Goal: Task Accomplishment & Management: Use online tool/utility

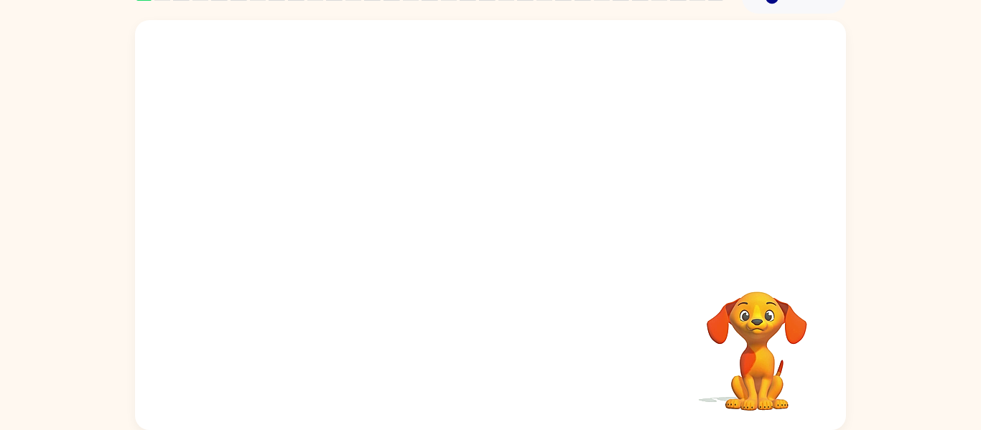
scroll to position [74, 0]
drag, startPoint x: 751, startPoint y: 339, endPoint x: 771, endPoint y: 368, distance: 35.6
click at [771, 368] on video "Your browser must support playing .mp4 files to use Literably. Please try using…" at bounding box center [757, 342] width 144 height 144
click at [770, 368] on video "Your browser must support playing .mp4 files to use Literably. Please try using…" at bounding box center [757, 342] width 144 height 144
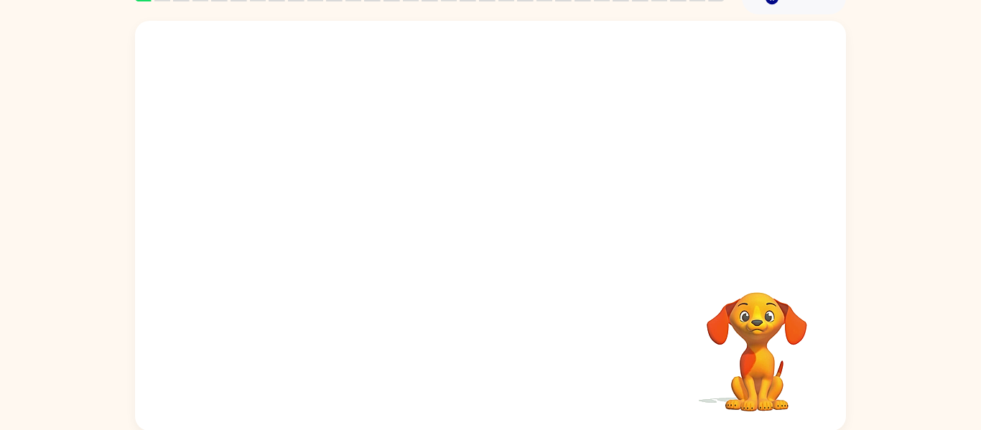
click at [770, 368] on video "Your browser must support playing .mp4 files to use Literably. Please try using…" at bounding box center [757, 342] width 144 height 144
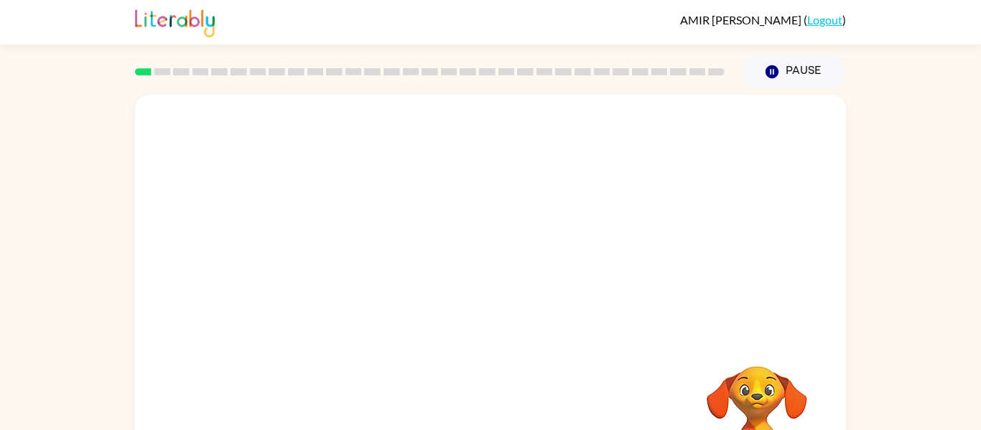
scroll to position [4, 0]
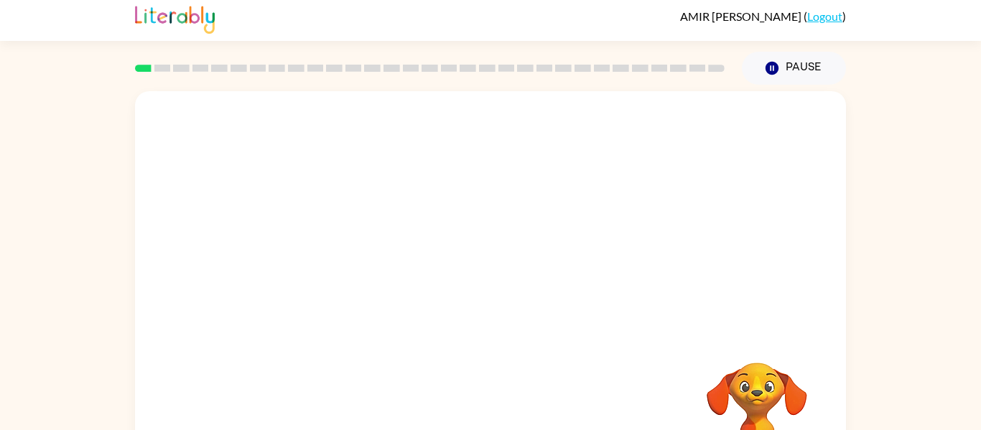
click at [508, 256] on div at bounding box center [490, 211] width 711 height 241
click at [449, 223] on video "Your browser must support playing .mp4 files to use Literably. Please try using…" at bounding box center [490, 210] width 711 height 241
click at [462, 261] on video "Your browser must support playing .mp4 files to use Literably. Please try using…" at bounding box center [490, 210] width 711 height 241
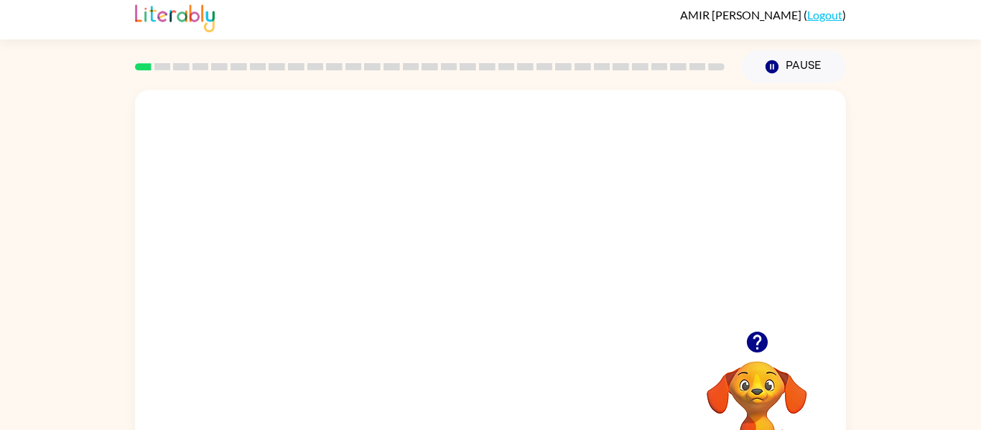
click at [452, 266] on video "Your browser must support playing .mp4 files to use Literably. Please try using…" at bounding box center [490, 210] width 711 height 241
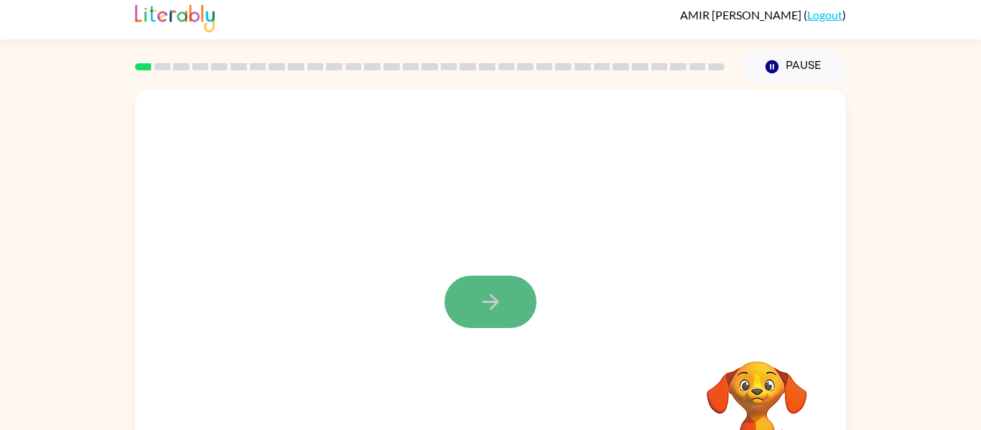
click at [490, 304] on icon "button" at bounding box center [490, 301] width 25 height 25
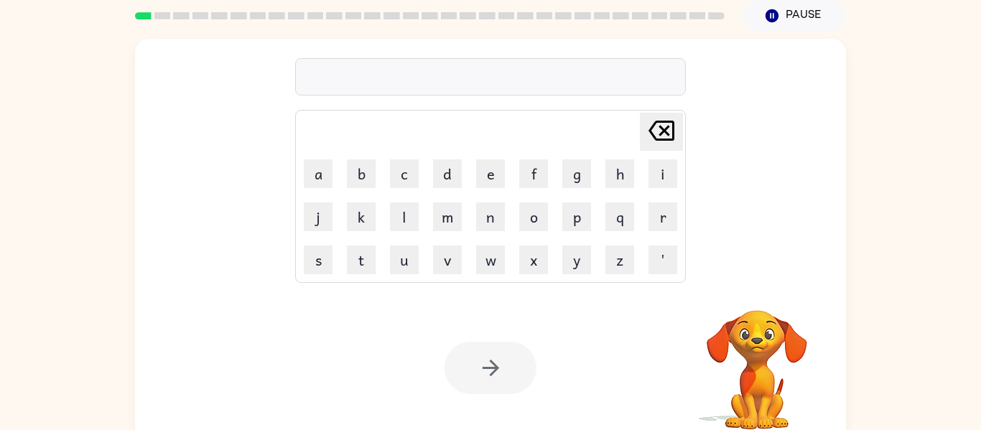
scroll to position [0, 0]
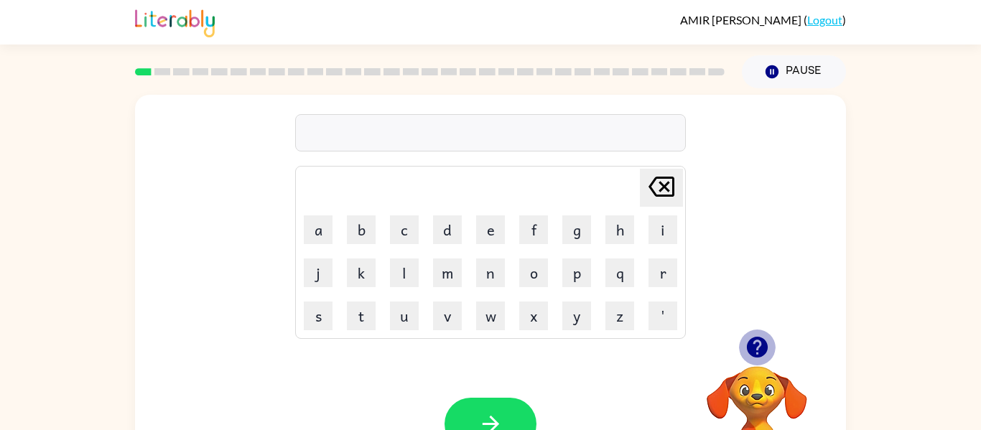
click at [756, 347] on icon "button" at bounding box center [756, 347] width 21 height 21
click at [537, 234] on button "f" at bounding box center [533, 229] width 29 height 29
click at [666, 278] on button "r" at bounding box center [662, 272] width 29 height 29
click at [499, 238] on button "e" at bounding box center [490, 229] width 29 height 29
click at [770, 346] on button "button" at bounding box center [757, 347] width 37 height 37
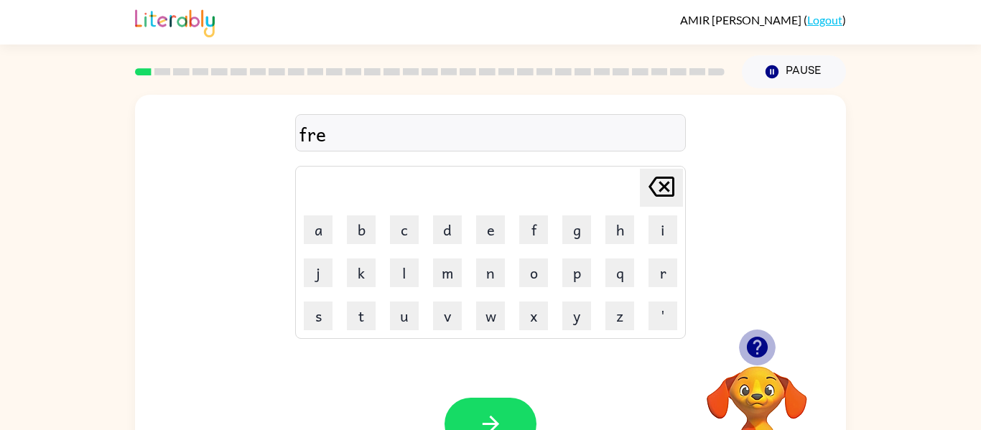
click at [767, 359] on video "Your browser must support playing .mp4 files to use Literably. Please try using…" at bounding box center [757, 416] width 144 height 144
click at [309, 317] on button "s" at bounding box center [318, 316] width 29 height 29
click at [630, 236] on button "h" at bounding box center [619, 229] width 29 height 29
click at [511, 405] on button "button" at bounding box center [490, 424] width 92 height 52
click at [753, 345] on icon "button" at bounding box center [756, 347] width 21 height 21
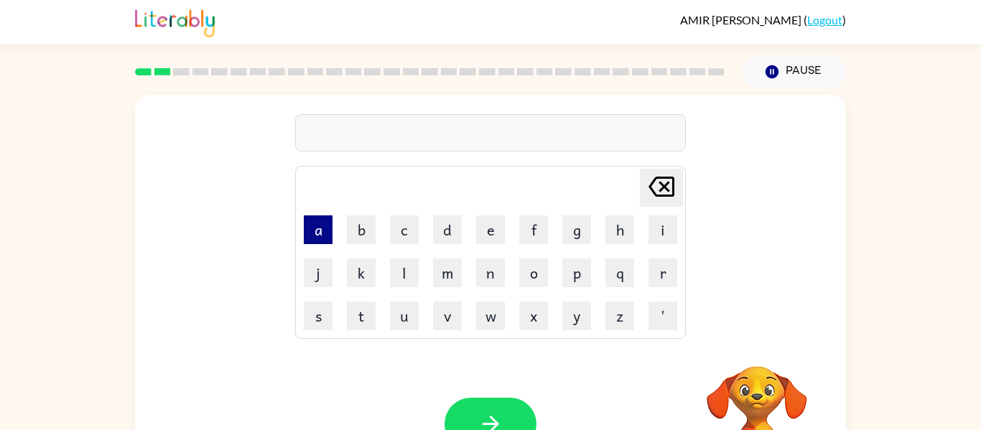
click at [309, 238] on button "a" at bounding box center [318, 229] width 29 height 29
click at [584, 234] on button "g" at bounding box center [576, 229] width 29 height 29
click at [658, 272] on button "r" at bounding box center [662, 272] width 29 height 29
click at [492, 232] on button "e" at bounding box center [490, 229] width 29 height 29
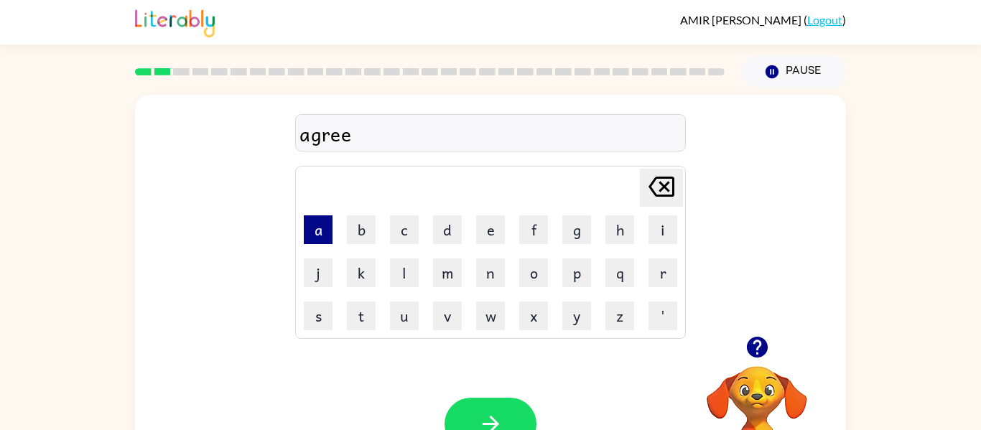
click at [317, 231] on button "a" at bounding box center [318, 229] width 29 height 29
click at [572, 225] on button "g" at bounding box center [576, 229] width 29 height 29
click at [320, 231] on button "a" at bounding box center [318, 229] width 29 height 29
click at [661, 180] on icon "Delete Delete last character input" at bounding box center [661, 186] width 34 height 34
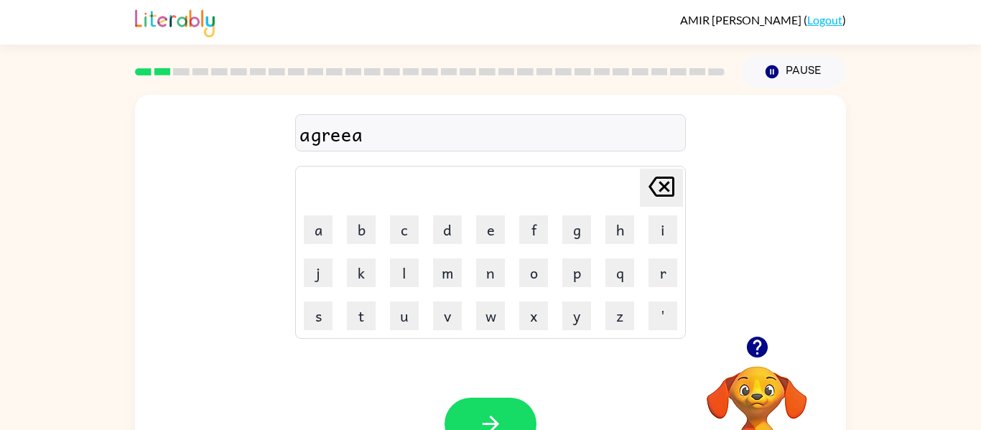
click at [661, 180] on icon "Delete Delete last character input" at bounding box center [661, 186] width 34 height 34
click at [314, 238] on button "a" at bounding box center [318, 229] width 29 height 29
click at [368, 225] on button "b" at bounding box center [361, 229] width 29 height 29
click at [404, 282] on button "l" at bounding box center [404, 272] width 29 height 29
click at [484, 240] on button "e" at bounding box center [490, 229] width 29 height 29
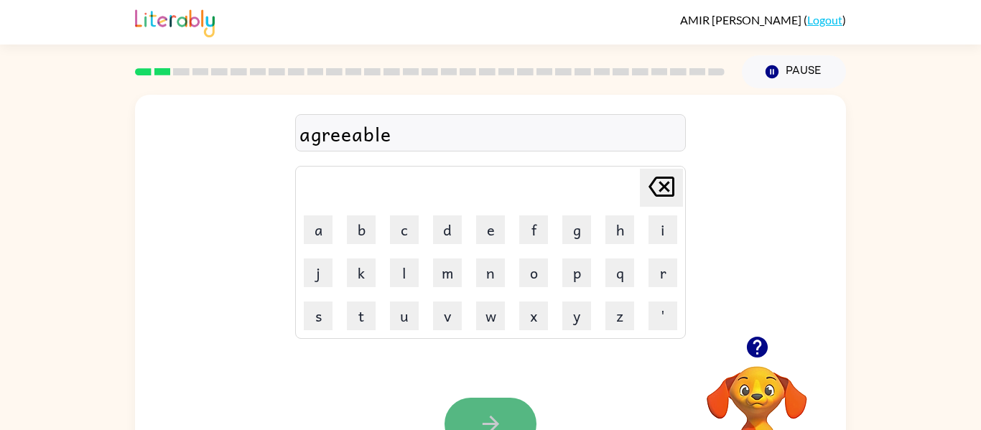
click at [469, 406] on button "button" at bounding box center [490, 424] width 92 height 52
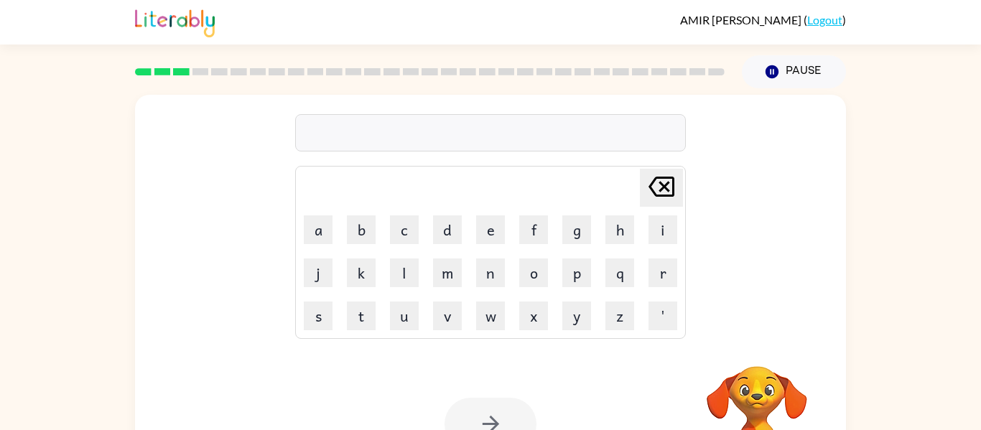
click at [657, 287] on td "r" at bounding box center [663, 273] width 42 height 42
click at [662, 278] on button "r" at bounding box center [662, 272] width 29 height 29
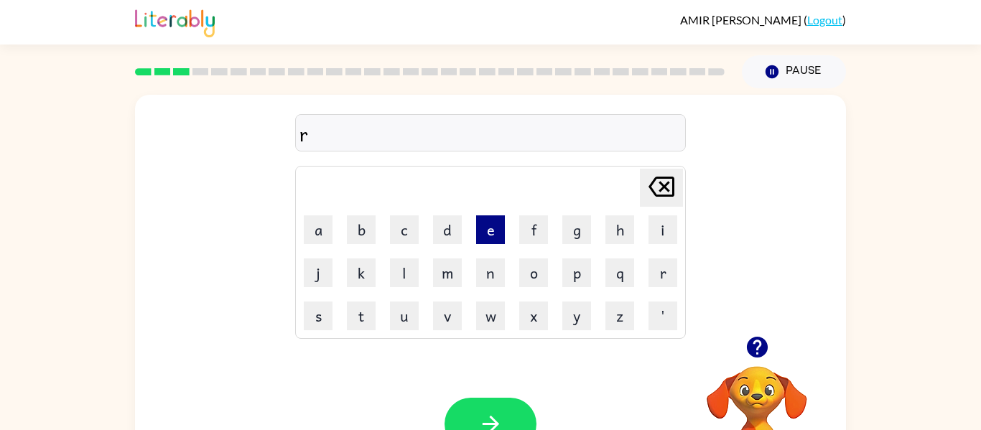
click at [497, 235] on button "e" at bounding box center [490, 229] width 29 height 29
click at [572, 235] on button "g" at bounding box center [576, 229] width 29 height 29
click at [747, 338] on icon "button" at bounding box center [757, 347] width 25 height 25
click at [667, 286] on button "r" at bounding box center [662, 272] width 29 height 29
click at [666, 228] on button "i" at bounding box center [662, 229] width 29 height 29
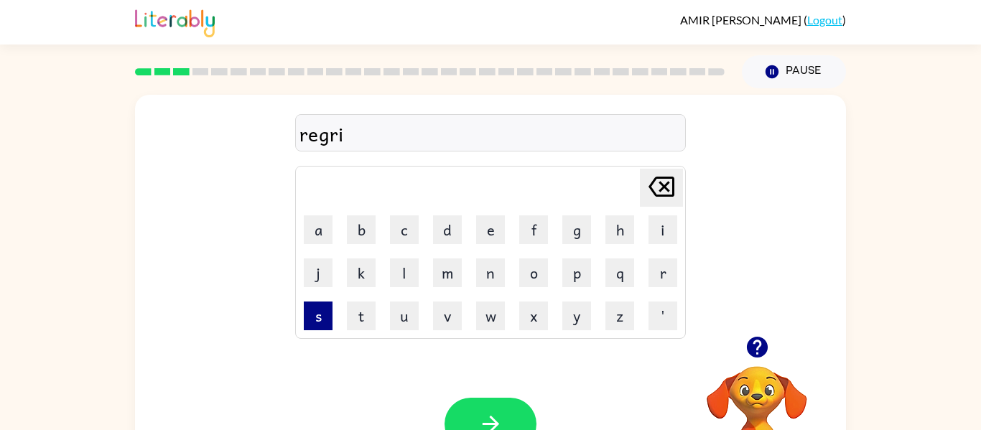
click at [317, 321] on button "s" at bounding box center [318, 316] width 29 height 29
click at [358, 316] on button "t" at bounding box center [361, 316] width 29 height 29
click at [649, 273] on button "r" at bounding box center [662, 272] width 29 height 29
click at [324, 228] on button "a" at bounding box center [318, 229] width 29 height 29
click at [311, 317] on button "s" at bounding box center [318, 316] width 29 height 29
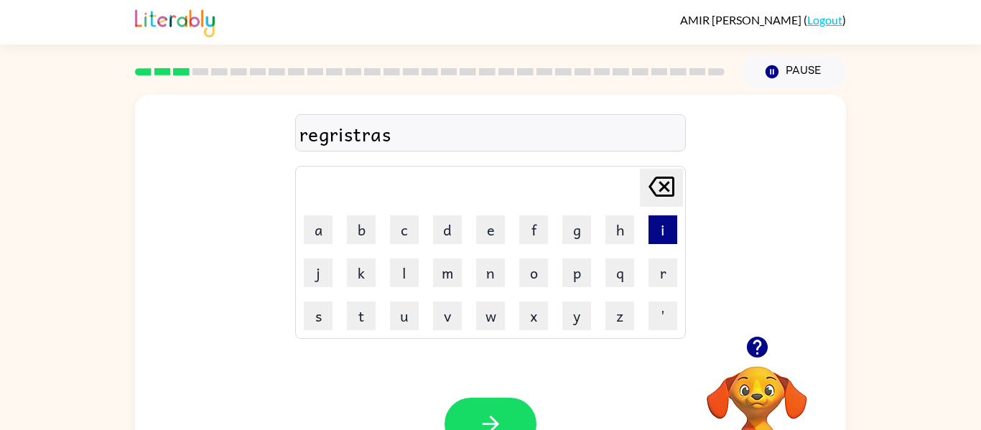
click at [658, 236] on button "i" at bounding box center [662, 229] width 29 height 29
click at [533, 274] on button "o" at bounding box center [533, 272] width 29 height 29
click at [475, 275] on td "n" at bounding box center [491, 273] width 42 height 42
click at [481, 276] on button "n" at bounding box center [490, 272] width 29 height 29
click at [753, 340] on icon "button" at bounding box center [756, 347] width 21 height 21
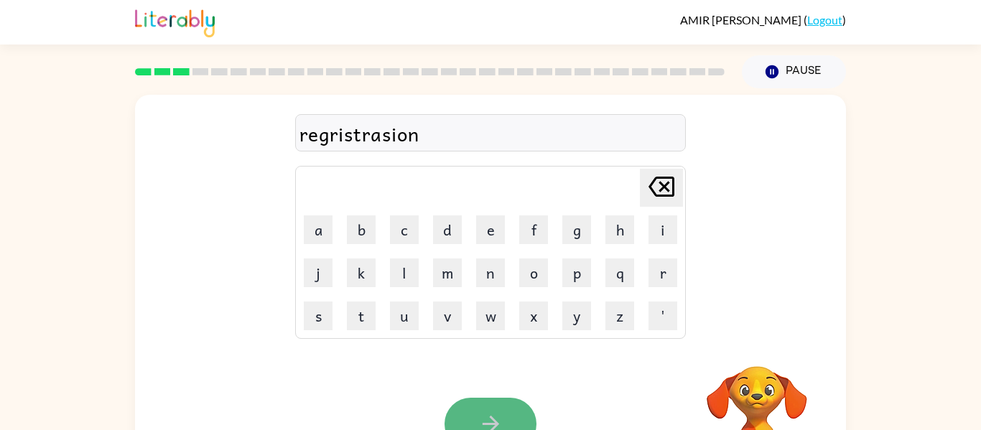
click at [533, 419] on button "button" at bounding box center [490, 424] width 92 height 52
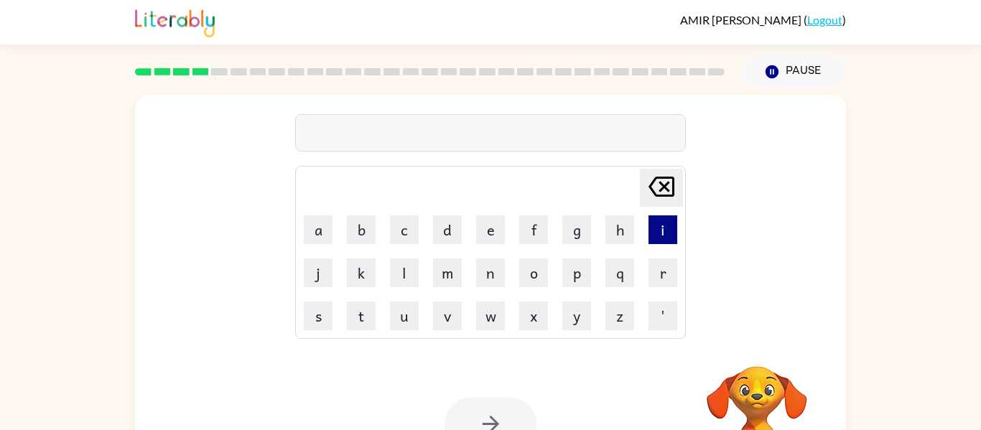
click at [664, 223] on button "i" at bounding box center [662, 229] width 29 height 29
click at [448, 272] on button "m" at bounding box center [447, 272] width 29 height 29
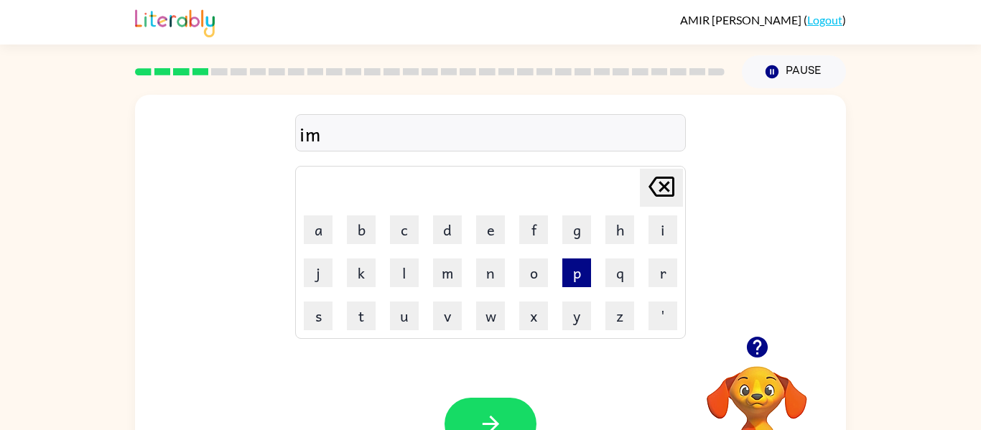
click at [573, 269] on button "p" at bounding box center [576, 272] width 29 height 29
click at [528, 273] on button "o" at bounding box center [533, 272] width 29 height 29
click at [410, 274] on button "l" at bounding box center [404, 272] width 29 height 29
click at [656, 222] on button "i" at bounding box center [662, 229] width 29 height 29
click at [363, 315] on button "t" at bounding box center [361, 316] width 29 height 29
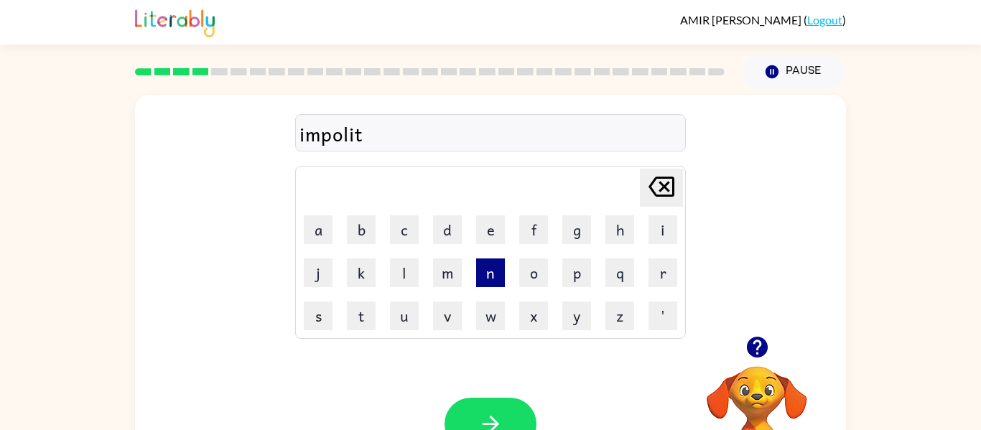
click at [490, 279] on button "n" at bounding box center [490, 272] width 29 height 29
click at [493, 242] on button "e" at bounding box center [490, 229] width 29 height 29
click at [327, 325] on button "s" at bounding box center [318, 316] width 29 height 29
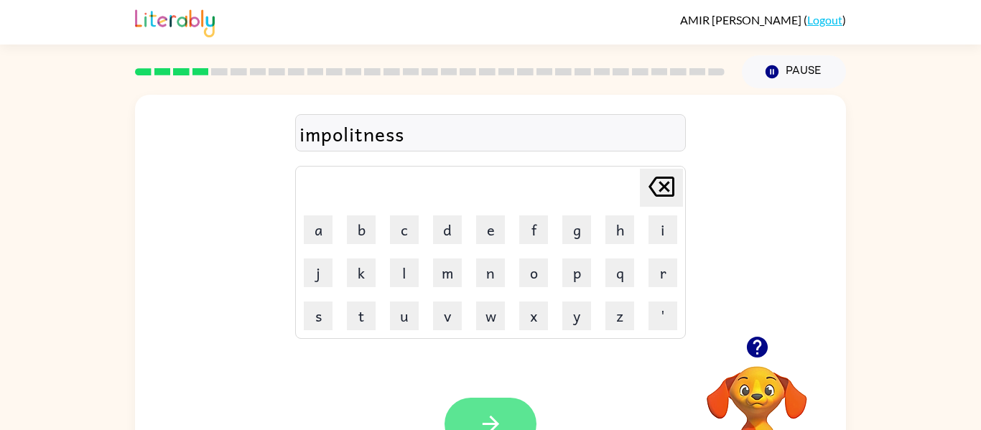
click at [489, 419] on icon "button" at bounding box center [490, 423] width 25 height 25
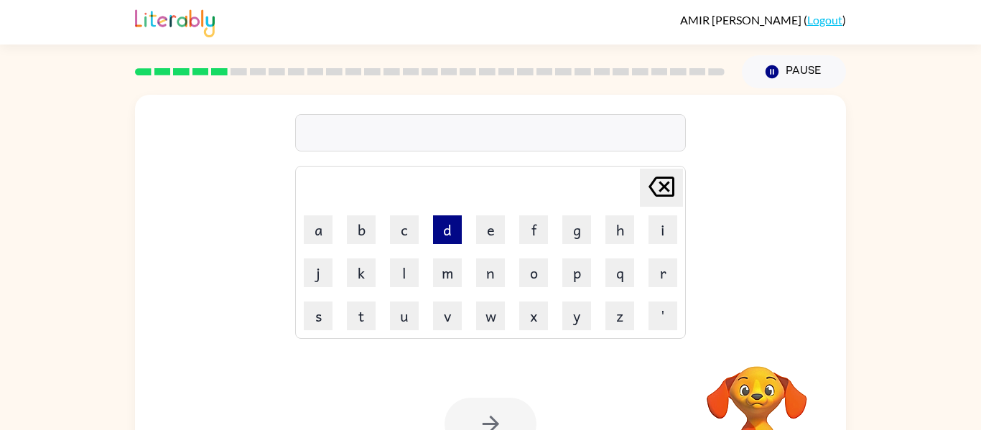
click at [449, 228] on button "d" at bounding box center [447, 229] width 29 height 29
click at [413, 325] on button "u" at bounding box center [404, 316] width 29 height 29
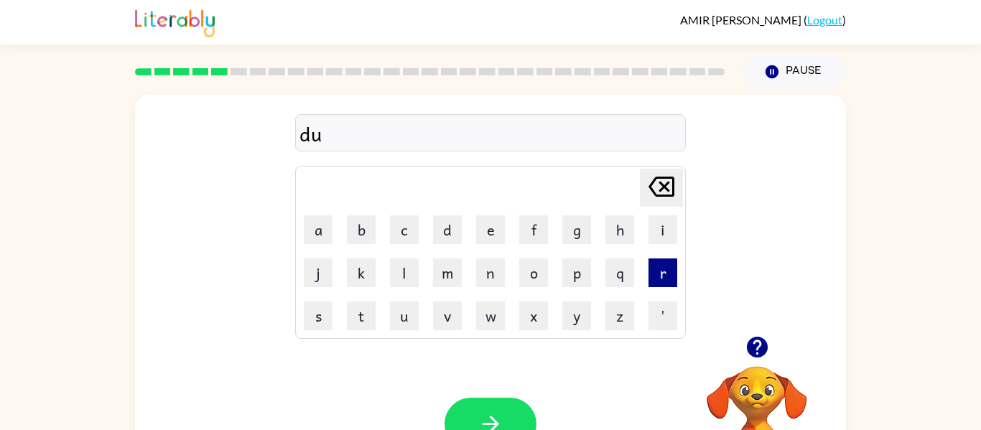
click at [650, 275] on button "r" at bounding box center [662, 272] width 29 height 29
drag, startPoint x: 651, startPoint y: 266, endPoint x: 796, endPoint y: 271, distance: 145.1
click at [796, 271] on div "dur Delete Delete last character input a b c d e f g h i j k l m n o p q r s t …" at bounding box center [490, 215] width 711 height 241
click at [317, 224] on button "a" at bounding box center [318, 229] width 29 height 29
click at [357, 306] on button "t" at bounding box center [361, 316] width 29 height 29
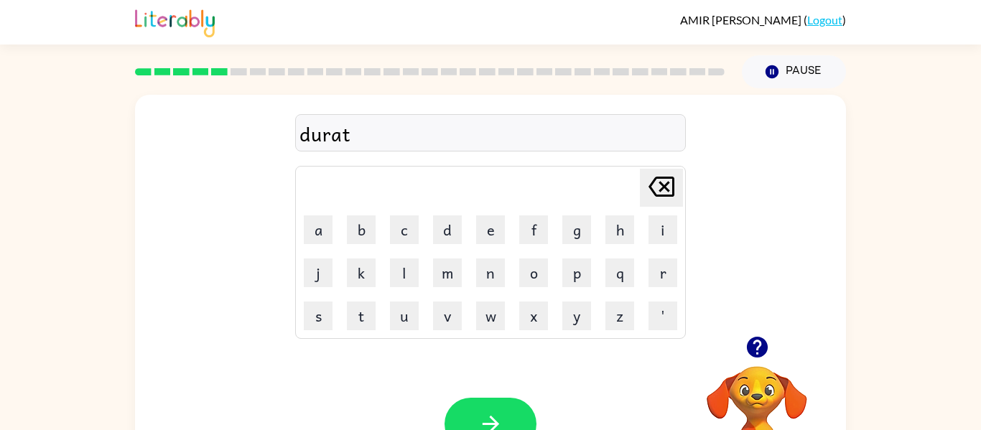
click at [646, 227] on td "i" at bounding box center [663, 230] width 42 height 42
click at [658, 223] on button "i" at bounding box center [662, 229] width 29 height 29
click at [530, 284] on button "o" at bounding box center [533, 272] width 29 height 29
click at [491, 281] on button "n" at bounding box center [490, 272] width 29 height 29
click at [521, 425] on button "button" at bounding box center [490, 424] width 92 height 52
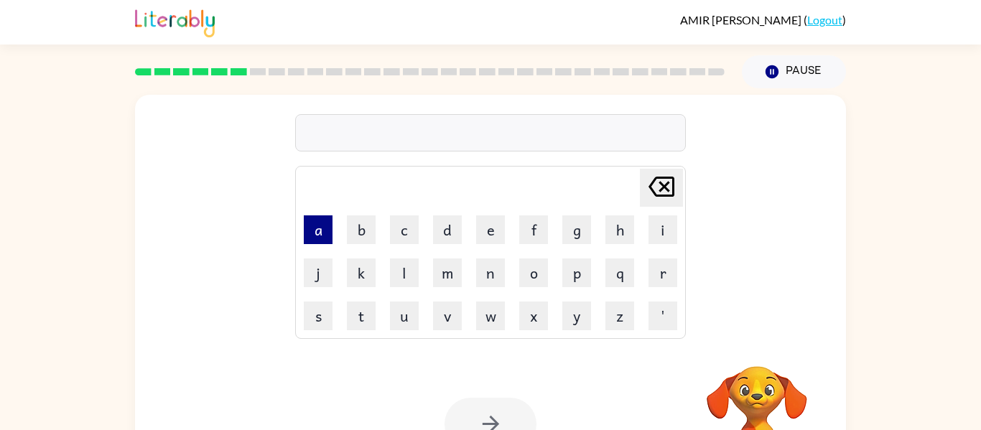
click at [328, 241] on button "a" at bounding box center [318, 229] width 29 height 29
click at [447, 271] on button "m" at bounding box center [447, 272] width 29 height 29
click at [399, 328] on button "u" at bounding box center [404, 316] width 29 height 29
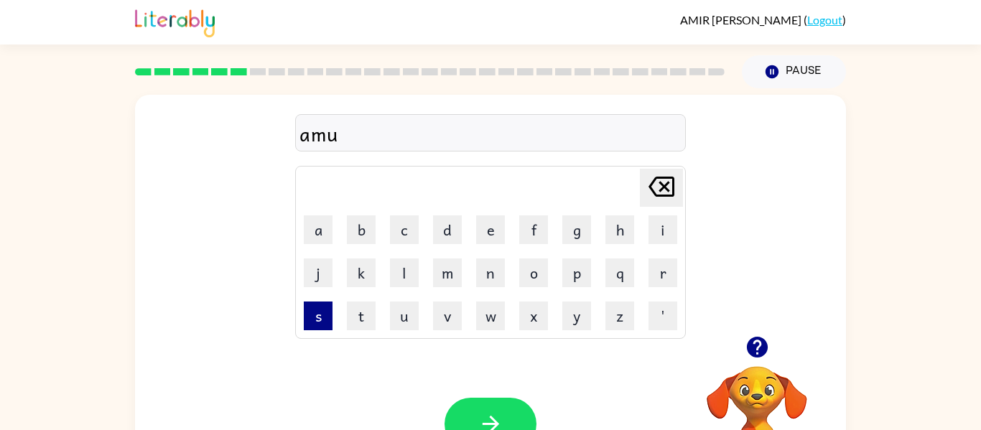
click at [328, 314] on button "s" at bounding box center [318, 316] width 29 height 29
click at [449, 282] on button "m" at bounding box center [447, 272] width 29 height 29
click at [485, 239] on button "e" at bounding box center [490, 229] width 29 height 29
click at [487, 280] on button "n" at bounding box center [490, 272] width 29 height 29
click at [353, 319] on button "t" at bounding box center [361, 316] width 29 height 29
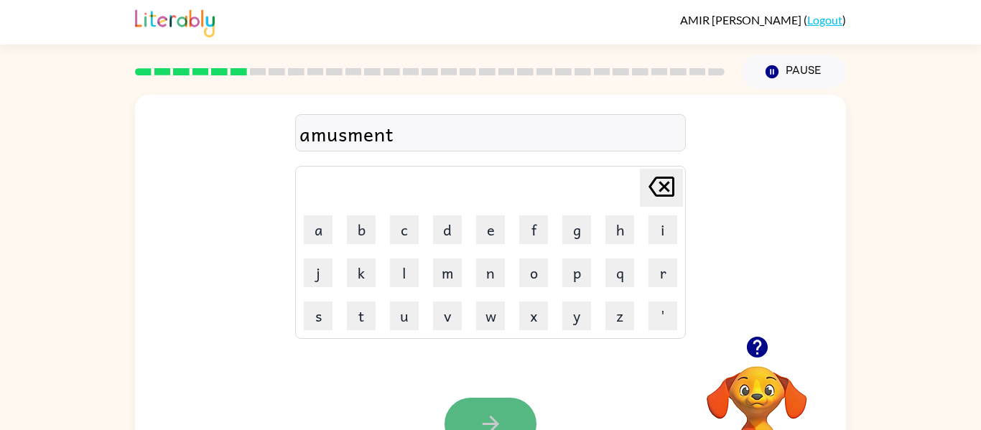
click at [478, 407] on button "button" at bounding box center [490, 424] width 92 height 52
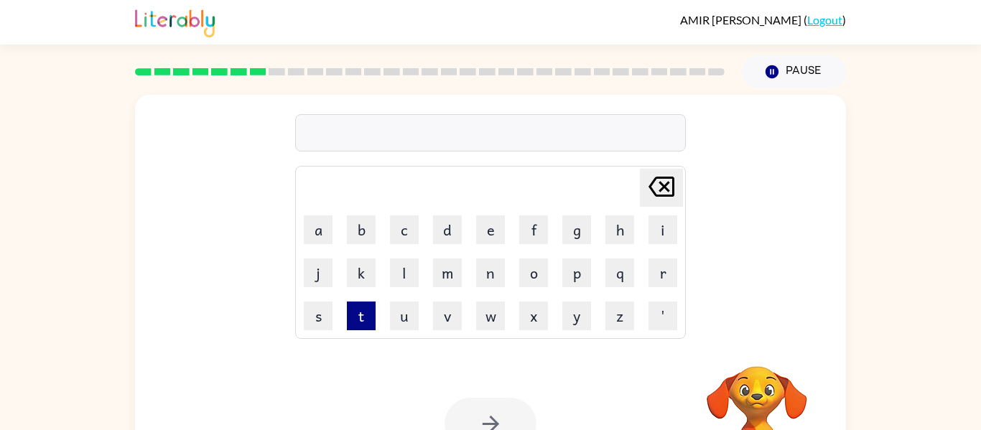
click at [365, 324] on button "t" at bounding box center [361, 316] width 29 height 29
click at [330, 237] on button "a" at bounding box center [318, 229] width 29 height 29
click at [365, 235] on button "b" at bounding box center [361, 229] width 29 height 29
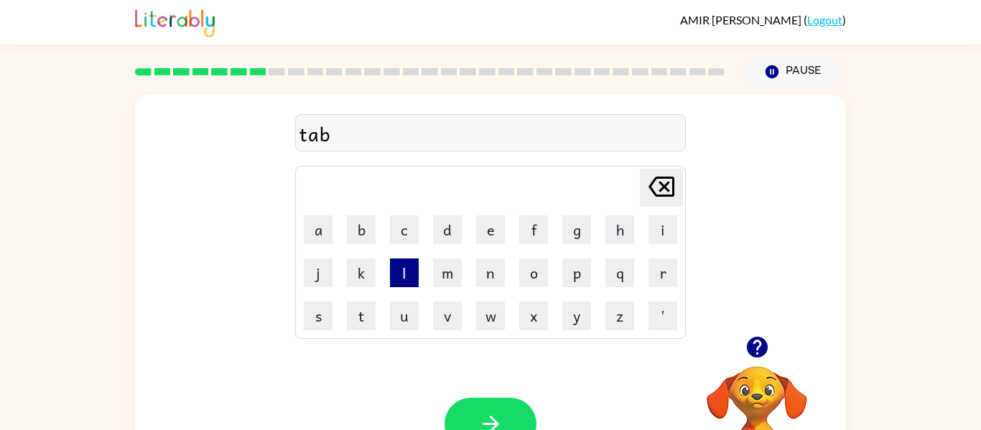
click at [397, 279] on button "l" at bounding box center [404, 272] width 29 height 29
click at [506, 228] on td "e" at bounding box center [491, 230] width 42 height 42
click at [490, 231] on button "e" at bounding box center [490, 229] width 29 height 29
click at [495, 411] on icon "button" at bounding box center [490, 423] width 25 height 25
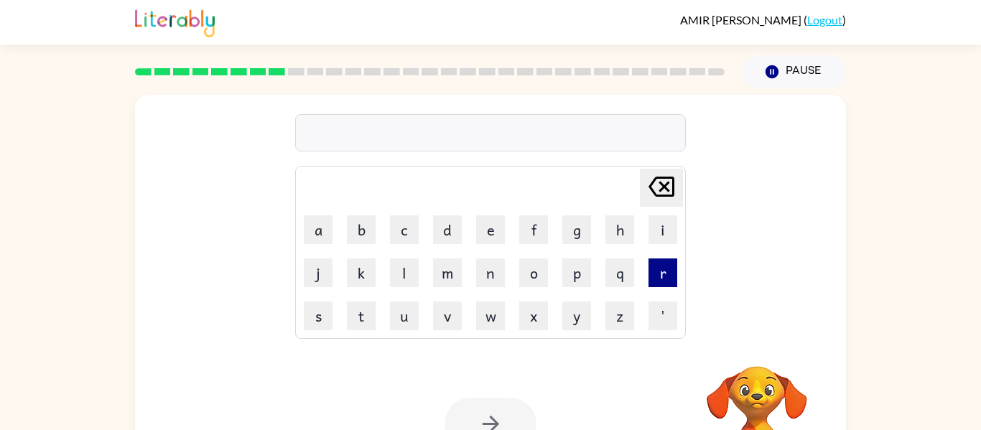
click at [664, 279] on button "r" at bounding box center [662, 272] width 29 height 29
click at [488, 234] on button "e" at bounding box center [490, 229] width 29 height 29
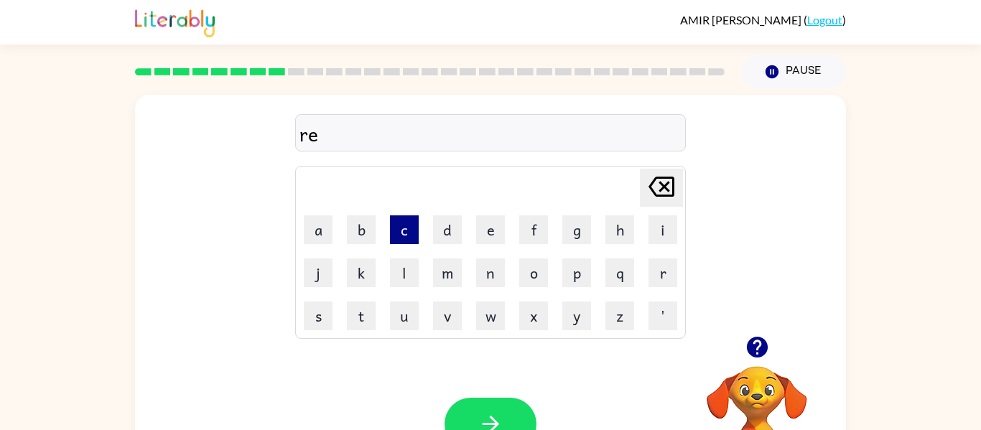
click at [407, 228] on button "c" at bounding box center [404, 229] width 29 height 29
click at [367, 320] on button "t" at bounding box center [361, 316] width 29 height 29
click at [321, 234] on button "a" at bounding box center [318, 229] width 29 height 29
click at [483, 277] on button "n" at bounding box center [490, 272] width 29 height 29
click at [582, 236] on button "g" at bounding box center [576, 229] width 29 height 29
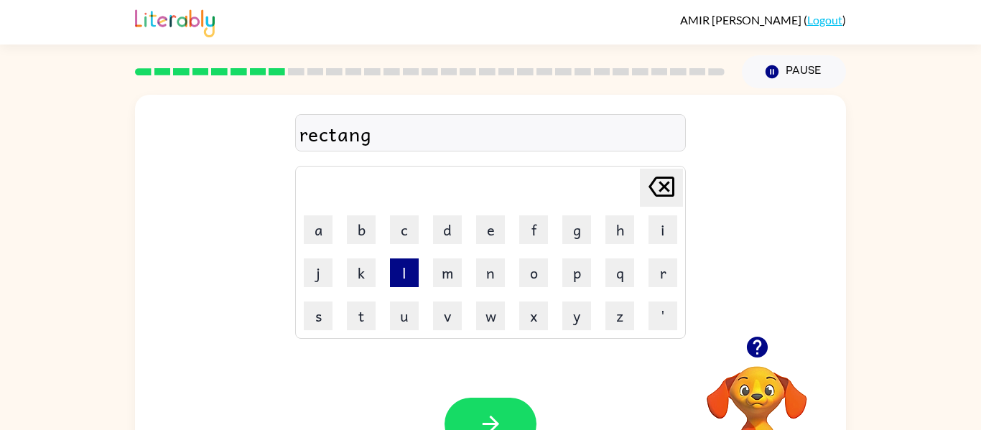
click at [417, 269] on button "l" at bounding box center [404, 272] width 29 height 29
click at [498, 230] on button "e" at bounding box center [490, 229] width 29 height 29
click at [475, 411] on button "button" at bounding box center [490, 424] width 92 height 52
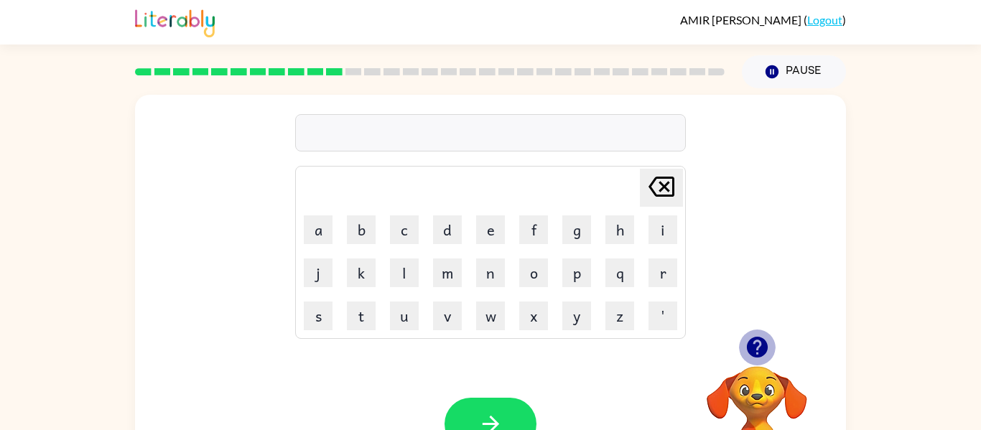
click at [755, 345] on icon "button" at bounding box center [756, 347] width 21 height 21
click at [769, 370] on video "Your browser must support playing .mp4 files to use Literably. Please try using…" at bounding box center [757, 416] width 144 height 144
click at [740, 322] on div "Delete Delete last character input a b c d e f g h i j k l m n o p q r s t u v …" at bounding box center [490, 215] width 711 height 241
click at [774, 337] on div at bounding box center [757, 347] width 144 height 37
click at [770, 354] on button "button" at bounding box center [757, 347] width 37 height 37
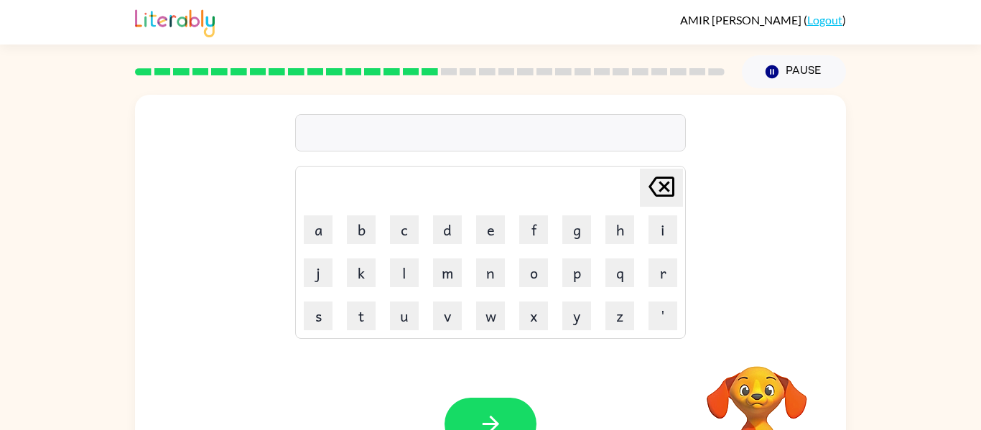
click at [770, 345] on video "Your browser must support playing .mp4 files to use Literably. Please try using…" at bounding box center [757, 416] width 144 height 144
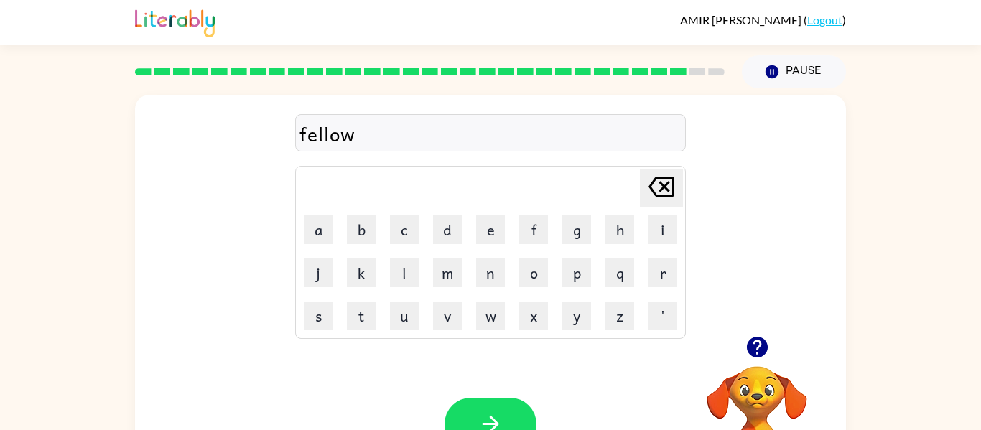
click at [748, 377] on video "Your browser must support playing .mp4 files to use Literably. Please try using…" at bounding box center [757, 416] width 144 height 144
click at [747, 352] on icon "button" at bounding box center [756, 347] width 21 height 21
click at [766, 346] on video "Your browser must support playing .mp4 files to use Literably. Please try using…" at bounding box center [757, 416] width 144 height 144
click at [770, 345] on video "Your browser must support playing .mp4 files to use Literably. Please try using…" at bounding box center [757, 416] width 144 height 144
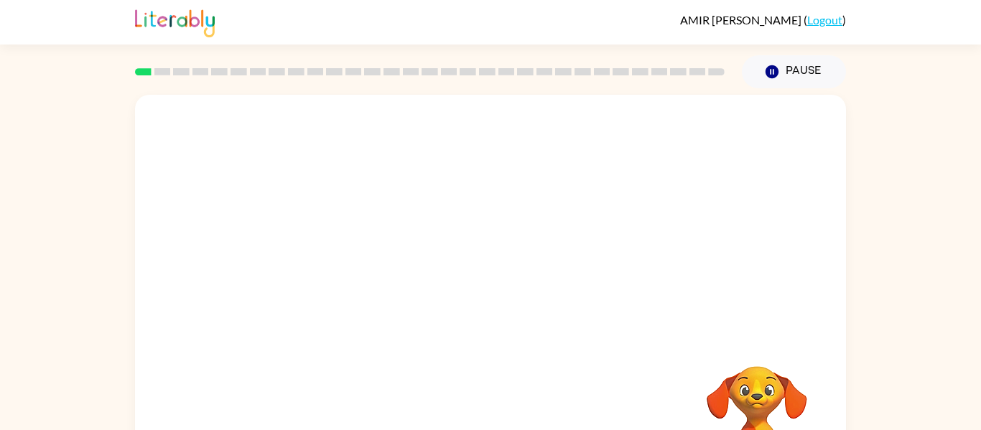
click at [331, 279] on video "Your browser must support playing .mp4 files to use Literably. Please try using…" at bounding box center [490, 215] width 711 height 241
click at [328, 263] on video "Your browser must support playing .mp4 files to use Literably. Please try using…" at bounding box center [490, 215] width 711 height 241
drag, startPoint x: 328, startPoint y: 263, endPoint x: 412, endPoint y: 316, distance: 99.4
click at [412, 316] on video "Your browser must support playing .mp4 files to use Literably. Please try using…" at bounding box center [490, 215] width 711 height 241
click at [511, 304] on button "button" at bounding box center [490, 307] width 92 height 52
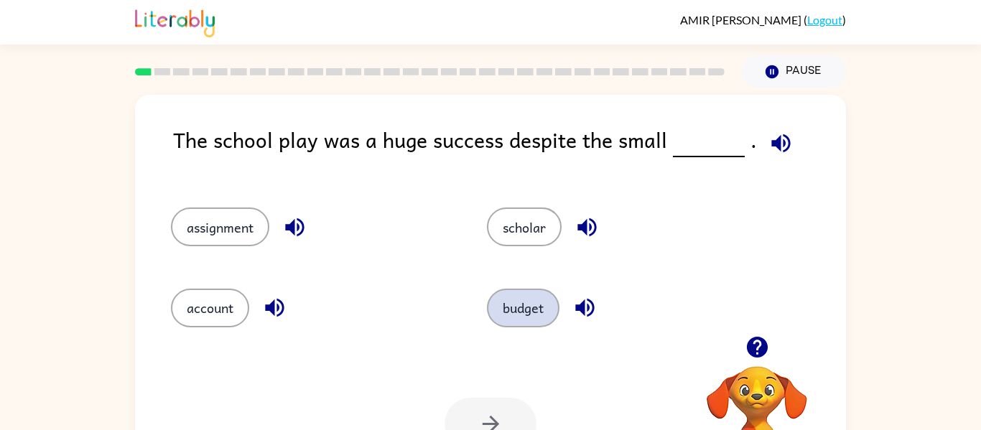
click at [518, 291] on button "budget" at bounding box center [523, 308] width 73 height 39
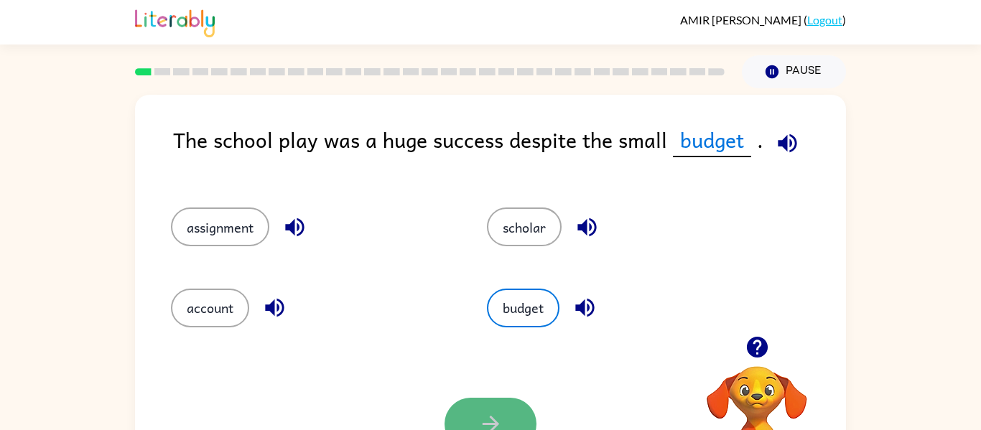
click at [503, 418] on button "button" at bounding box center [490, 424] width 92 height 52
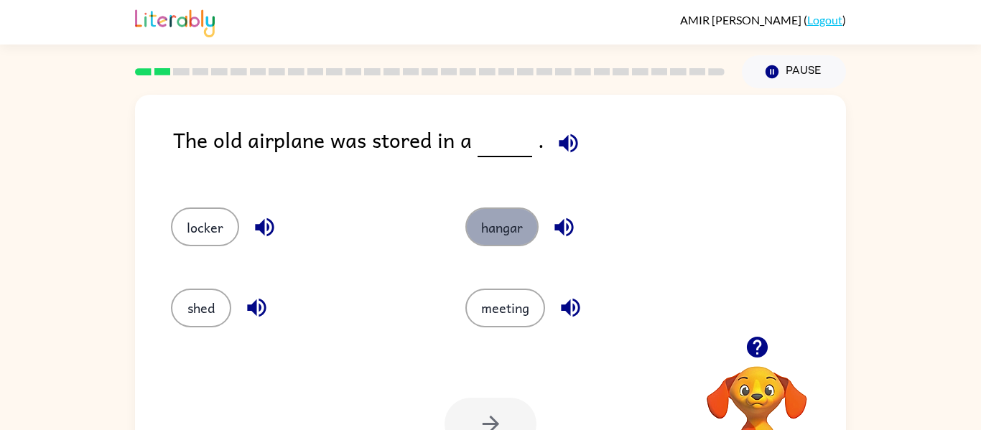
click at [501, 234] on button "hangar" at bounding box center [501, 227] width 73 height 39
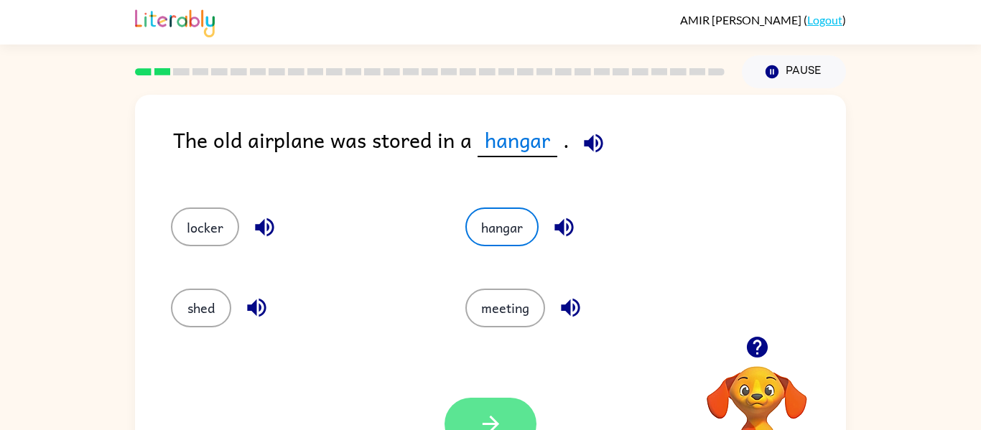
click at [496, 409] on button "button" at bounding box center [490, 424] width 92 height 52
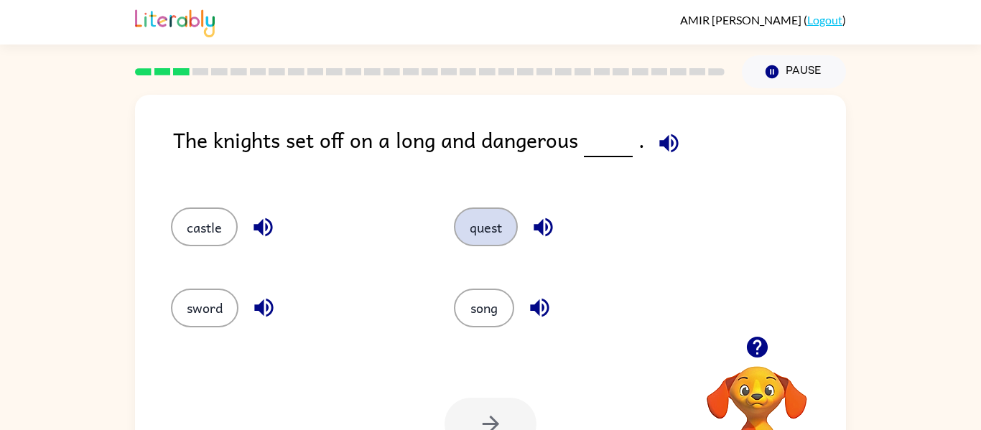
click at [491, 214] on button "quest" at bounding box center [486, 227] width 64 height 39
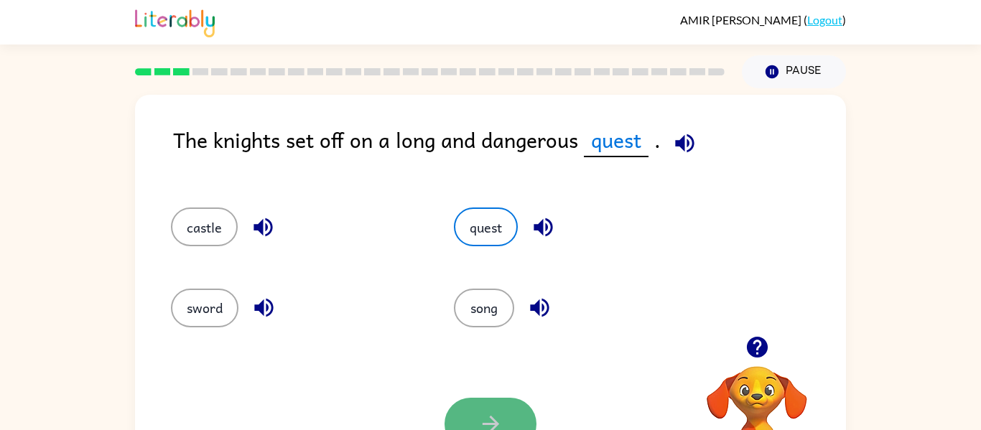
click at [448, 420] on button "button" at bounding box center [490, 424] width 92 height 52
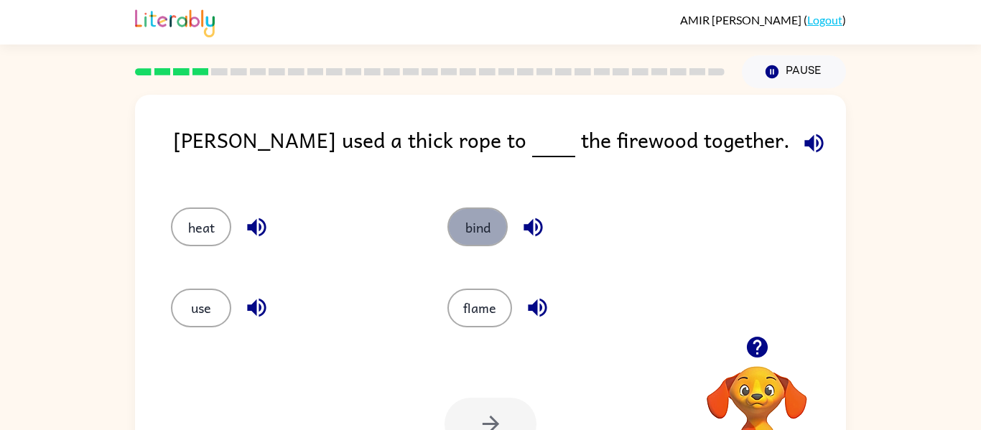
click at [460, 233] on button "bind" at bounding box center [477, 227] width 60 height 39
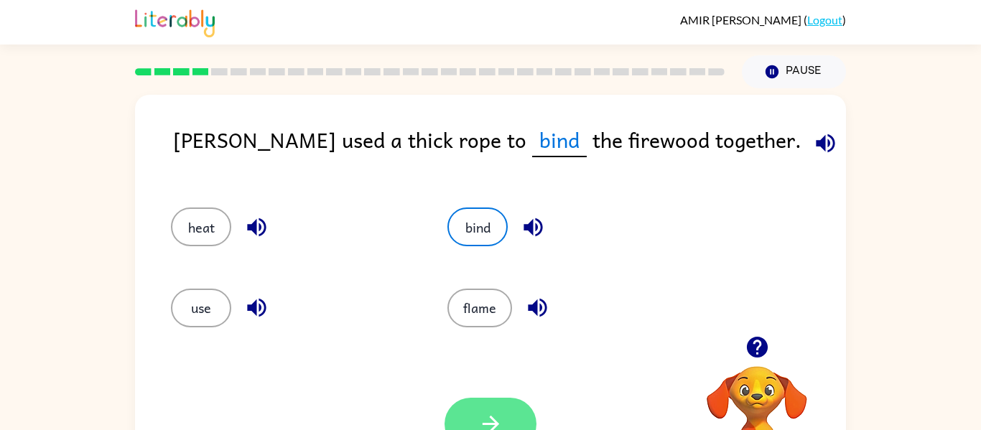
click at [472, 401] on button "button" at bounding box center [490, 424] width 92 height 52
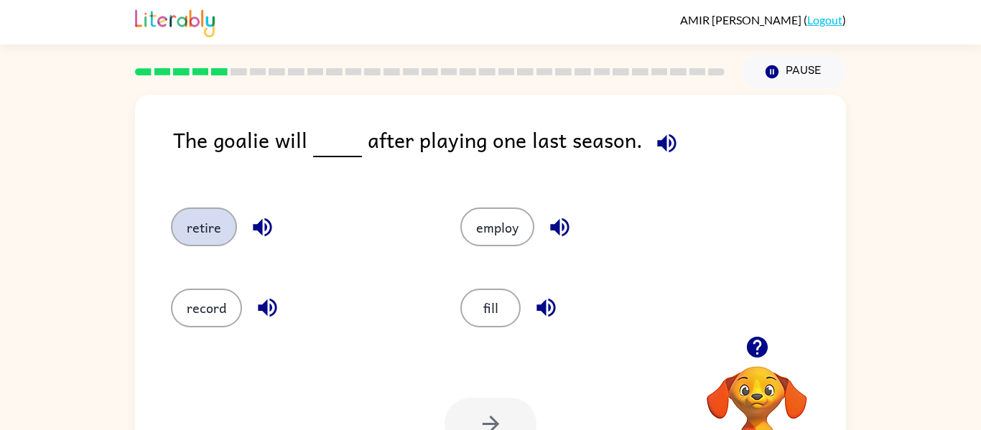
click at [197, 215] on button "retire" at bounding box center [204, 227] width 66 height 39
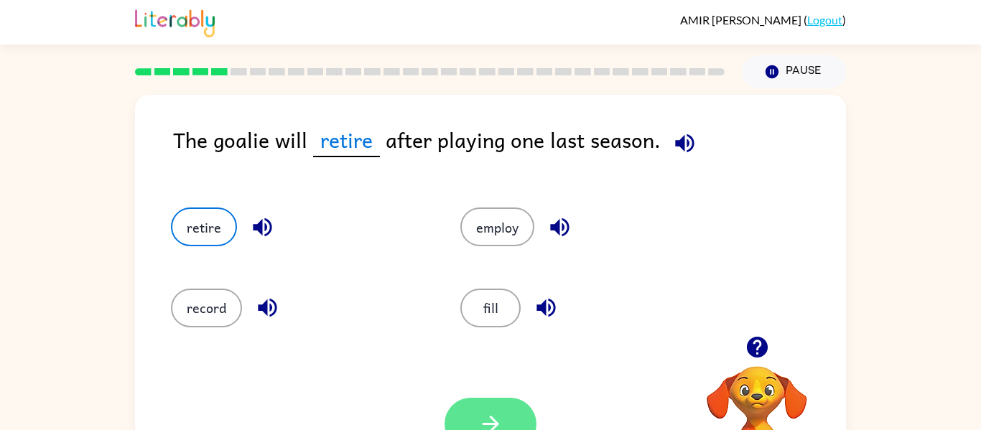
click at [487, 414] on icon "button" at bounding box center [490, 423] width 25 height 25
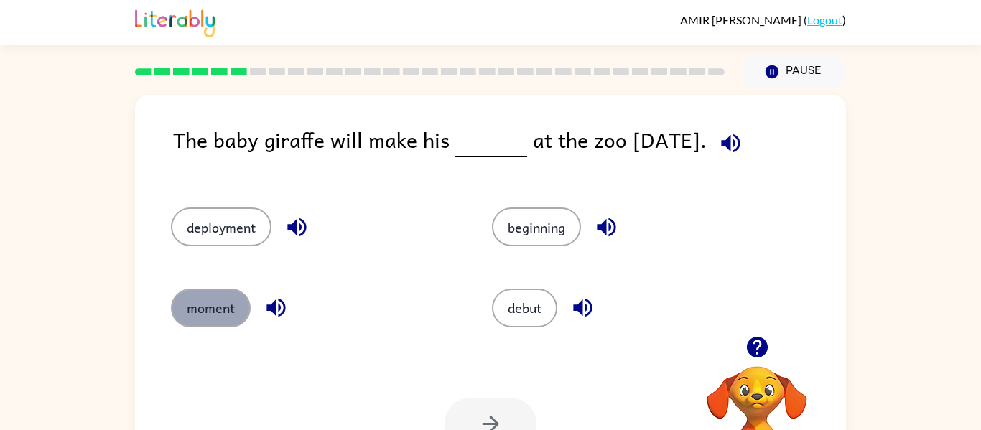
click at [205, 299] on button "moment" at bounding box center [211, 308] width 80 height 39
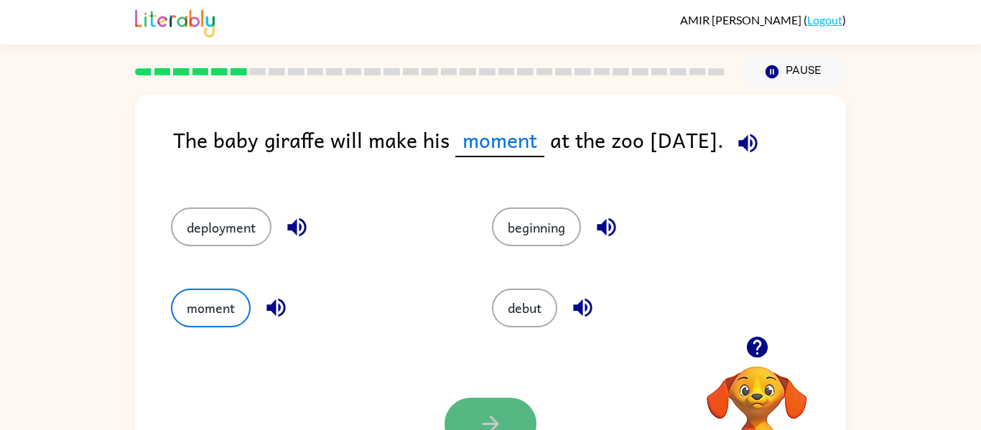
click at [473, 416] on button "button" at bounding box center [490, 424] width 92 height 52
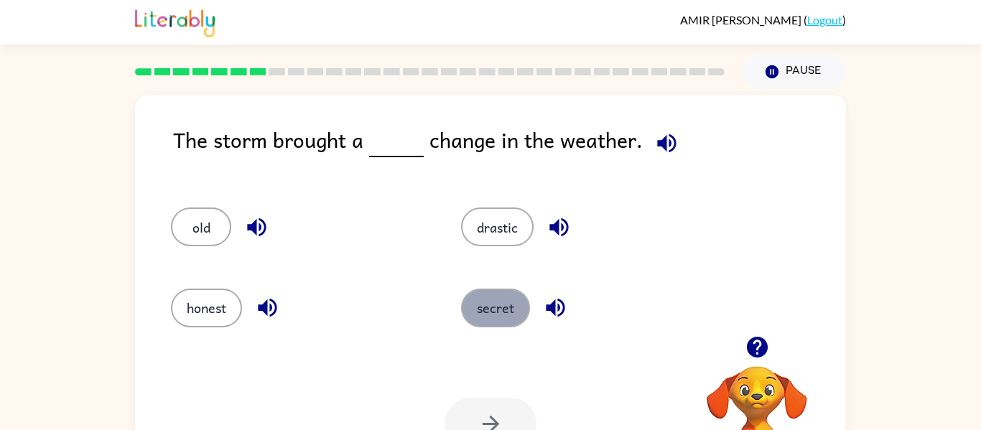
click at [484, 308] on button "secret" at bounding box center [495, 308] width 69 height 39
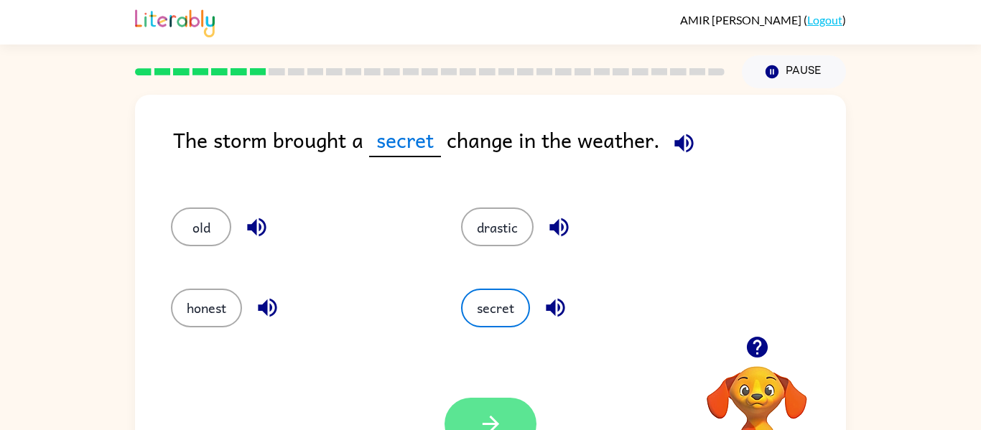
click at [500, 416] on icon "button" at bounding box center [490, 423] width 25 height 25
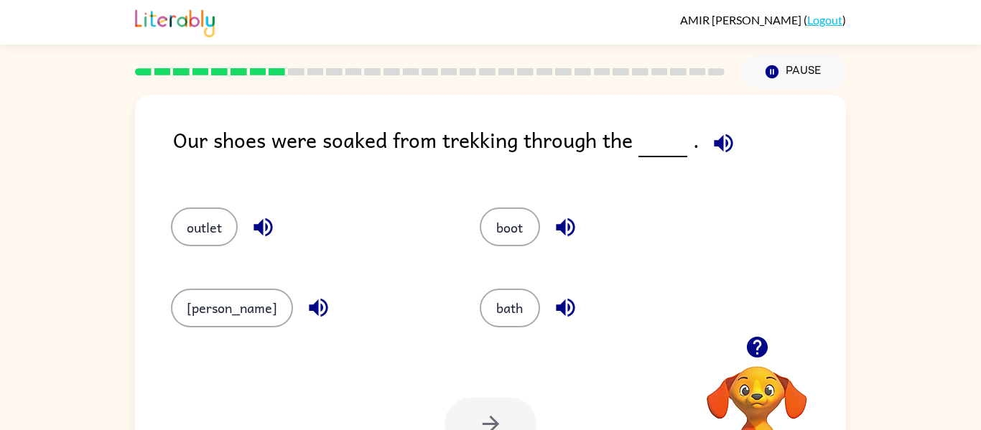
click at [722, 152] on icon "button" at bounding box center [723, 143] width 25 height 25
click at [306, 317] on icon "button" at bounding box center [318, 307] width 25 height 25
click at [265, 237] on icon "button" at bounding box center [263, 227] width 25 height 25
click at [556, 231] on icon "button" at bounding box center [565, 227] width 19 height 19
click at [556, 310] on icon "button" at bounding box center [565, 308] width 19 height 19
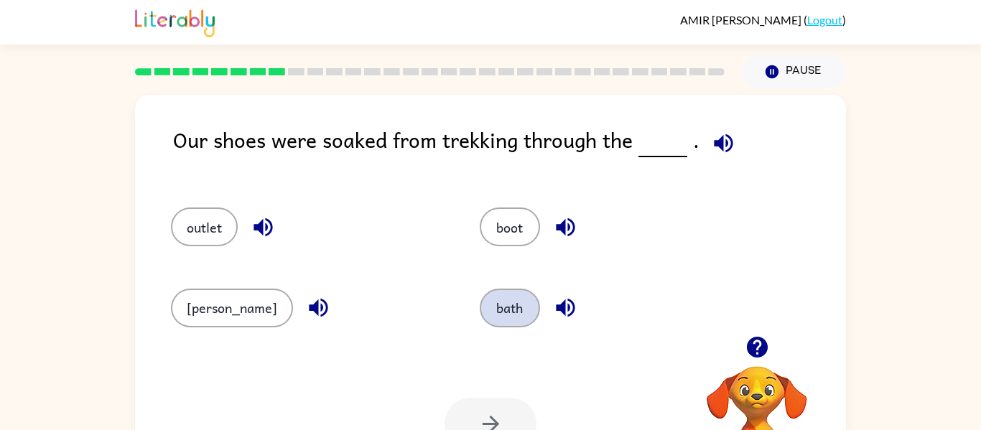
click at [488, 298] on button "bath" at bounding box center [510, 308] width 60 height 39
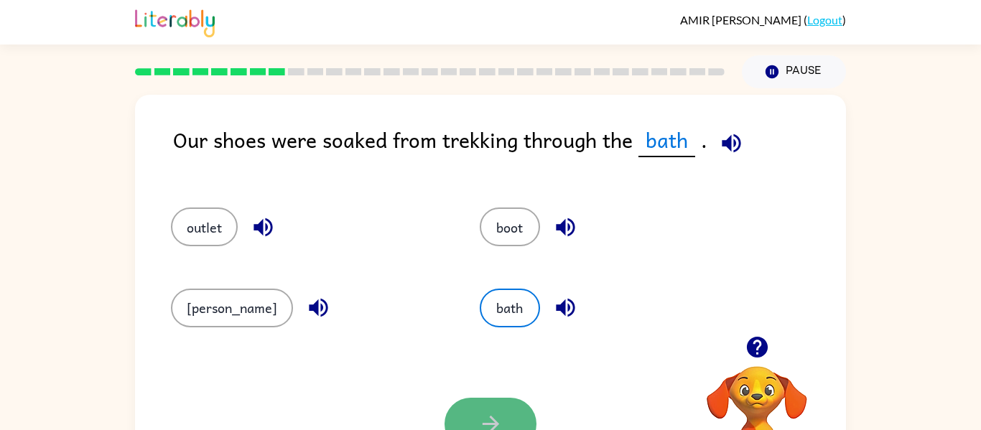
click at [519, 407] on button "button" at bounding box center [490, 424] width 92 height 52
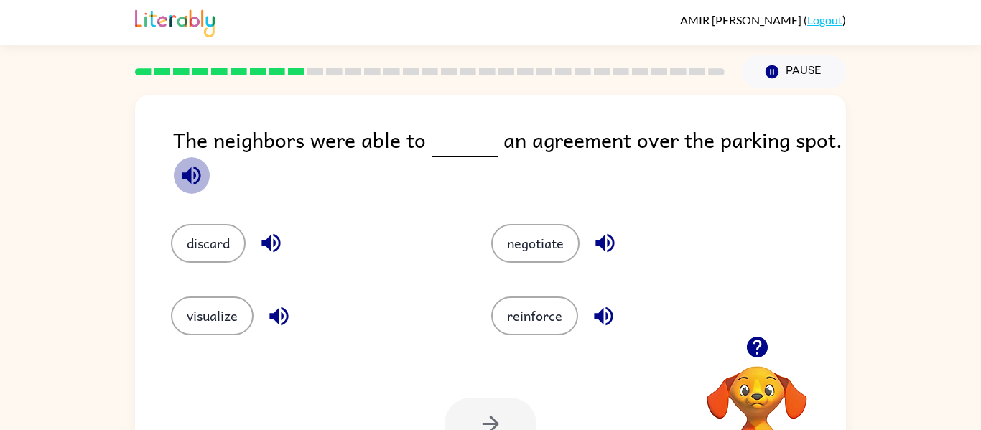
click at [182, 185] on icon "button" at bounding box center [191, 175] width 25 height 25
click at [531, 229] on button "negotiate" at bounding box center [535, 243] width 88 height 39
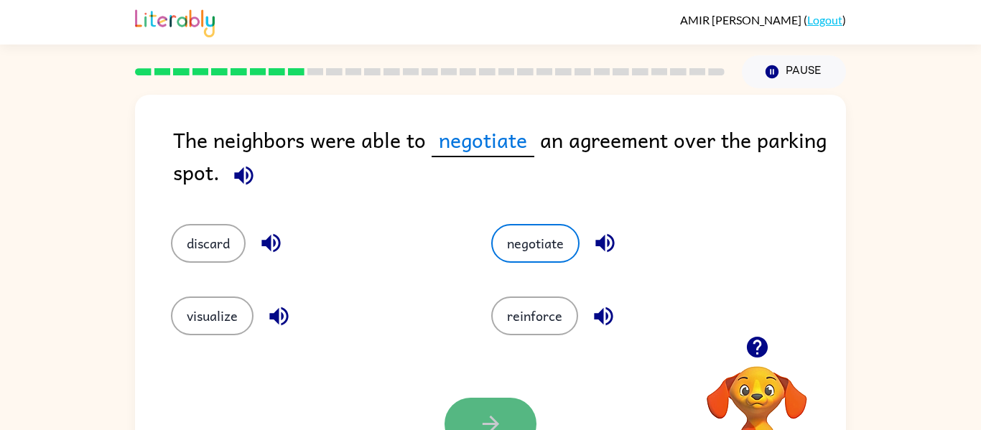
click at [482, 409] on button "button" at bounding box center [490, 424] width 92 height 52
click at [482, 409] on div at bounding box center [490, 424] width 92 height 52
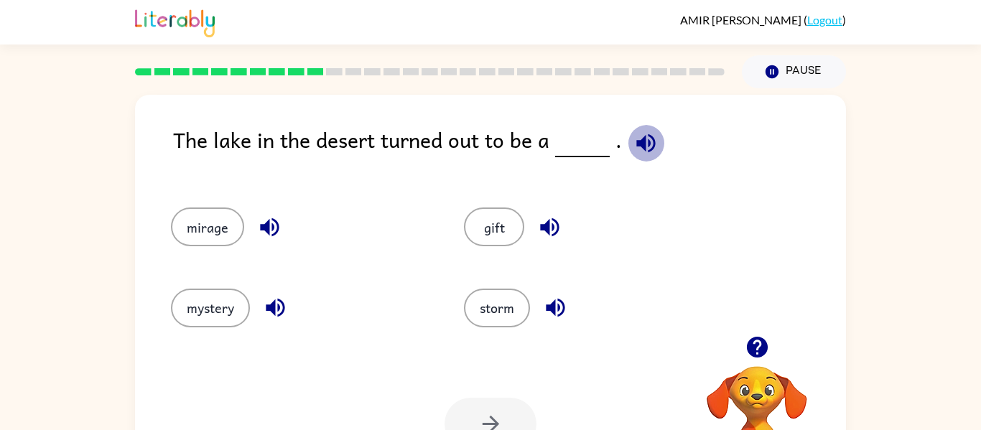
click at [636, 146] on icon "button" at bounding box center [645, 143] width 19 height 19
click at [477, 300] on button "storm" at bounding box center [497, 308] width 66 height 39
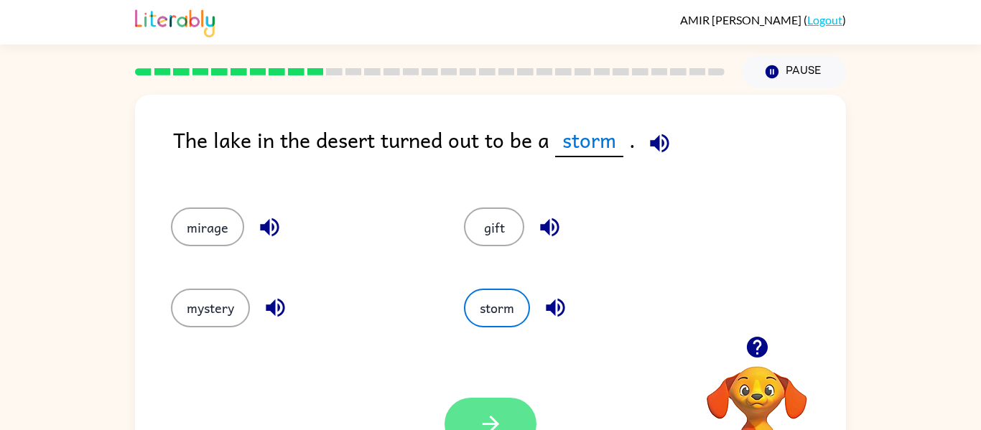
click at [512, 412] on button "button" at bounding box center [490, 424] width 92 height 52
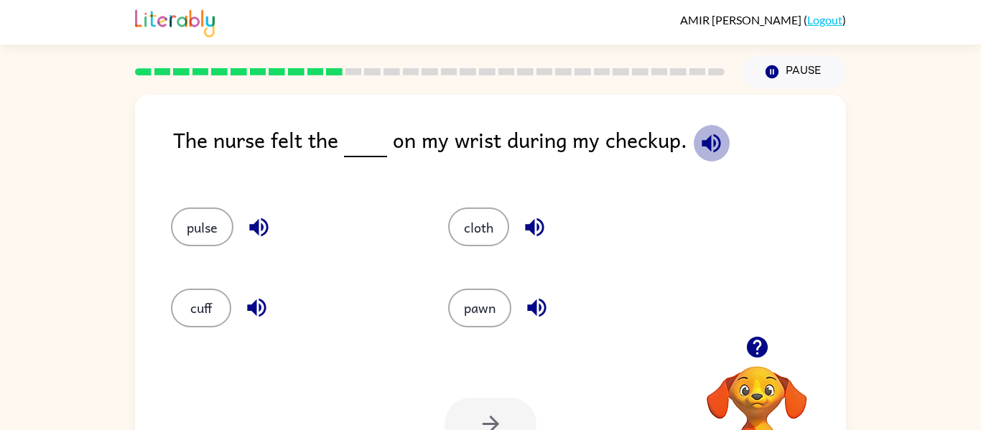
click at [696, 157] on button "button" at bounding box center [711, 143] width 37 height 37
click at [222, 242] on button "pulse" at bounding box center [202, 227] width 62 height 39
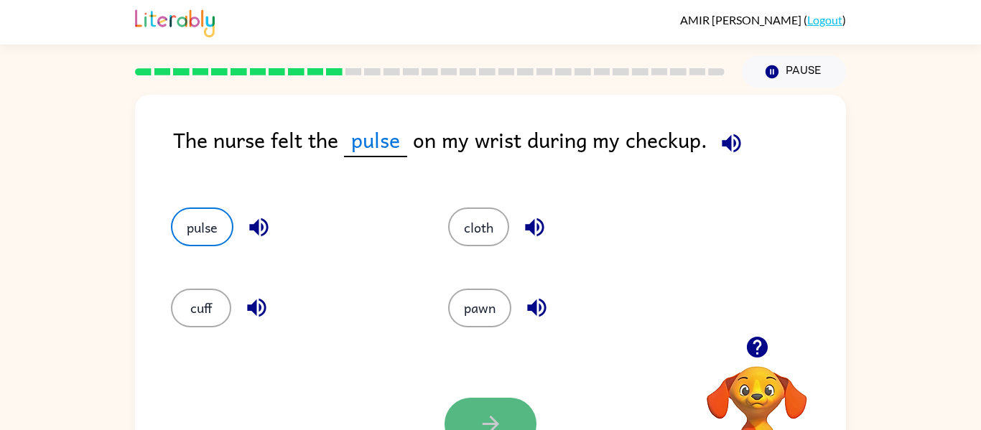
click at [488, 398] on button "button" at bounding box center [490, 424] width 92 height 52
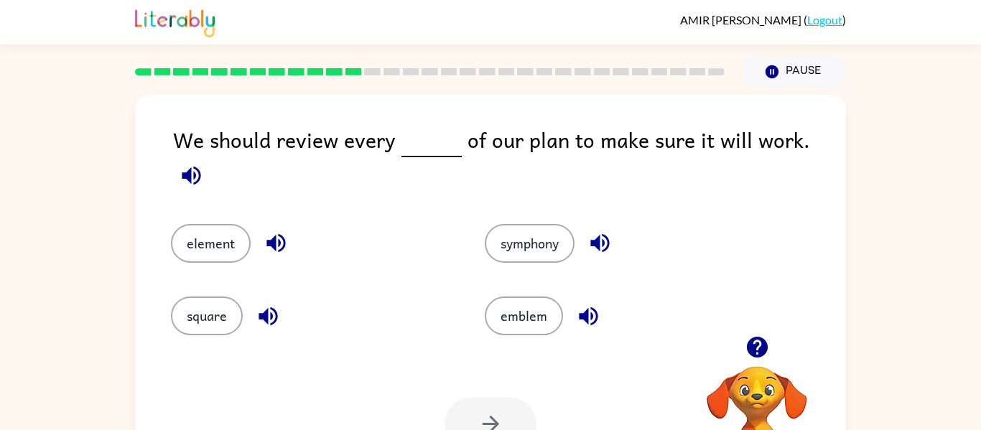
click at [204, 163] on icon "button" at bounding box center [191, 175] width 25 height 25
click at [226, 230] on button "element" at bounding box center [211, 243] width 80 height 39
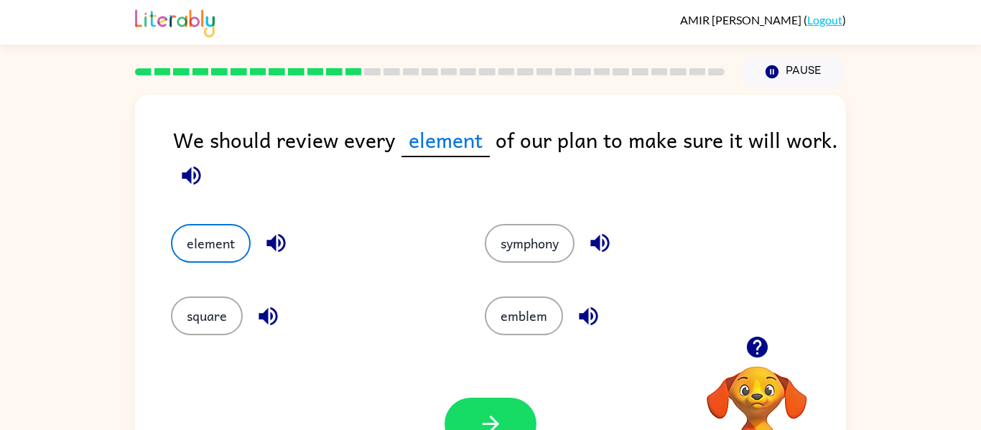
click at [179, 173] on icon "button" at bounding box center [191, 175] width 25 height 25
click at [486, 399] on button "button" at bounding box center [490, 424] width 92 height 52
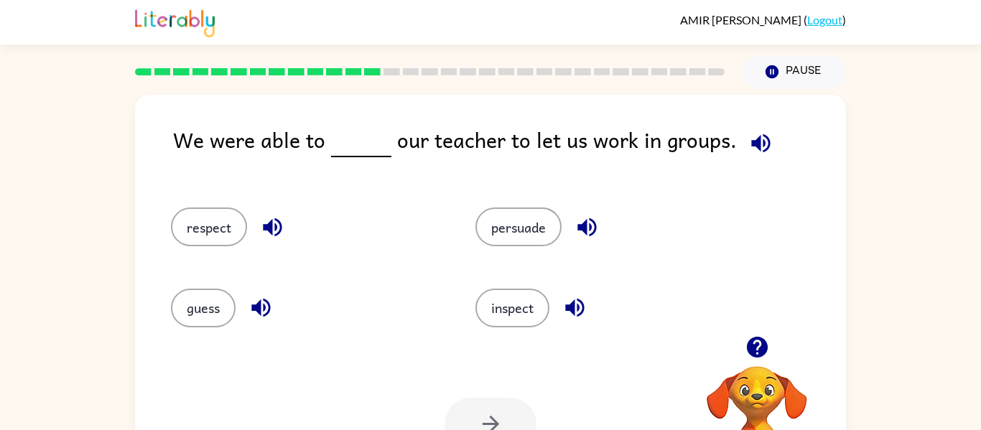
click at [758, 146] on icon "button" at bounding box center [760, 143] width 25 height 25
click at [522, 225] on button "persuade" at bounding box center [518, 227] width 86 height 39
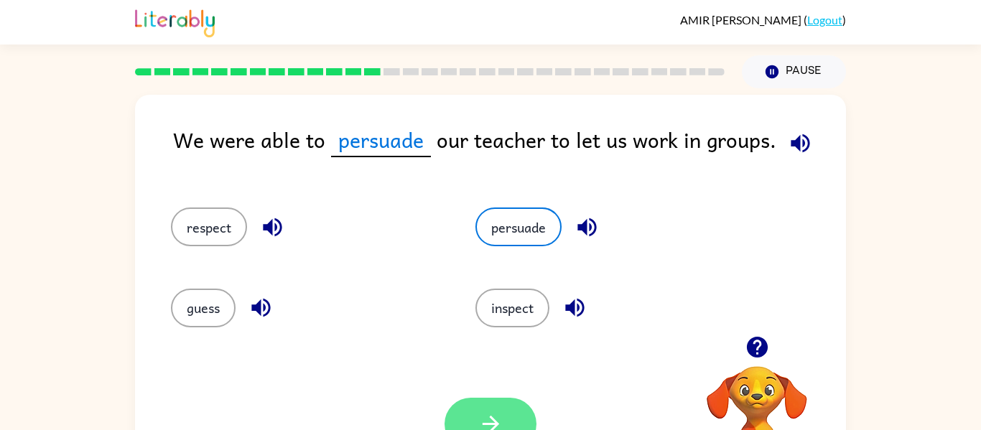
click at [494, 412] on icon "button" at bounding box center [490, 423] width 25 height 25
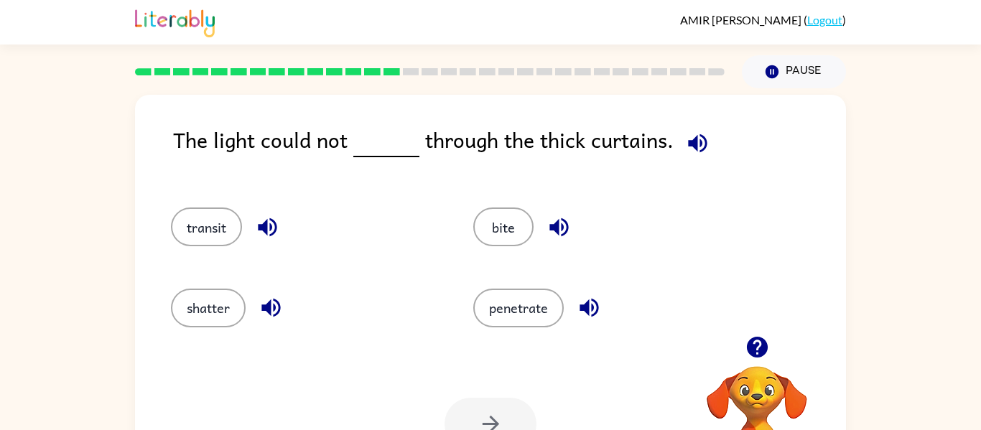
click at [704, 134] on icon "button" at bounding box center [697, 143] width 25 height 25
click at [199, 228] on button "transit" at bounding box center [206, 227] width 71 height 39
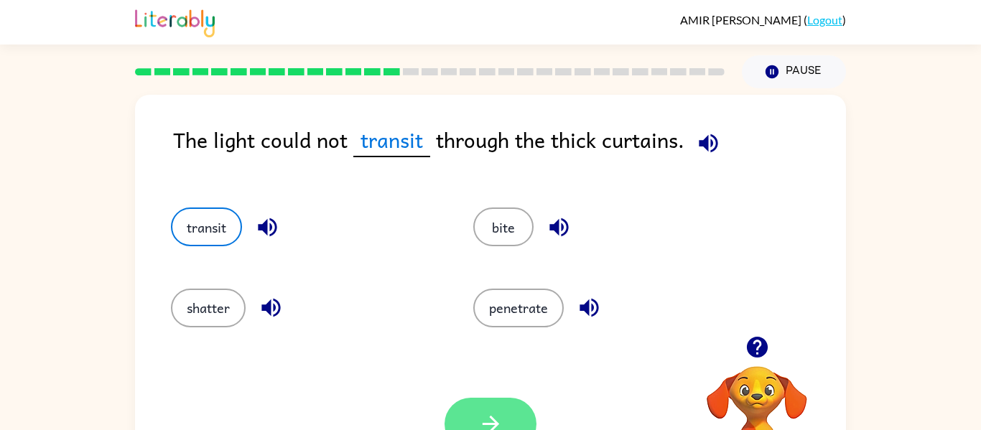
click at [472, 416] on button "button" at bounding box center [490, 424] width 92 height 52
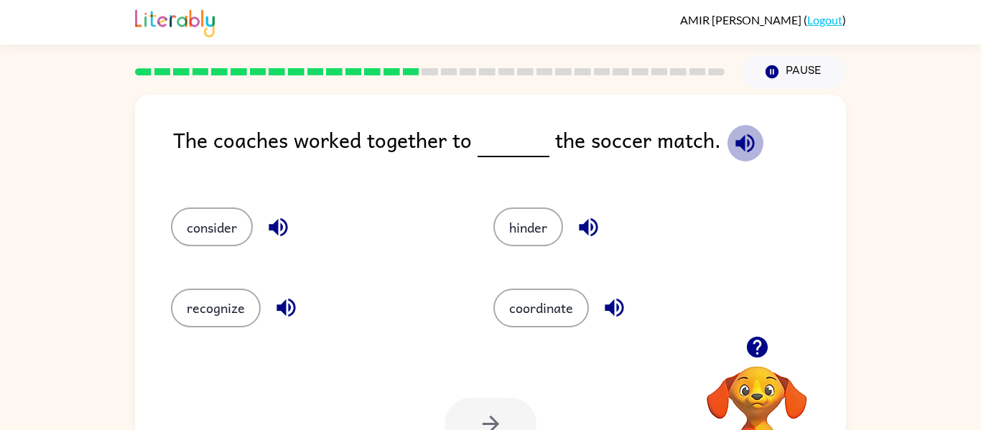
click at [741, 139] on icon "button" at bounding box center [744, 143] width 25 height 25
click at [531, 303] on button "coordinate" at bounding box center [540, 308] width 95 height 39
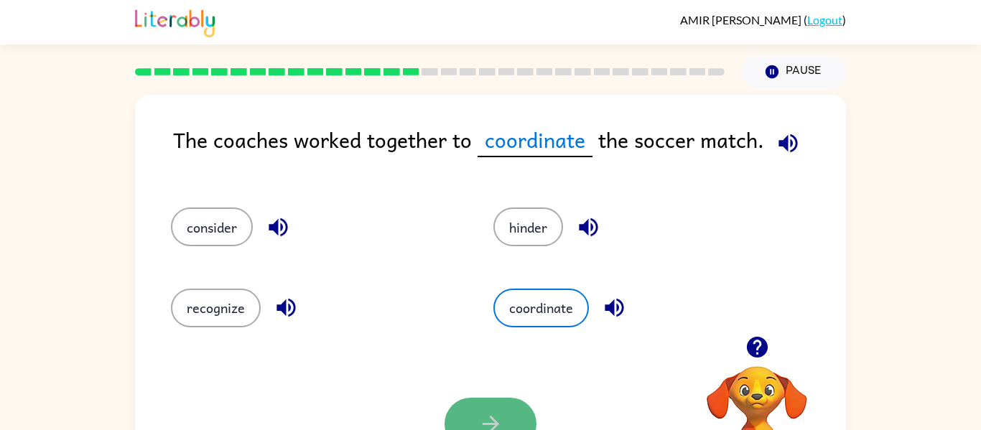
click at [500, 401] on button "button" at bounding box center [490, 424] width 92 height 52
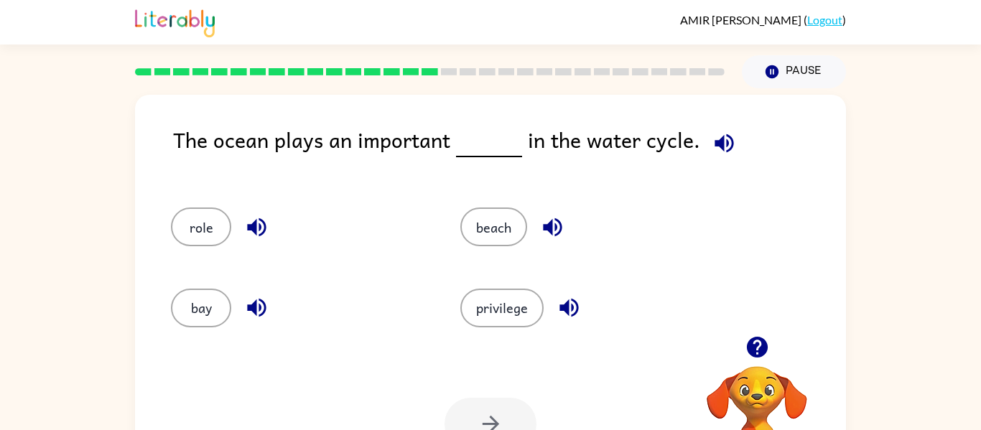
click at [712, 139] on icon "button" at bounding box center [724, 143] width 25 height 25
click at [187, 228] on button "role" at bounding box center [201, 227] width 60 height 39
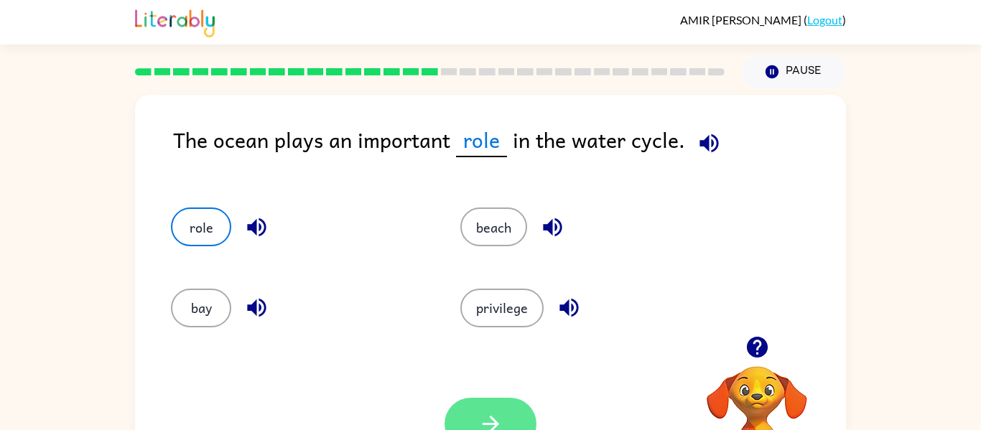
click at [486, 414] on icon "button" at bounding box center [490, 423] width 25 height 25
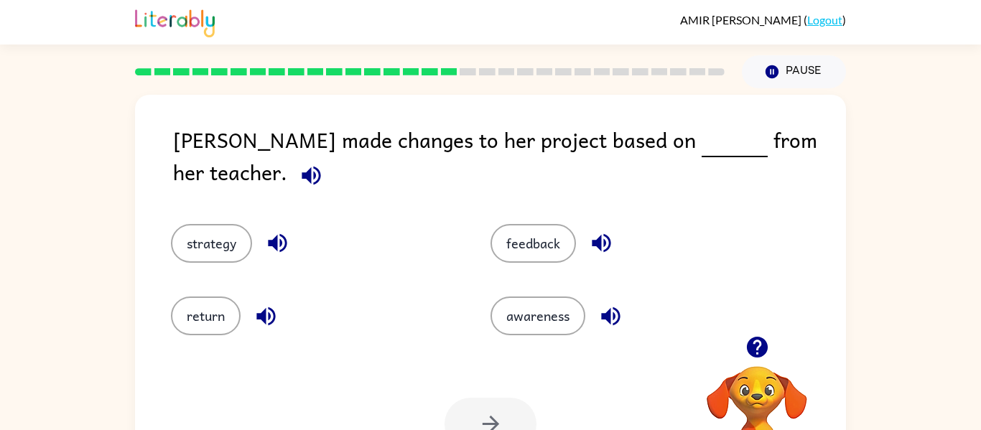
click at [324, 163] on icon "button" at bounding box center [311, 175] width 25 height 25
click at [526, 229] on button "feedback" at bounding box center [532, 243] width 85 height 39
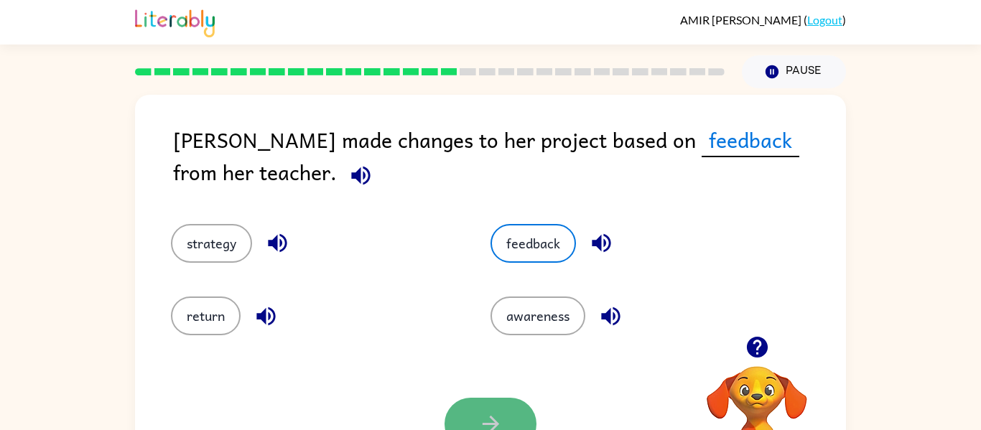
click at [518, 406] on button "button" at bounding box center [490, 424] width 92 height 52
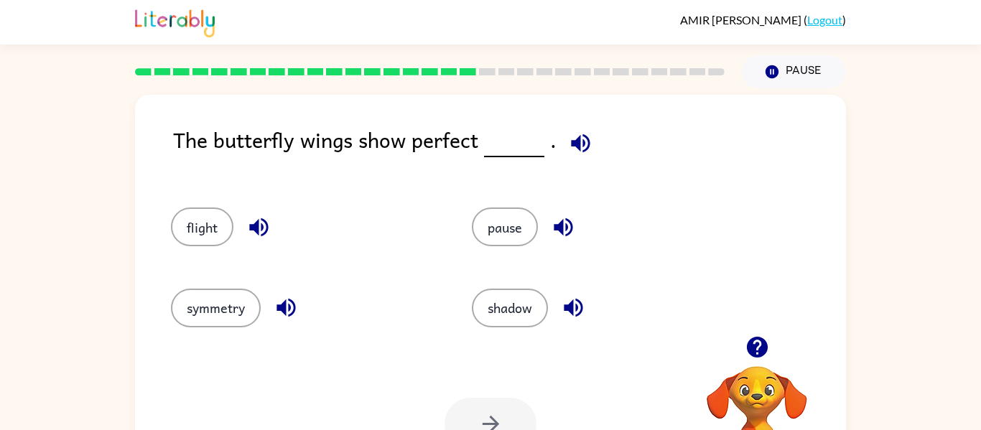
click at [575, 148] on icon "button" at bounding box center [580, 143] width 19 height 19
click at [235, 310] on button "symmetry" at bounding box center [216, 308] width 90 height 39
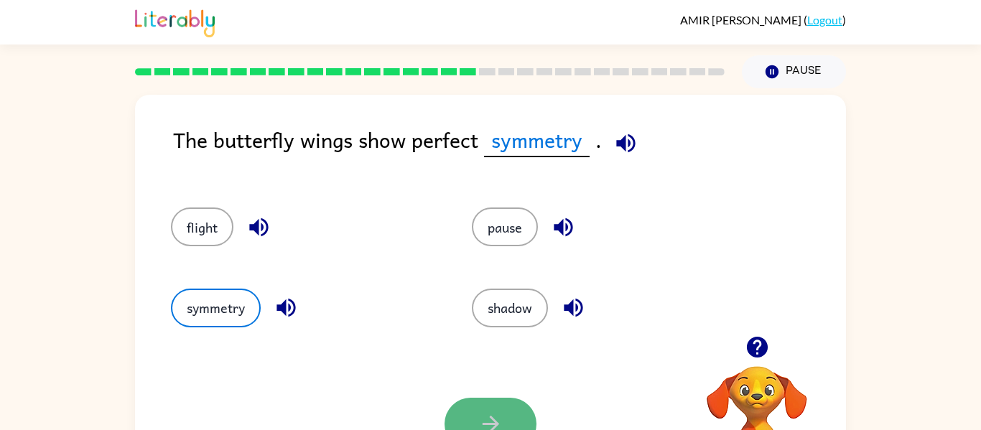
click at [498, 398] on button "button" at bounding box center [490, 424] width 92 height 52
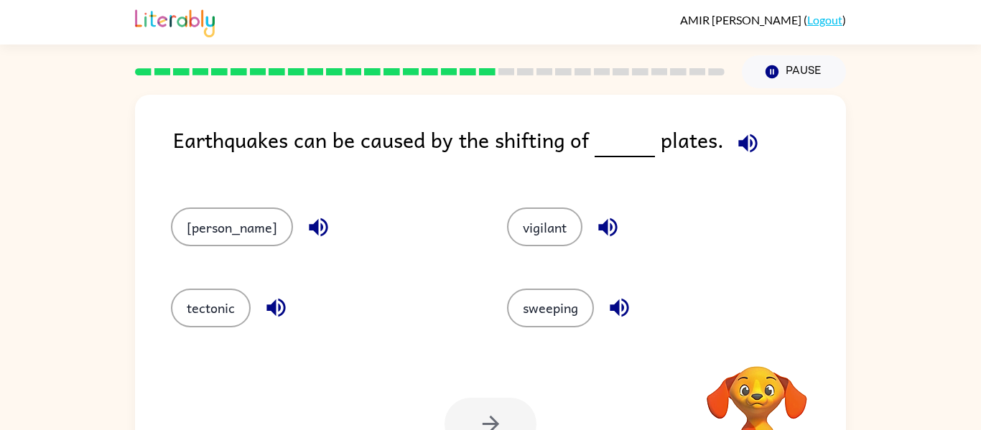
click at [745, 133] on icon "button" at bounding box center [747, 143] width 25 height 25
click at [246, 309] on button "tectonic" at bounding box center [211, 308] width 80 height 39
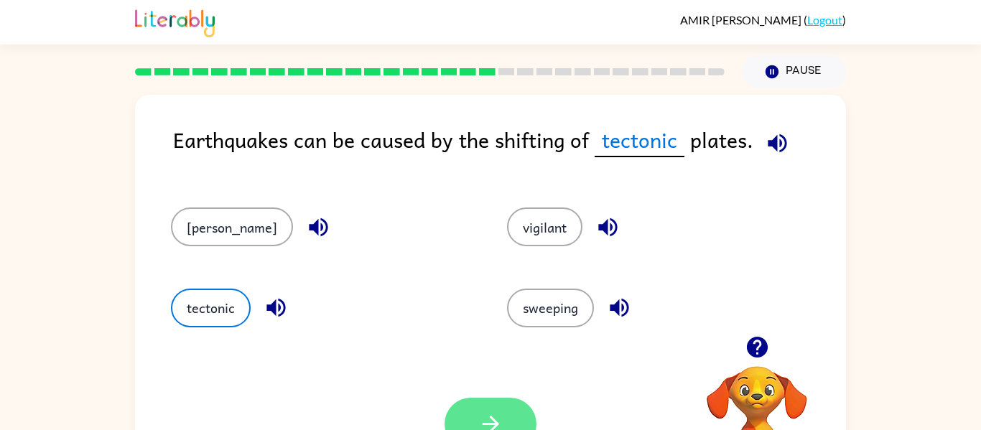
click at [497, 427] on icon "button" at bounding box center [490, 423] width 25 height 25
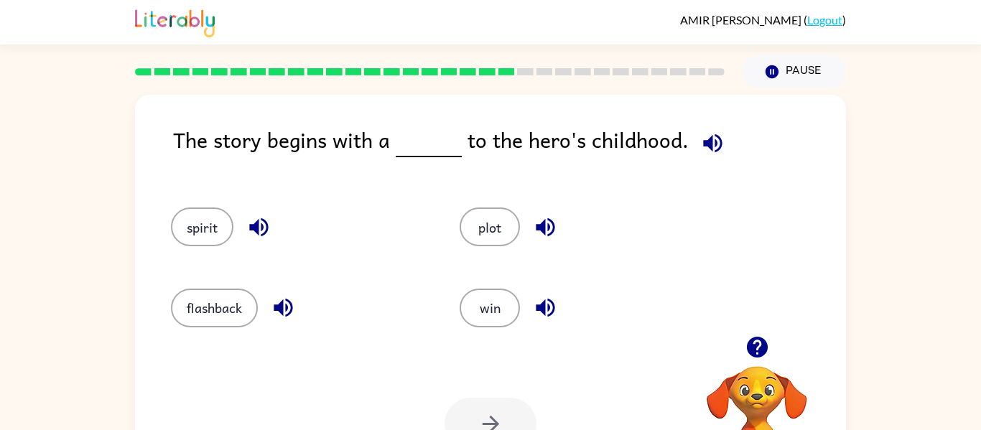
click at [709, 141] on icon "button" at bounding box center [712, 143] width 19 height 19
click at [473, 228] on button "plot" at bounding box center [490, 227] width 60 height 39
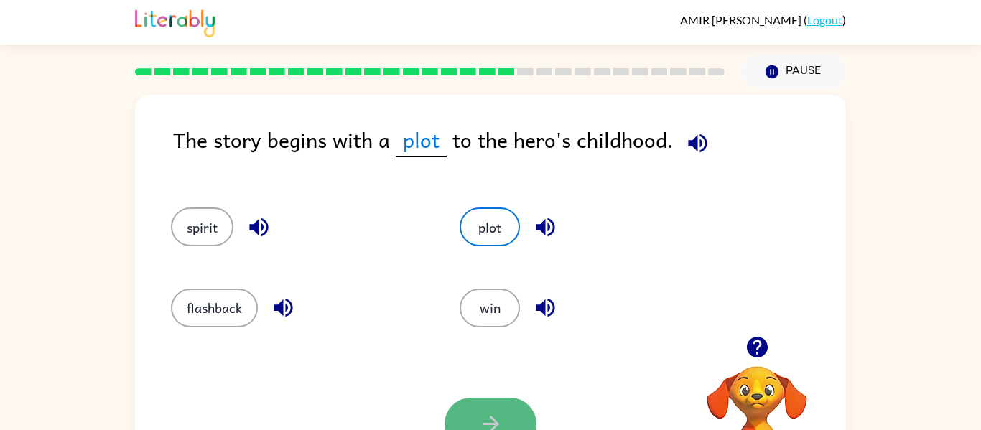
click at [484, 402] on button "button" at bounding box center [490, 424] width 92 height 52
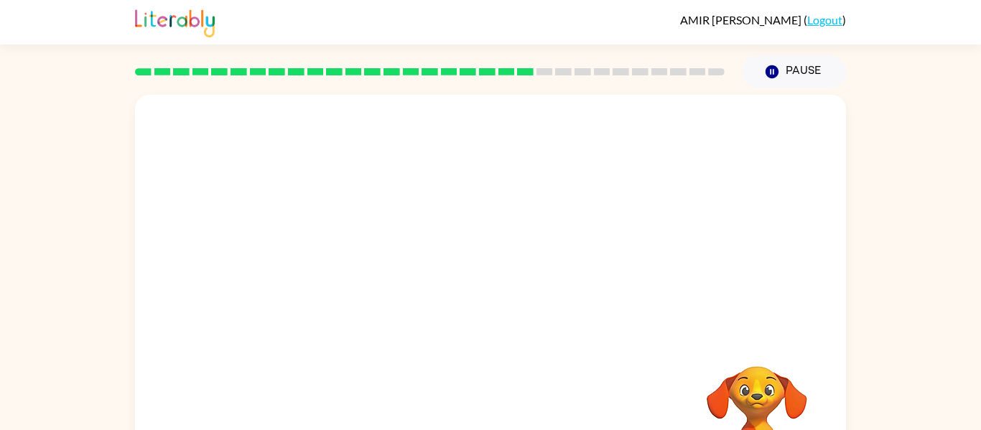
click at [375, 302] on video "Your browser must support playing .mp4 files to use Literably. Please try using…" at bounding box center [490, 215] width 711 height 241
click at [517, 320] on button "button" at bounding box center [490, 307] width 92 height 52
click at [517, 320] on div at bounding box center [490, 307] width 92 height 52
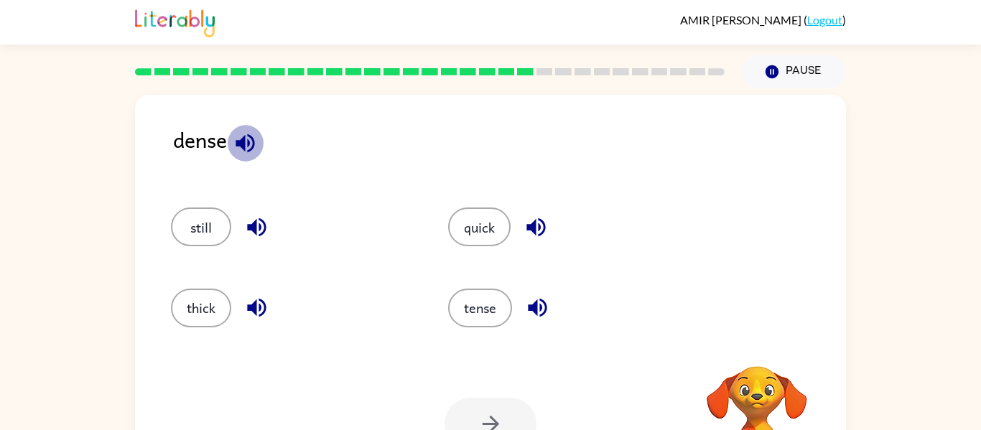
click at [252, 136] on icon "button" at bounding box center [245, 143] width 25 height 25
click at [239, 134] on icon "button" at bounding box center [245, 143] width 25 height 25
click at [181, 298] on button "thick" at bounding box center [201, 308] width 60 height 39
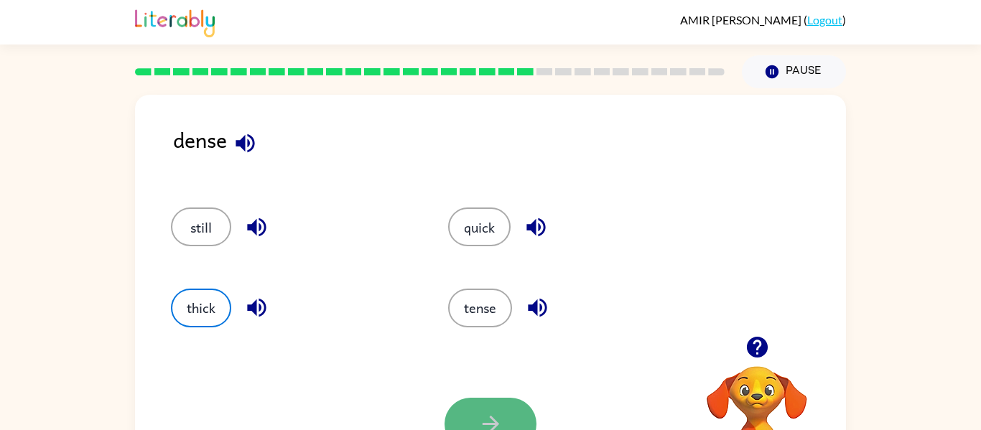
click at [470, 403] on button "button" at bounding box center [490, 424] width 92 height 52
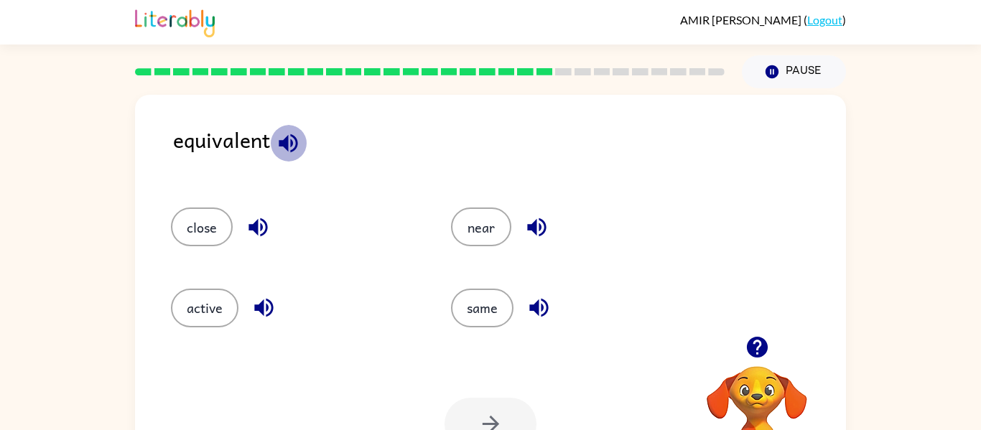
click at [279, 143] on icon "button" at bounding box center [288, 143] width 19 height 19
click at [217, 225] on button "close" at bounding box center [202, 227] width 62 height 39
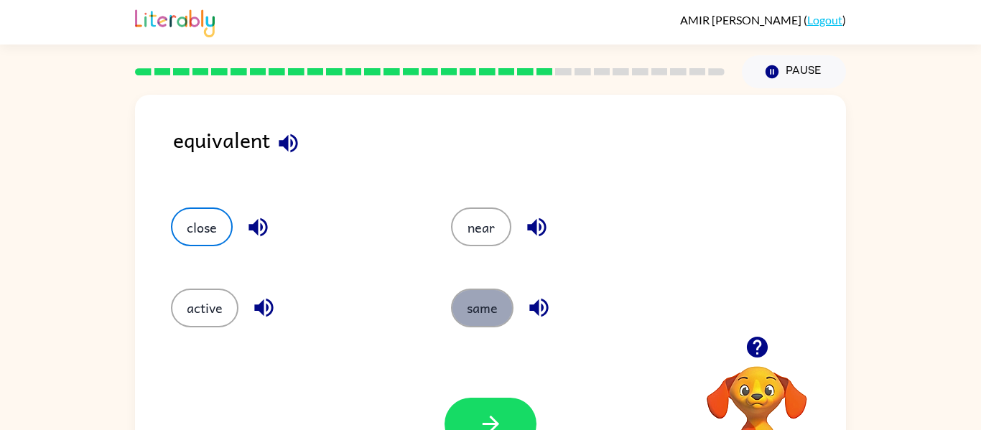
click at [483, 309] on button "same" at bounding box center [482, 308] width 62 height 39
click at [524, 312] on button "button" at bounding box center [539, 307] width 37 height 37
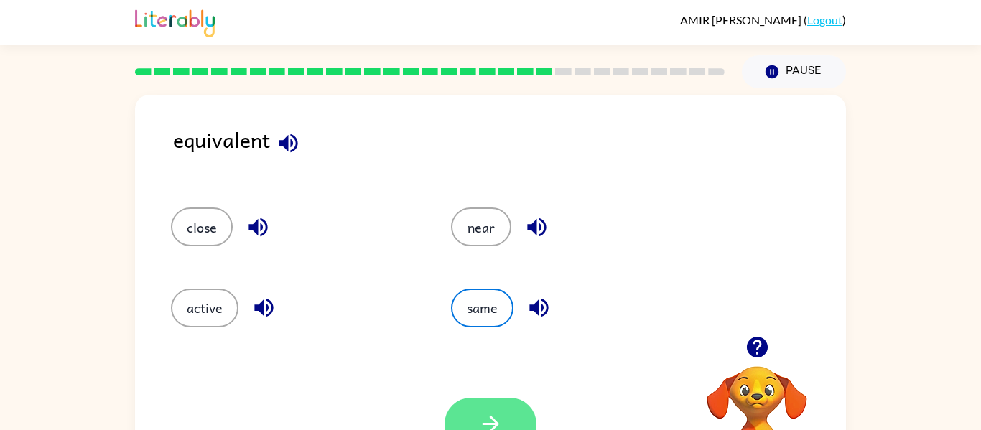
click at [516, 416] on button "button" at bounding box center [490, 424] width 92 height 52
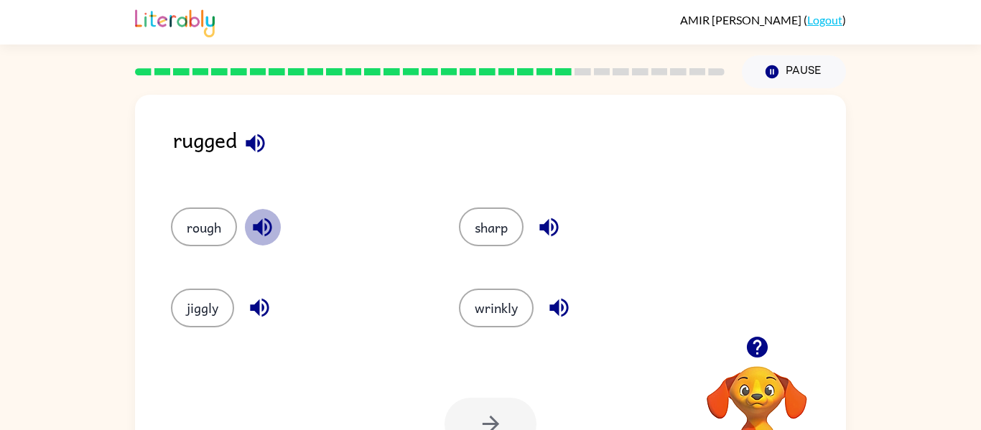
click at [255, 219] on icon "button" at bounding box center [262, 227] width 25 height 25
click at [246, 147] on icon "button" at bounding box center [255, 143] width 25 height 25
click at [246, 149] on icon "button" at bounding box center [255, 143] width 25 height 25
click at [501, 317] on button "wrinkly" at bounding box center [496, 308] width 75 height 39
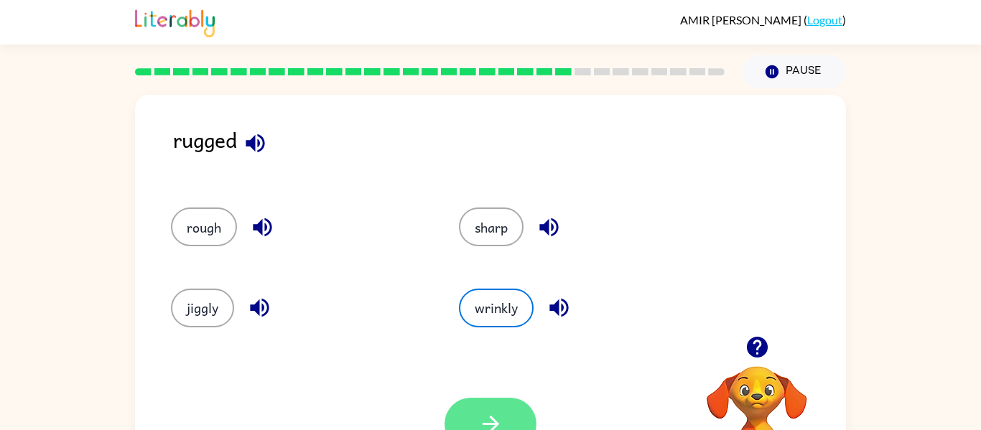
click at [484, 411] on button "button" at bounding box center [490, 424] width 92 height 52
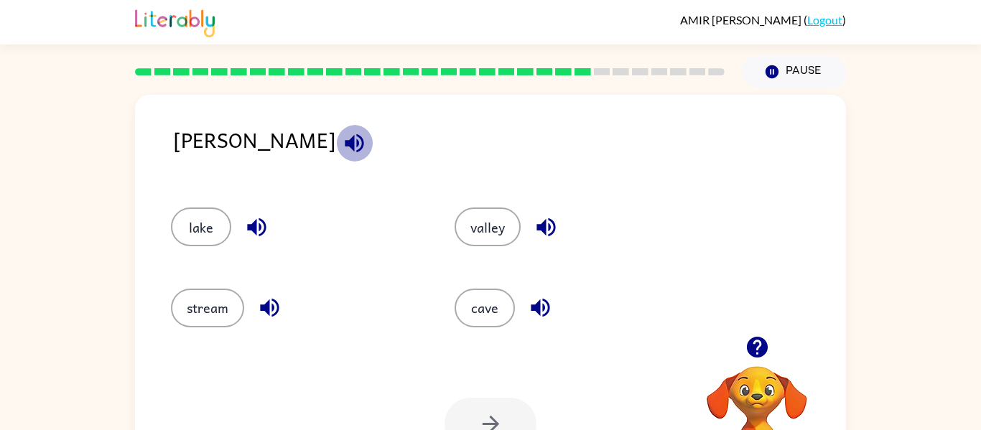
click at [345, 136] on icon "button" at bounding box center [354, 143] width 19 height 19
click at [342, 139] on icon "button" at bounding box center [354, 143] width 25 height 25
click at [342, 153] on icon "button" at bounding box center [354, 143] width 25 height 25
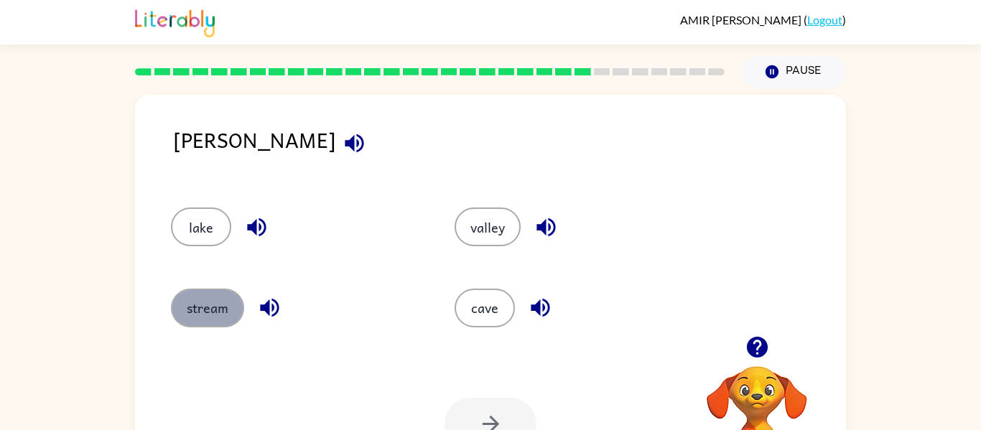
click at [233, 312] on button "stream" at bounding box center [207, 308] width 73 height 39
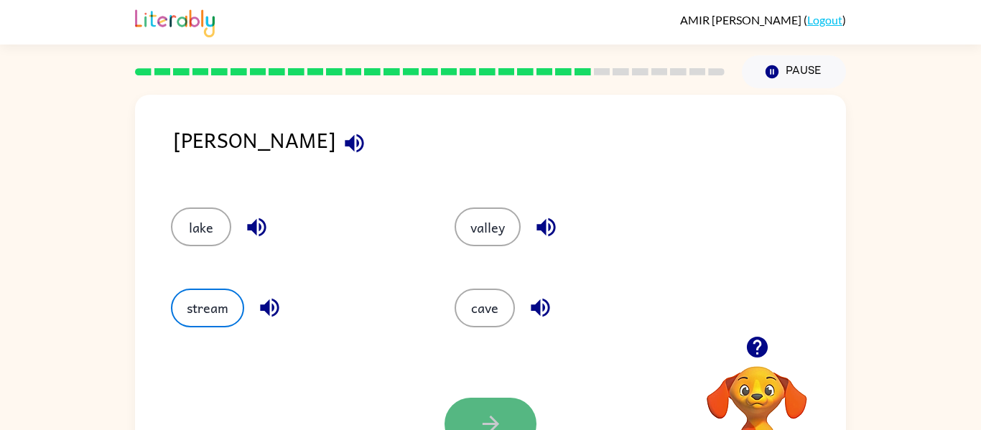
click at [520, 415] on button "button" at bounding box center [490, 424] width 92 height 52
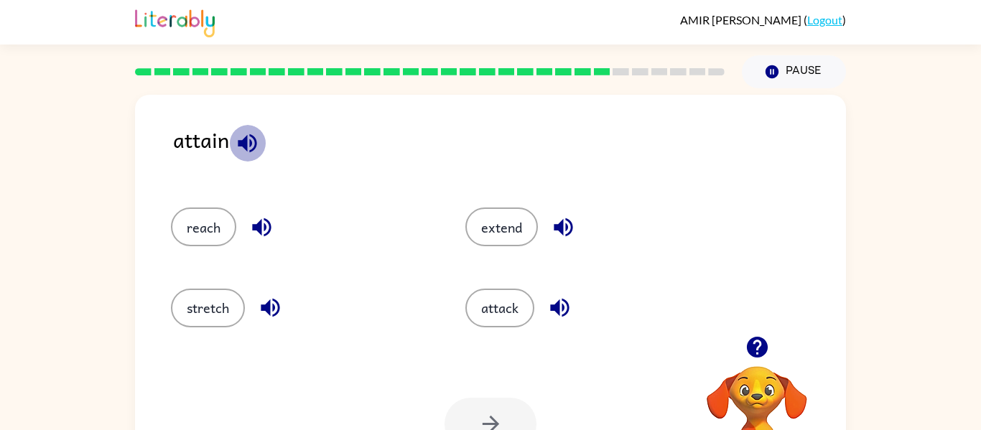
click at [257, 149] on icon "button" at bounding box center [247, 143] width 25 height 25
click at [759, 338] on icon "button" at bounding box center [756, 347] width 21 height 21
click at [232, 148] on button "button" at bounding box center [247, 143] width 37 height 37
click at [230, 125] on div "attain" at bounding box center [509, 150] width 673 height 55
click at [238, 145] on icon "button" at bounding box center [247, 143] width 19 height 19
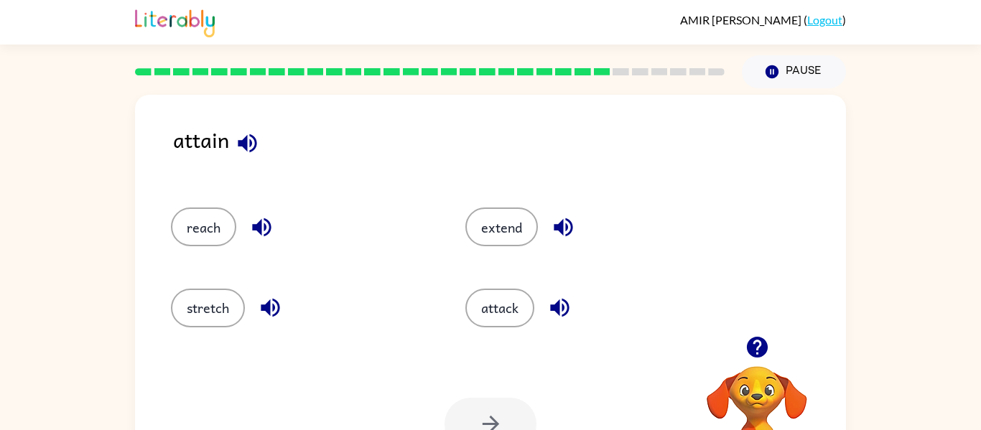
click at [238, 146] on icon "button" at bounding box center [247, 143] width 25 height 25
click at [244, 141] on icon "button" at bounding box center [247, 143] width 19 height 19
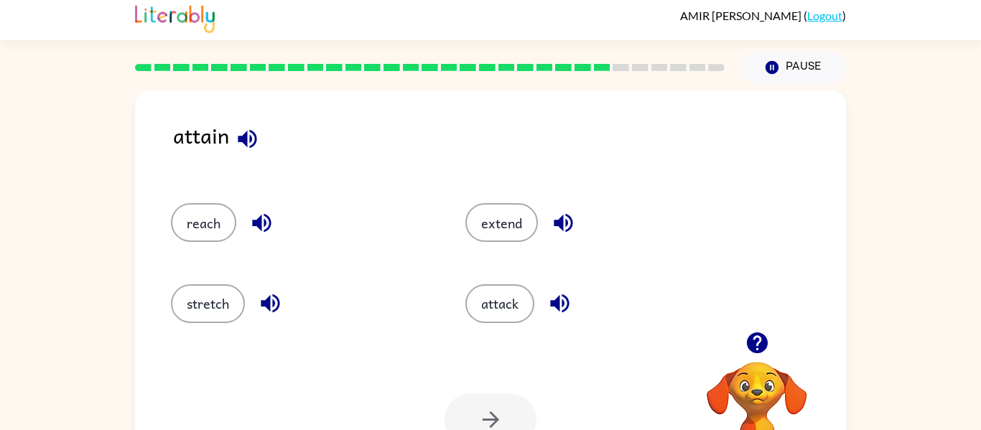
scroll to position [4, 0]
click at [236, 258] on div "stretch" at bounding box center [291, 298] width 294 height 80
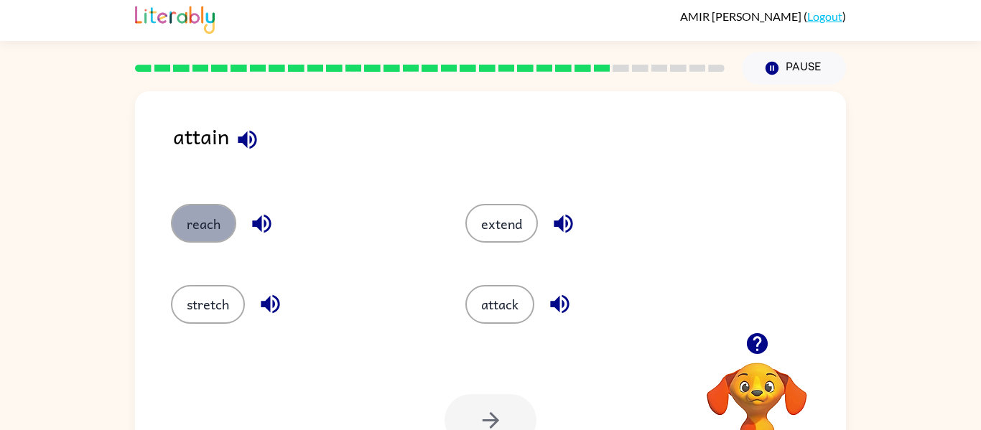
click at [209, 223] on button "reach" at bounding box center [203, 223] width 65 height 39
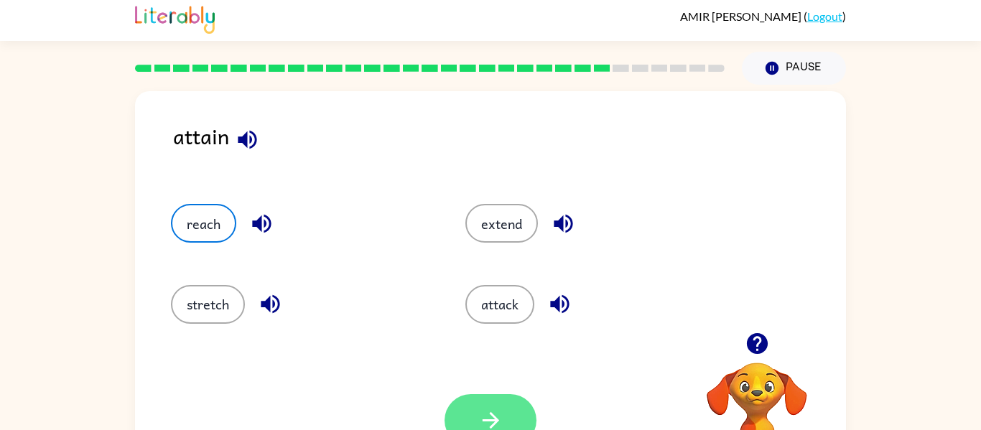
click at [475, 403] on button "button" at bounding box center [490, 420] width 92 height 52
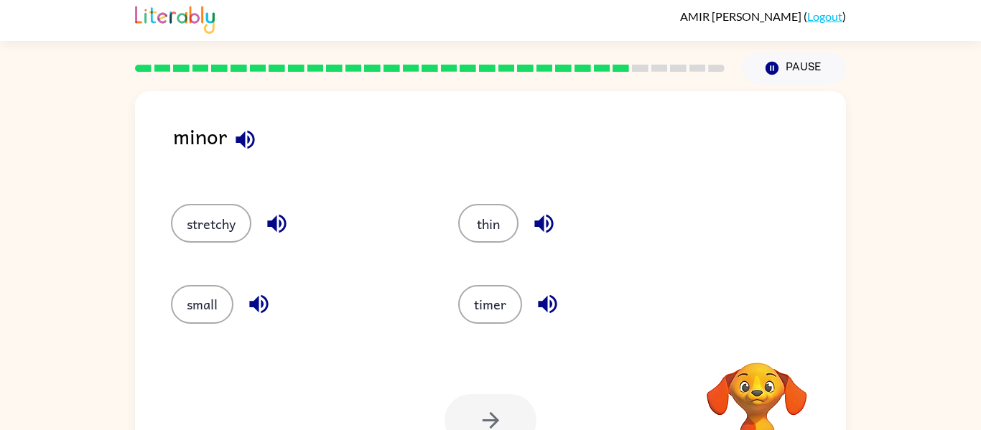
click at [249, 139] on icon "button" at bounding box center [245, 139] width 19 height 19
click at [250, 138] on icon "button" at bounding box center [245, 139] width 25 height 25
click at [253, 142] on icon "button" at bounding box center [245, 139] width 19 height 19
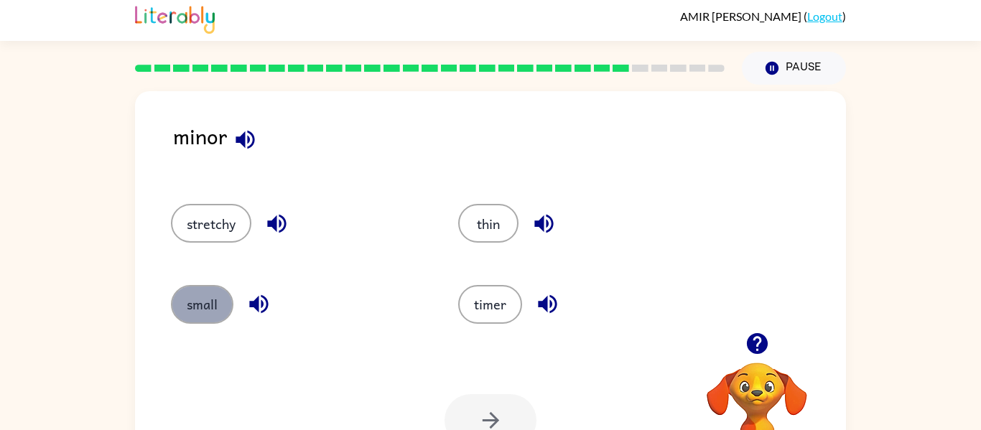
click at [210, 302] on button "small" at bounding box center [202, 304] width 62 height 39
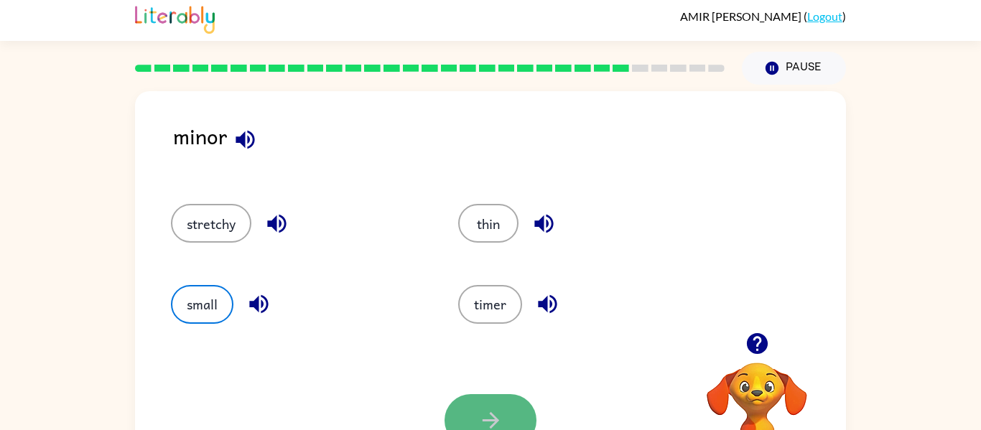
click at [486, 412] on icon "button" at bounding box center [490, 420] width 25 height 25
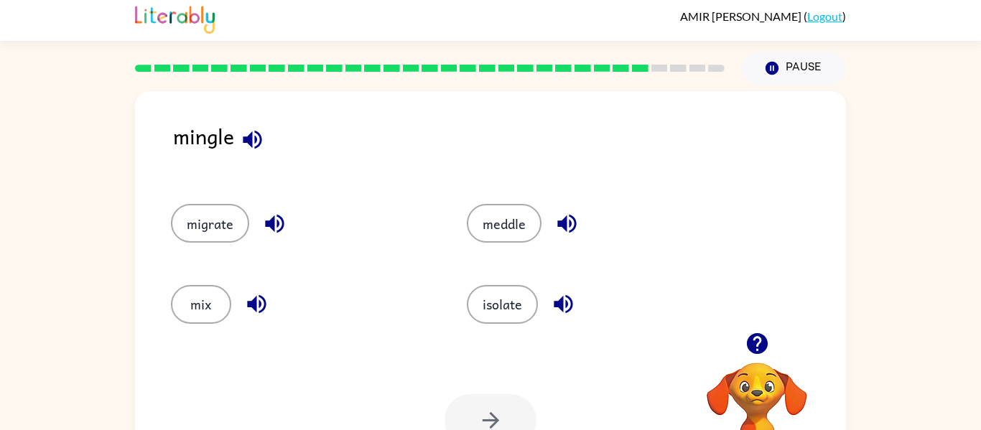
click at [250, 145] on icon "button" at bounding box center [252, 139] width 25 height 25
click at [255, 137] on icon "button" at bounding box center [252, 139] width 19 height 19
click at [258, 134] on icon "button" at bounding box center [252, 139] width 19 height 19
click at [261, 129] on icon "button" at bounding box center [252, 139] width 25 height 25
click at [500, 307] on button "isolate" at bounding box center [502, 304] width 71 height 39
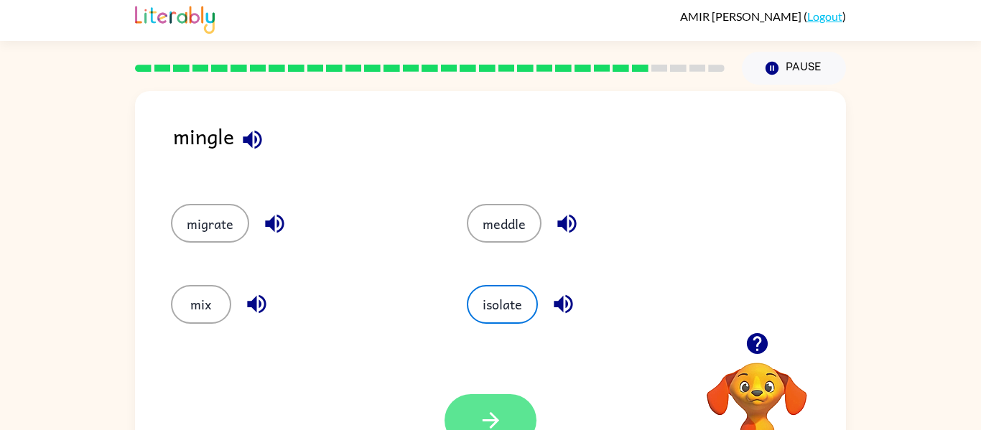
click at [480, 404] on button "button" at bounding box center [490, 420] width 92 height 52
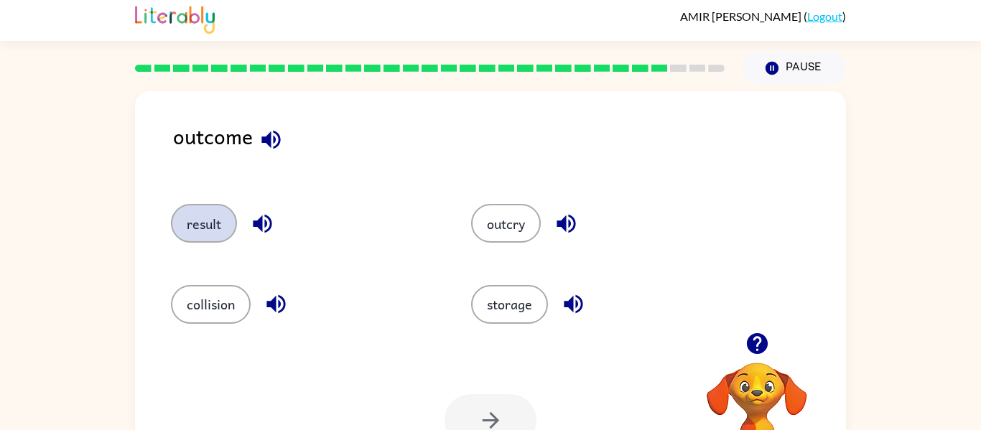
click at [200, 232] on button "result" at bounding box center [204, 223] width 66 height 39
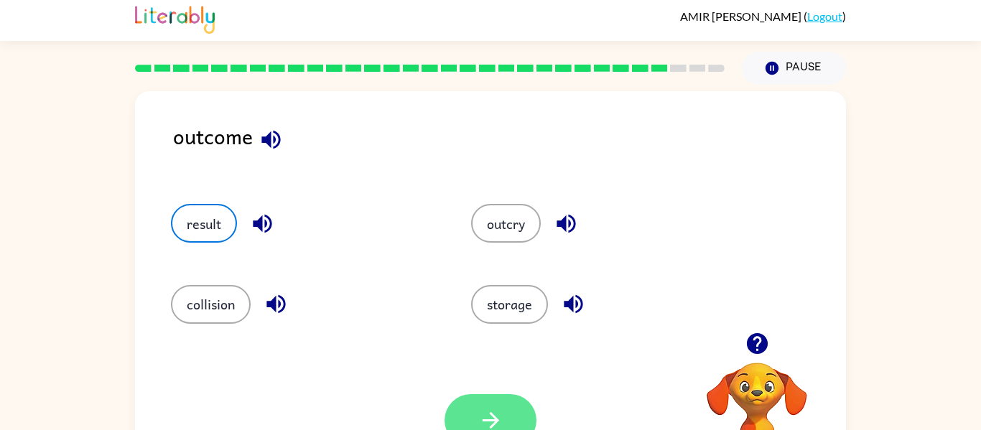
click at [457, 408] on button "button" at bounding box center [490, 420] width 92 height 52
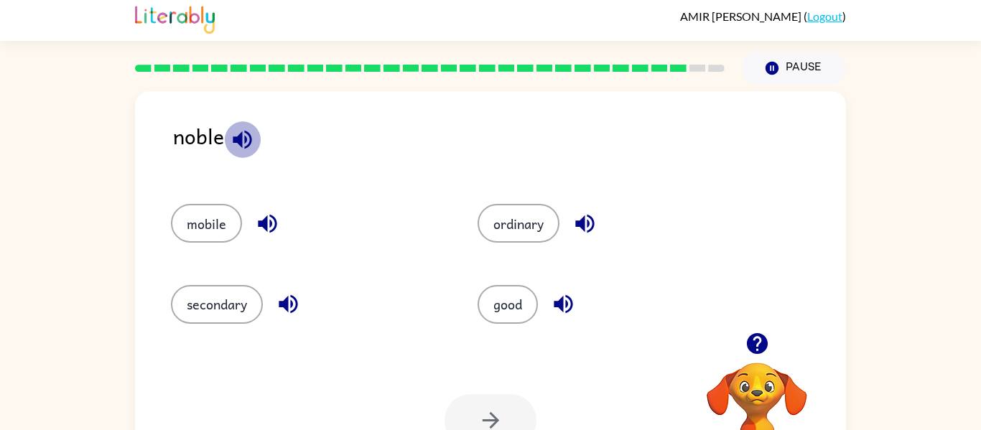
click at [255, 142] on button "button" at bounding box center [242, 139] width 37 height 37
click at [516, 297] on button "good" at bounding box center [507, 304] width 60 height 39
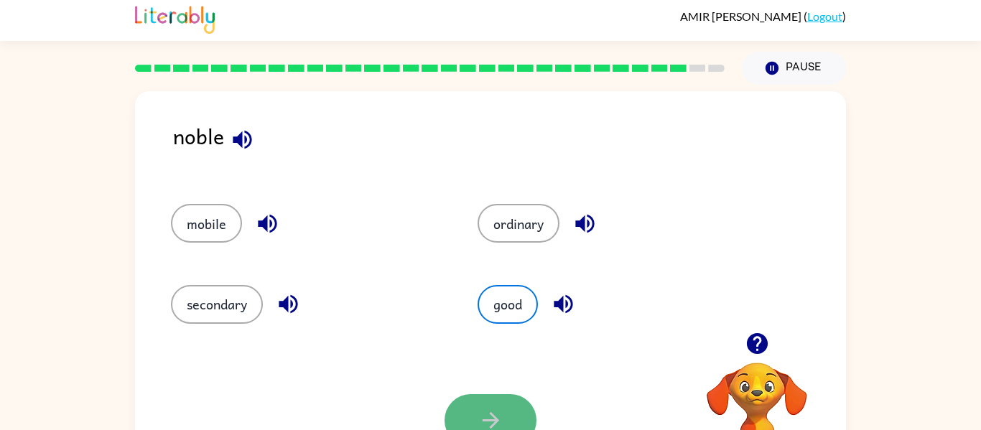
click at [506, 421] on button "button" at bounding box center [490, 420] width 92 height 52
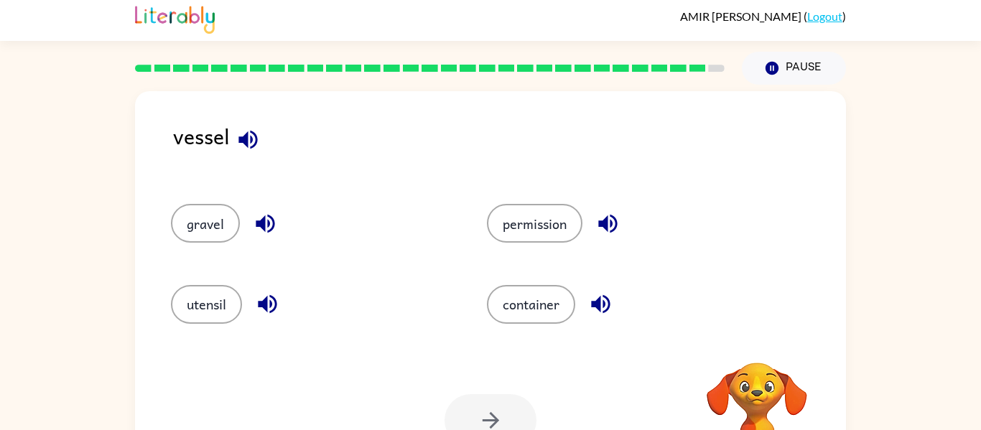
click at [244, 144] on icon "button" at bounding box center [247, 139] width 19 height 19
click at [246, 146] on icon "button" at bounding box center [248, 139] width 25 height 25
click at [238, 140] on icon "button" at bounding box center [248, 139] width 25 height 25
click at [238, 141] on icon "button" at bounding box center [247, 139] width 19 height 19
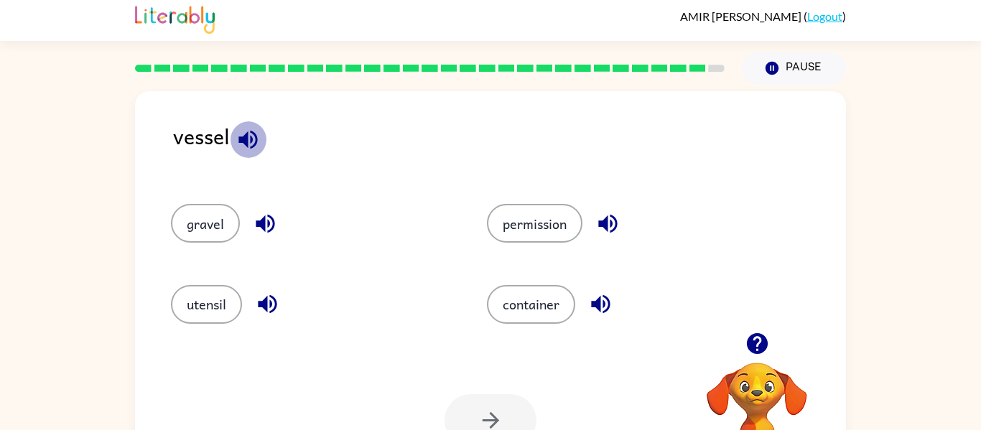
click at [238, 141] on icon "button" at bounding box center [247, 139] width 19 height 19
click at [248, 141] on icon "button" at bounding box center [248, 139] width 25 height 25
click at [245, 136] on icon "button" at bounding box center [247, 139] width 19 height 19
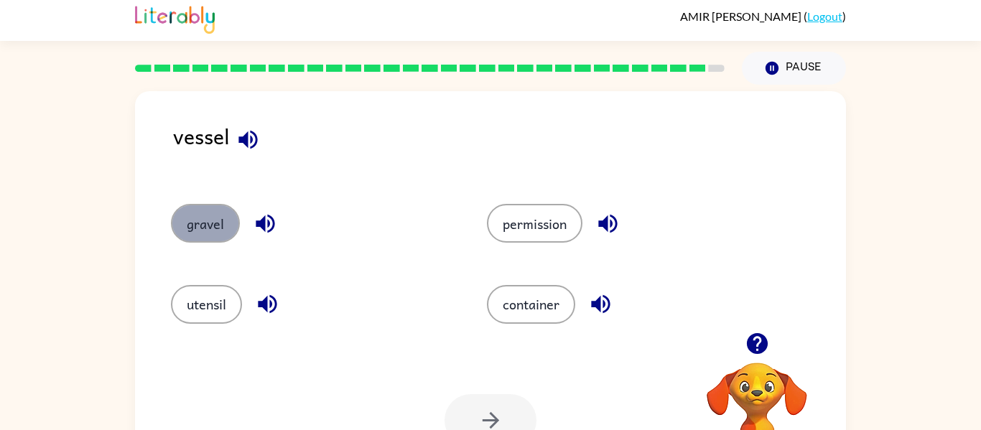
click at [197, 207] on button "gravel" at bounding box center [205, 223] width 69 height 39
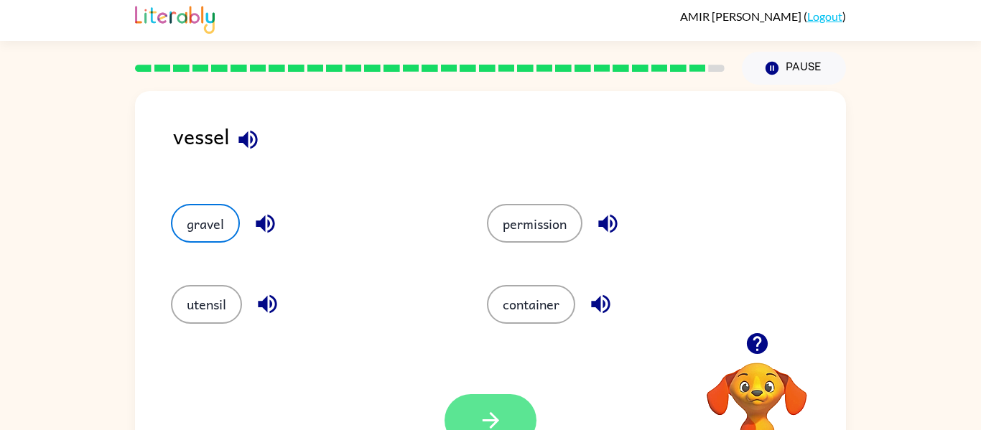
click at [488, 404] on button "button" at bounding box center [490, 420] width 92 height 52
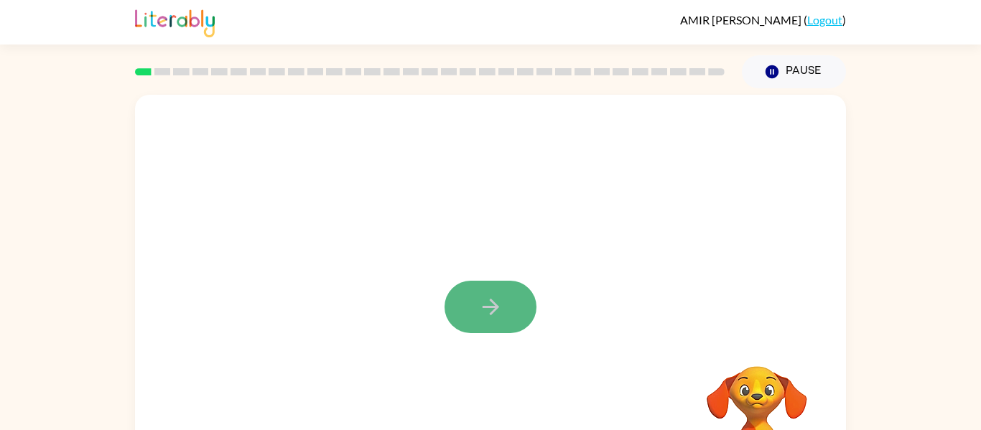
click at [475, 289] on button "button" at bounding box center [490, 307] width 92 height 52
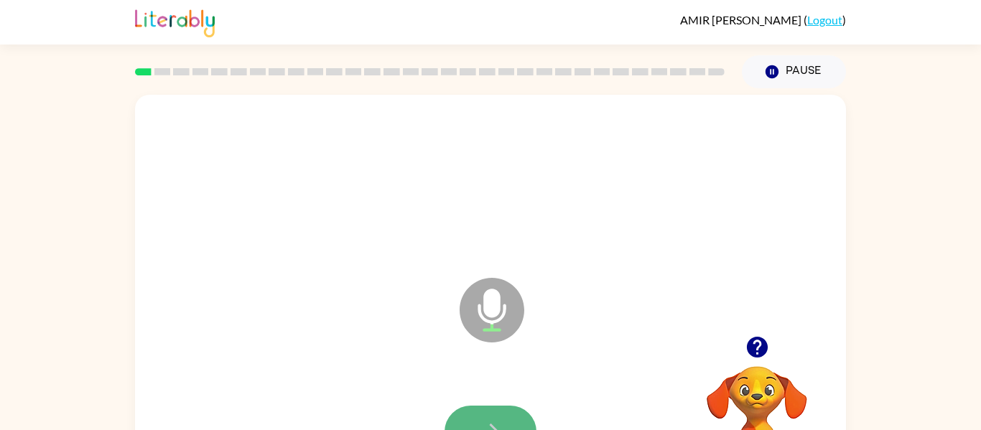
click at [485, 411] on button "button" at bounding box center [490, 432] width 92 height 52
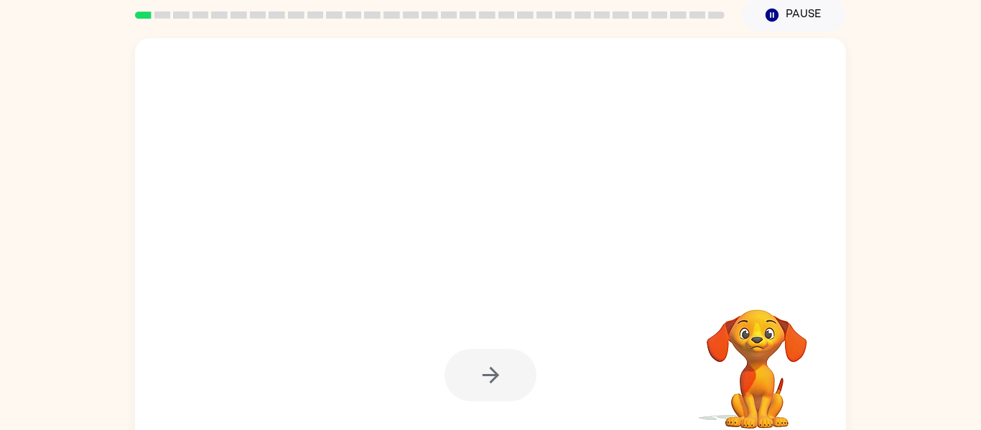
scroll to position [51, 0]
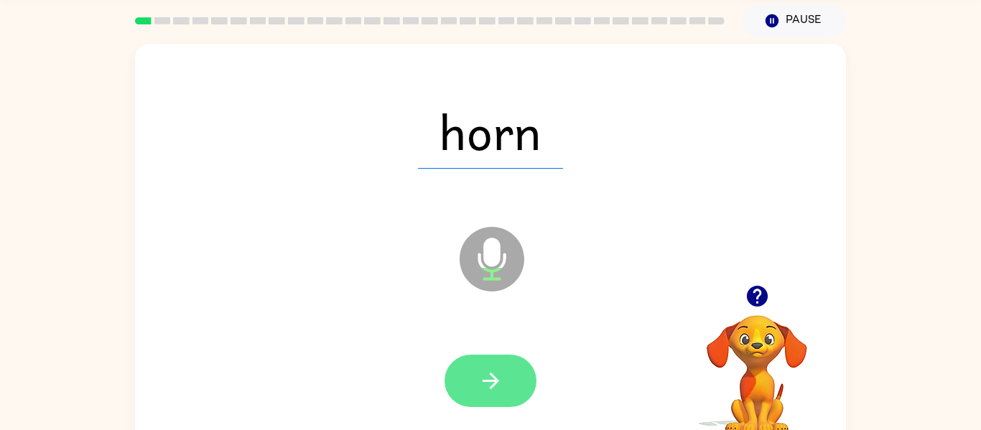
click at [488, 392] on icon "button" at bounding box center [490, 380] width 25 height 25
click at [495, 380] on icon "button" at bounding box center [490, 381] width 17 height 17
click at [494, 379] on icon "button" at bounding box center [490, 380] width 25 height 25
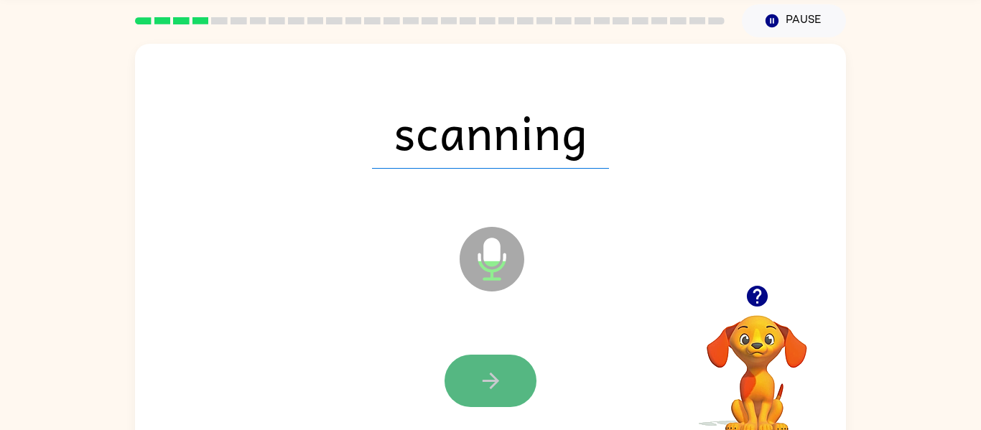
click at [496, 381] on icon "button" at bounding box center [490, 381] width 17 height 17
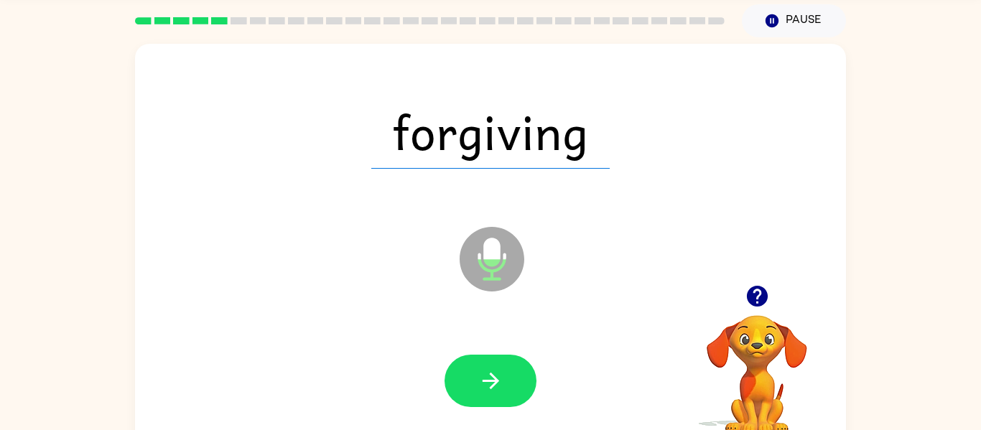
click at [496, 381] on icon "button" at bounding box center [490, 381] width 17 height 17
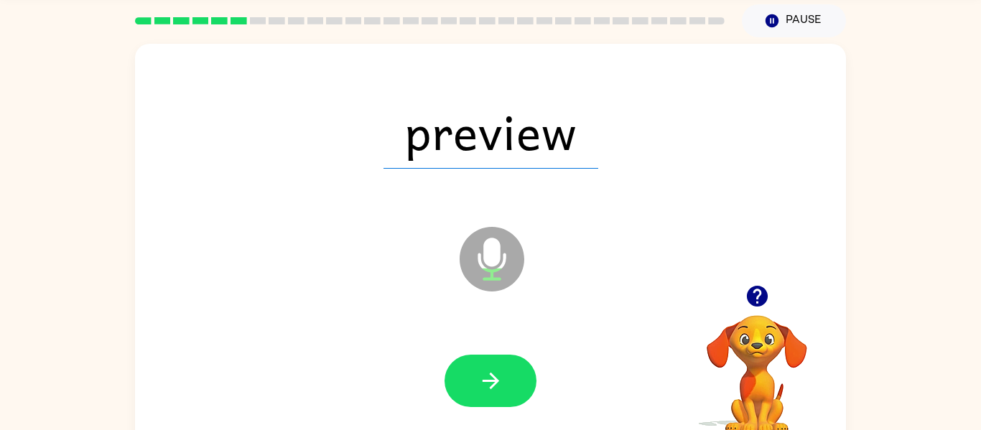
click at [496, 381] on icon "button" at bounding box center [490, 381] width 17 height 17
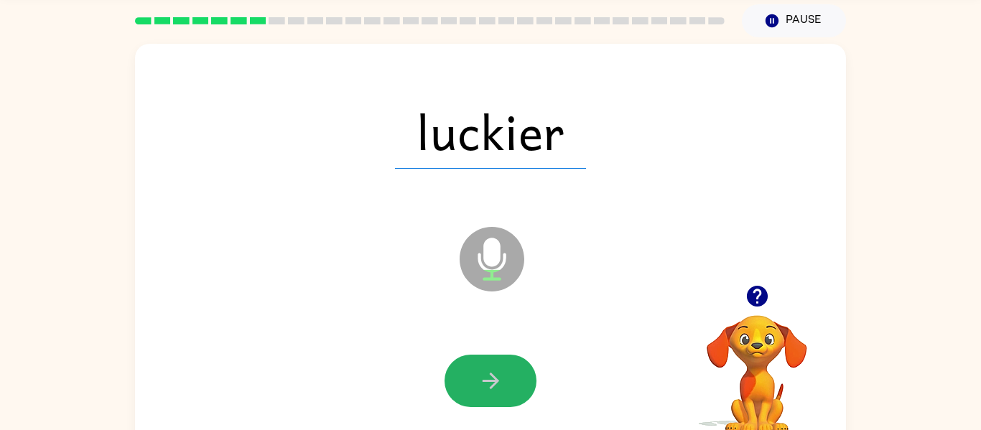
click at [496, 381] on icon "button" at bounding box center [490, 381] width 17 height 17
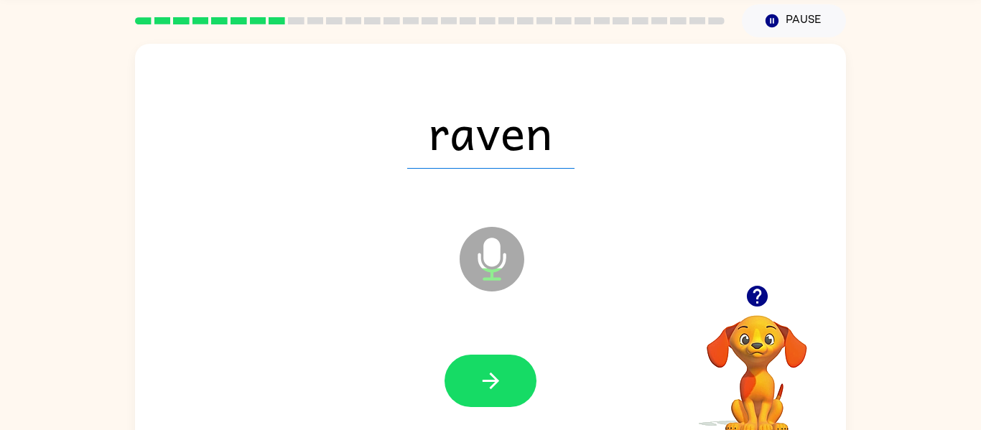
click at [496, 381] on icon "button" at bounding box center [490, 381] width 17 height 17
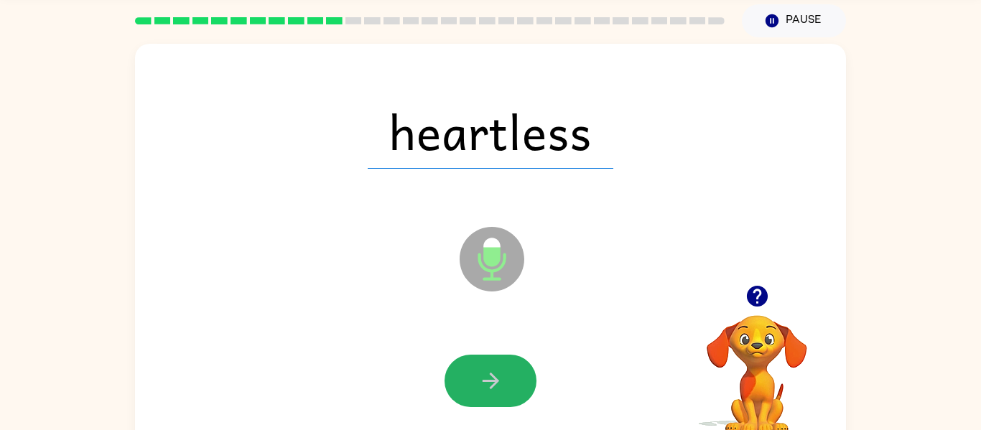
click at [496, 381] on icon "button" at bounding box center [490, 381] width 17 height 17
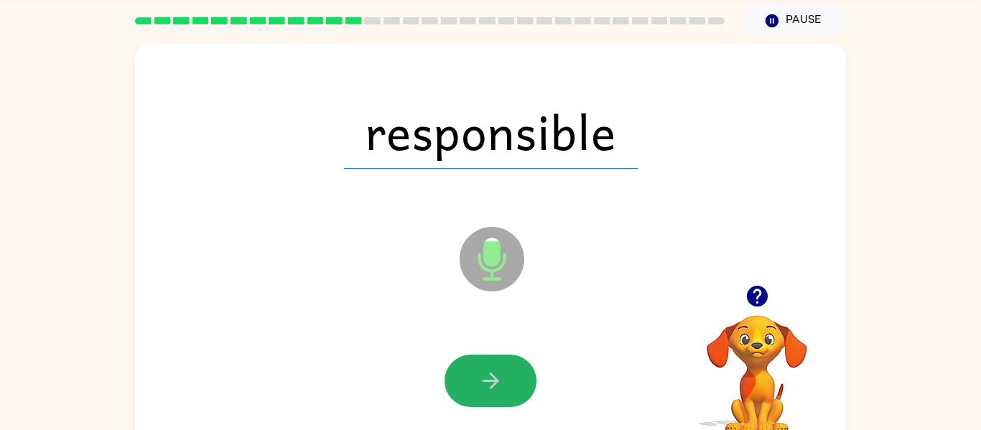
click at [496, 381] on icon "button" at bounding box center [490, 381] width 17 height 17
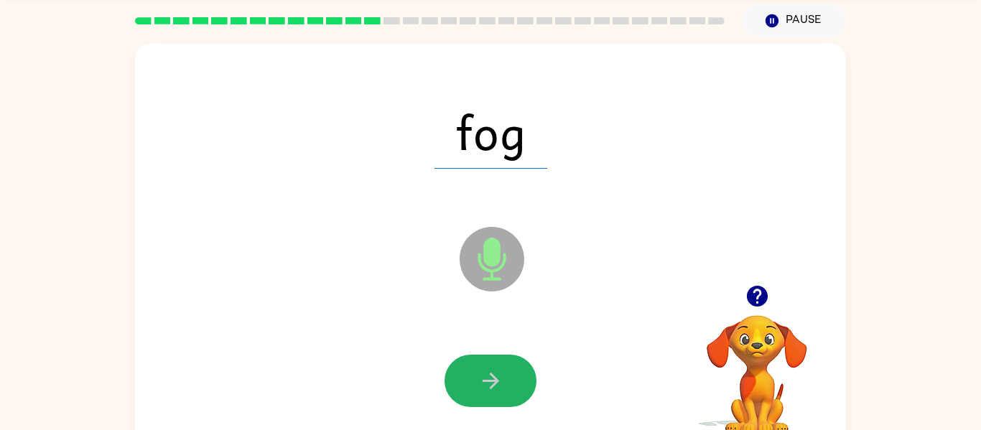
click at [496, 381] on icon "button" at bounding box center [490, 381] width 17 height 17
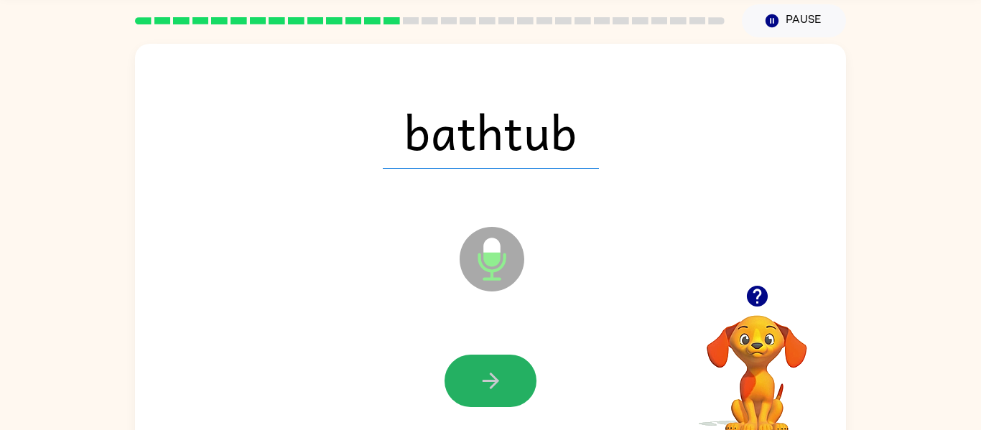
click at [496, 381] on icon "button" at bounding box center [490, 381] width 17 height 17
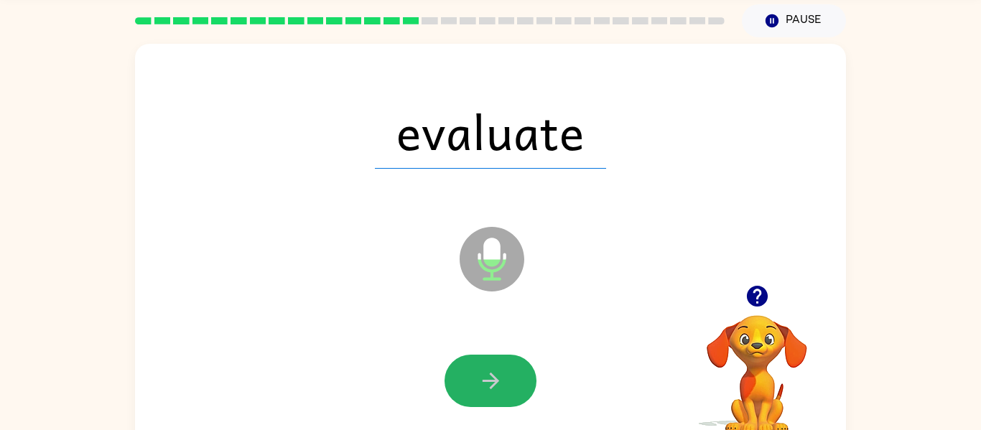
click at [496, 381] on icon "button" at bounding box center [490, 381] width 17 height 17
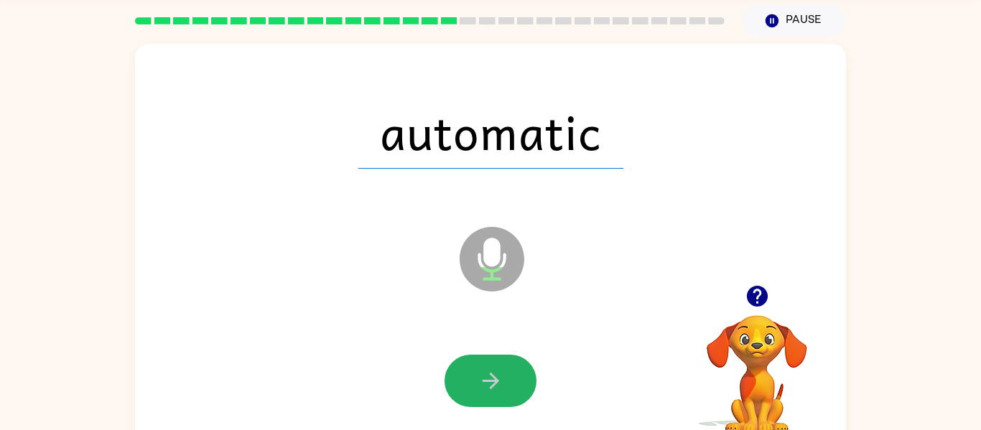
click at [496, 381] on icon "button" at bounding box center [490, 381] width 17 height 17
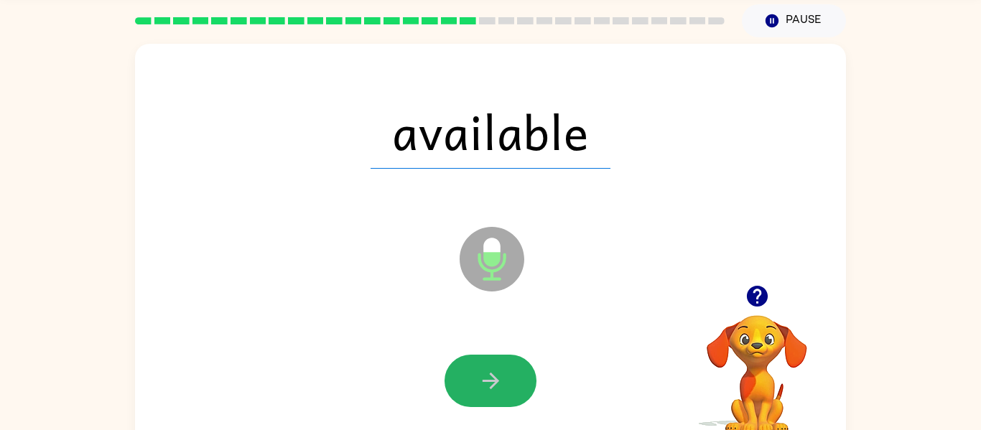
click at [496, 381] on icon "button" at bounding box center [490, 381] width 17 height 17
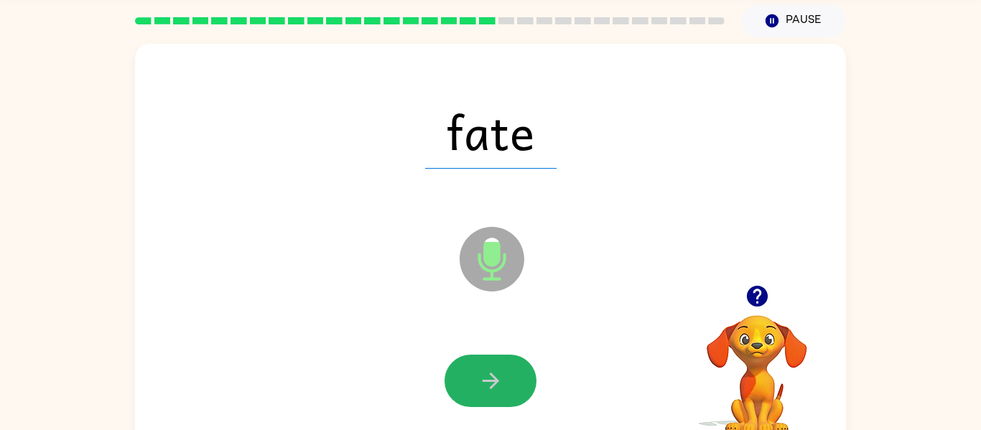
click at [496, 381] on icon "button" at bounding box center [490, 381] width 17 height 17
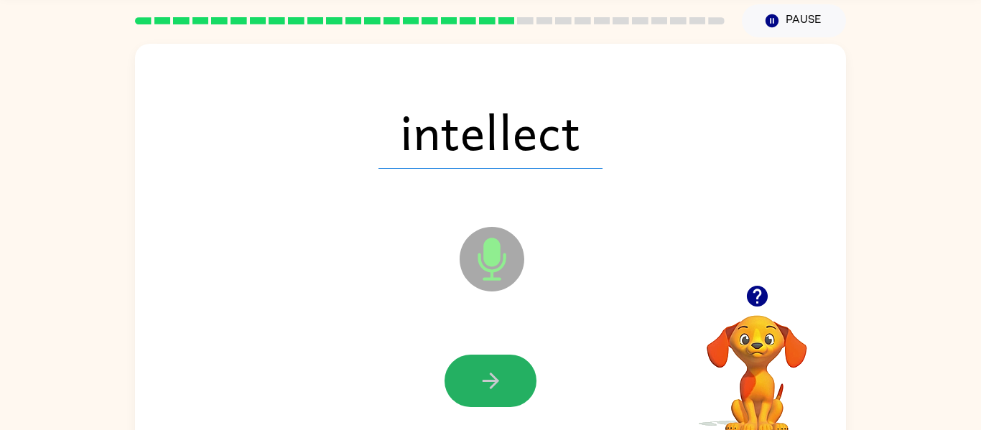
click at [496, 381] on icon "button" at bounding box center [490, 381] width 17 height 17
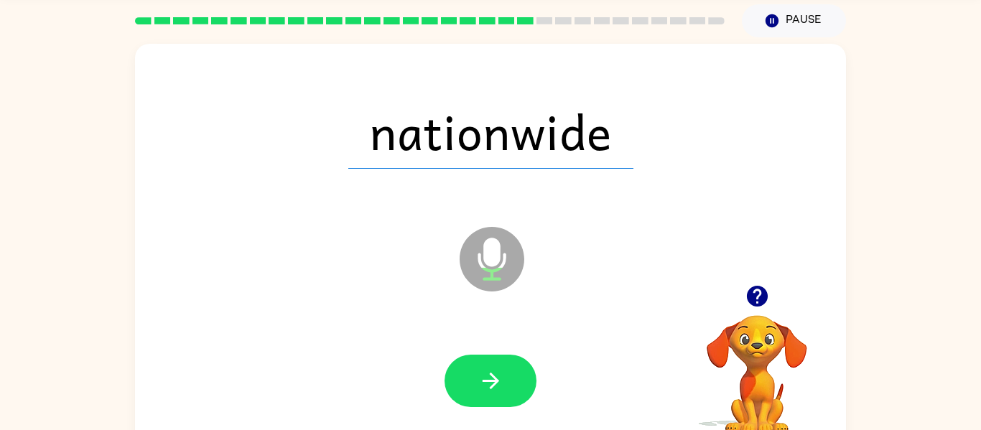
click at [496, 381] on icon "button" at bounding box center [490, 381] width 17 height 17
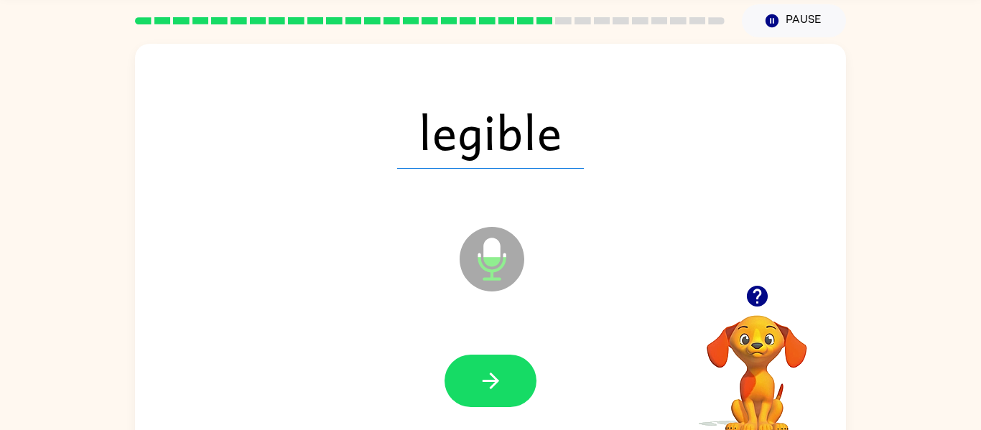
click at [496, 381] on icon "button" at bounding box center [490, 381] width 17 height 17
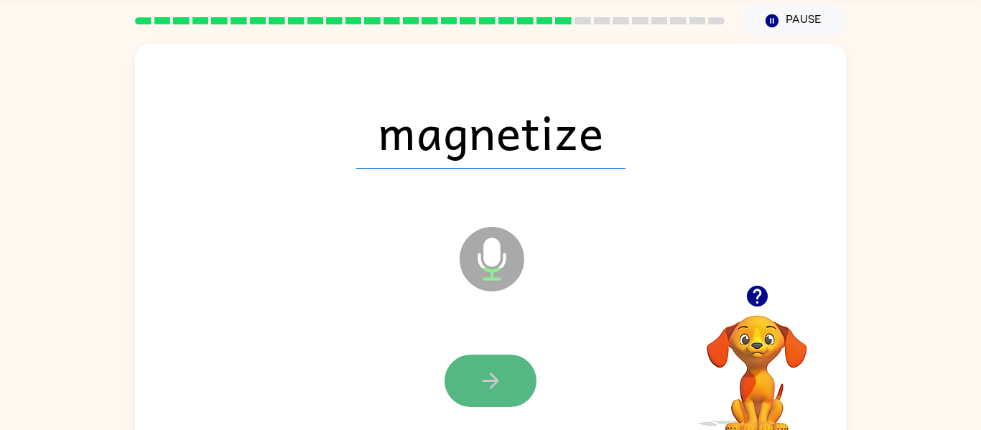
click at [475, 390] on button "button" at bounding box center [490, 381] width 92 height 52
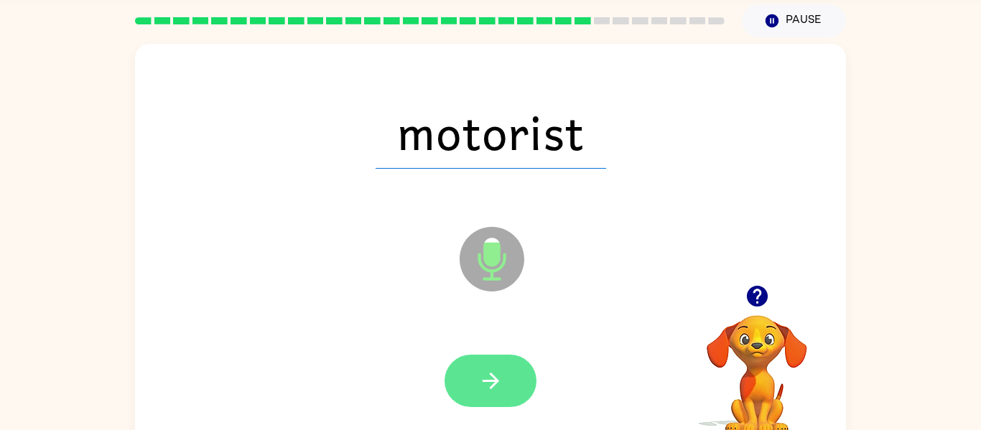
click at [476, 393] on button "button" at bounding box center [490, 381] width 92 height 52
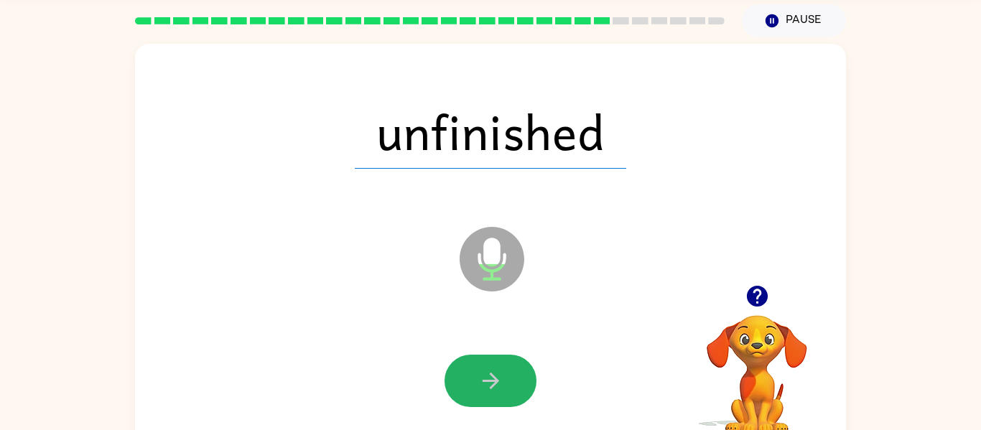
click at [476, 393] on button "button" at bounding box center [490, 381] width 92 height 52
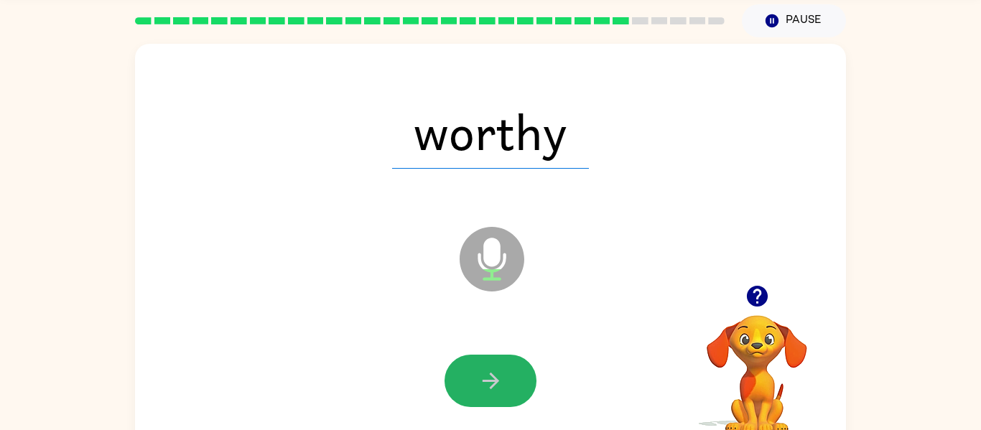
click at [476, 393] on button "button" at bounding box center [490, 381] width 92 height 52
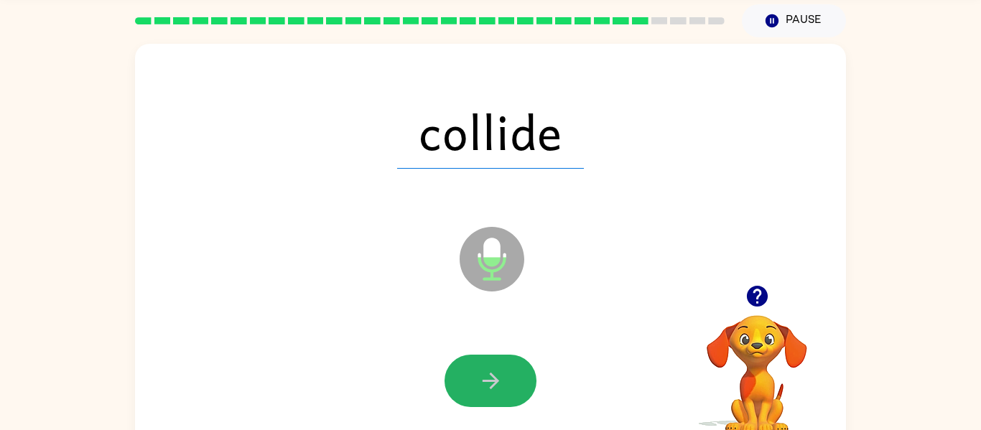
click at [476, 393] on button "button" at bounding box center [490, 381] width 92 height 52
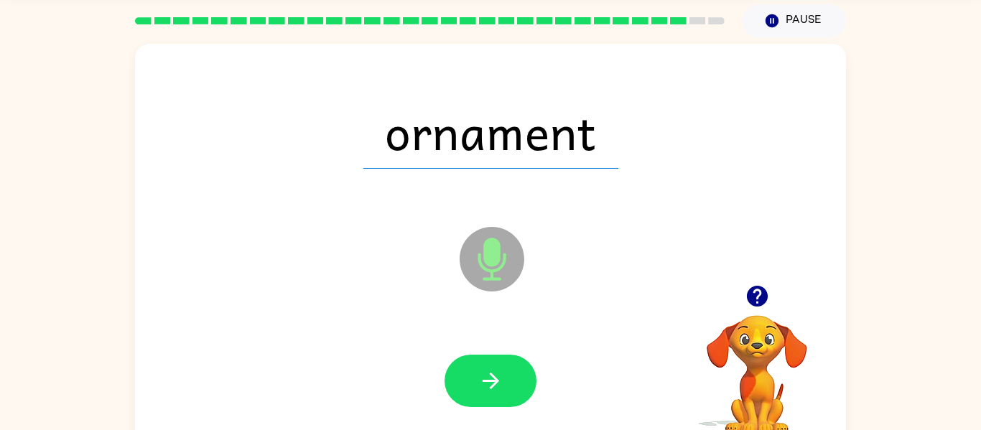
click at [476, 393] on button "button" at bounding box center [490, 381] width 92 height 52
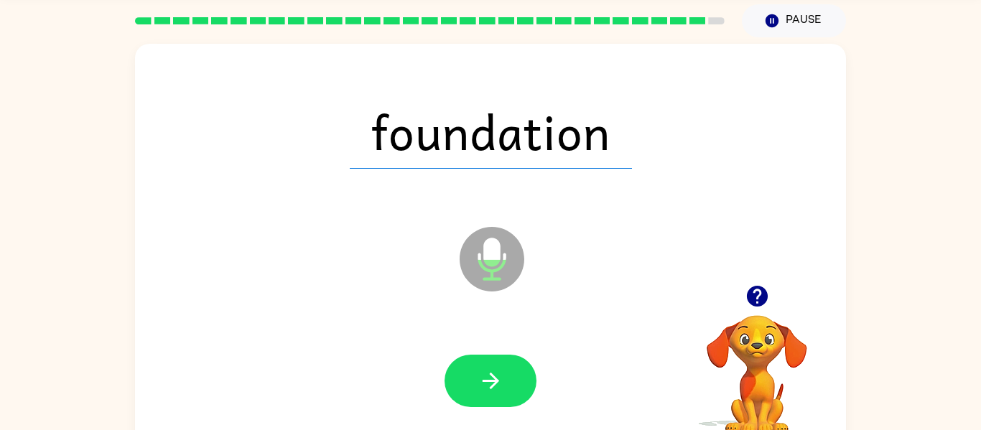
click at [476, 393] on button "button" at bounding box center [490, 381] width 92 height 52
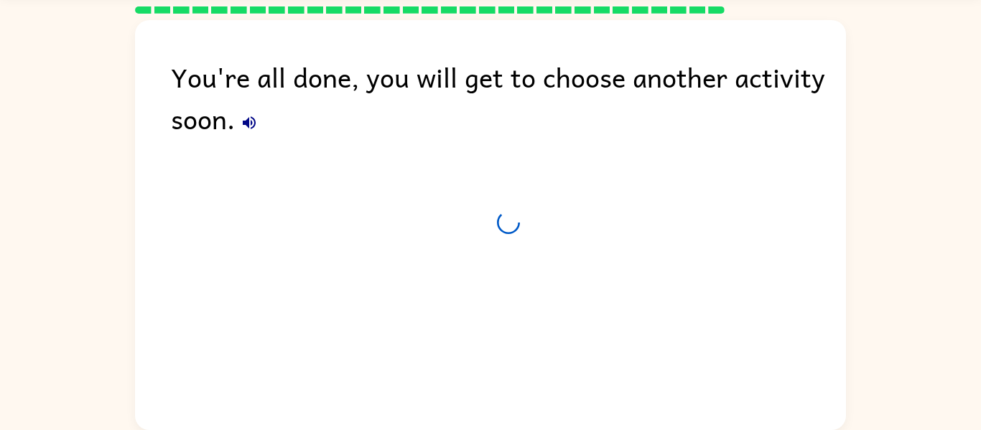
scroll to position [38, 0]
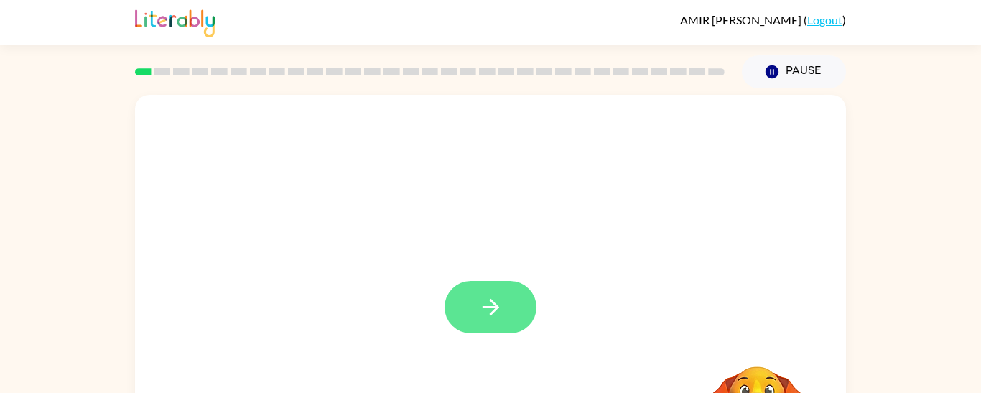
click at [524, 318] on button "button" at bounding box center [490, 307] width 92 height 52
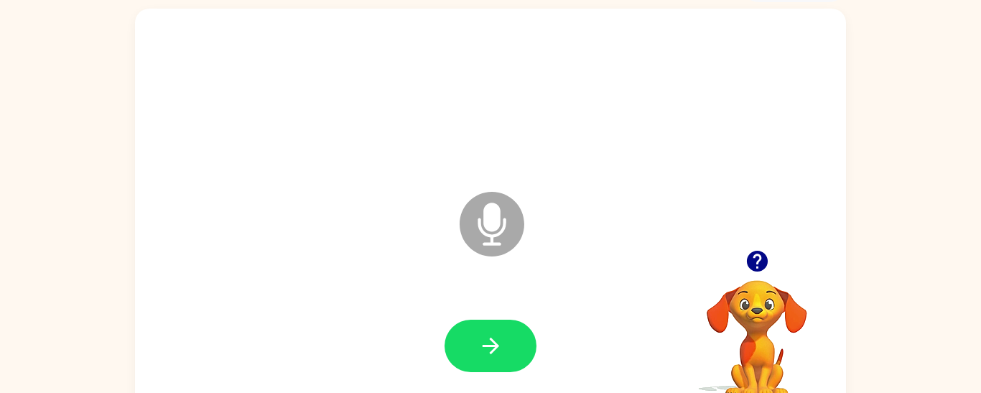
scroll to position [103, 0]
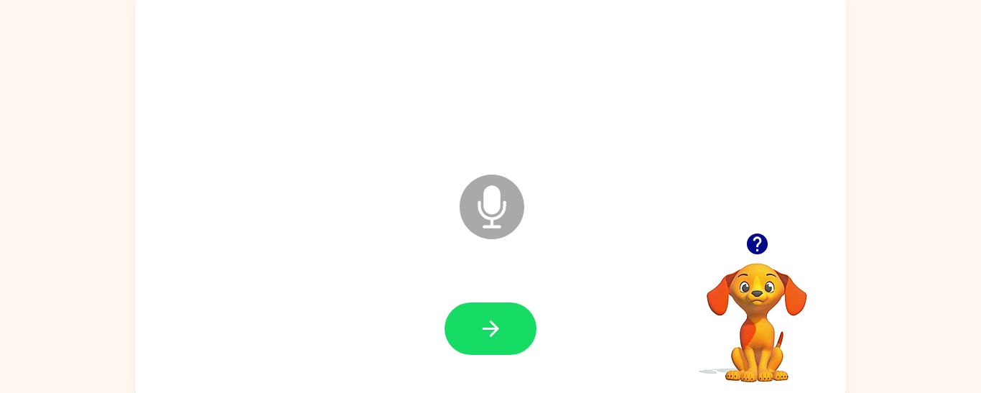
click at [510, 210] on icon at bounding box center [492, 206] width 65 height 65
click at [420, 177] on div "Microphone The Microphone is here when it is your turn to talk" at bounding box center [455, 171] width 613 height 52
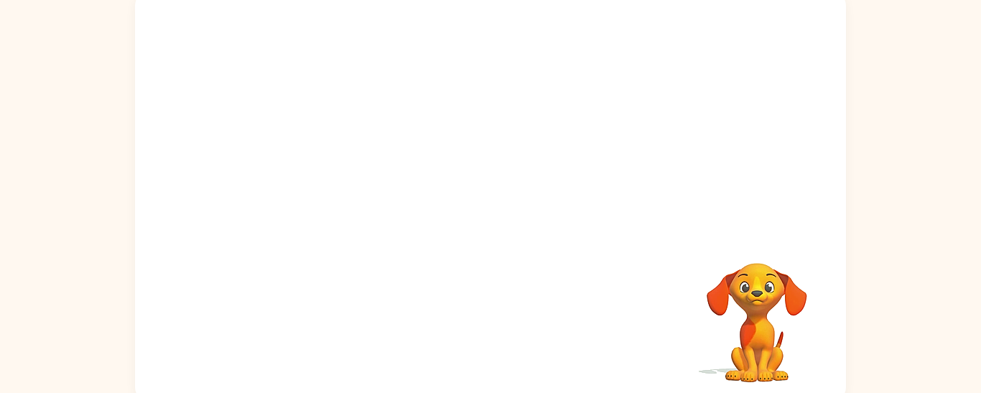
click at [485, 225] on div at bounding box center [490, 196] width 711 height 410
click at [485, 223] on div at bounding box center [490, 196] width 711 height 410
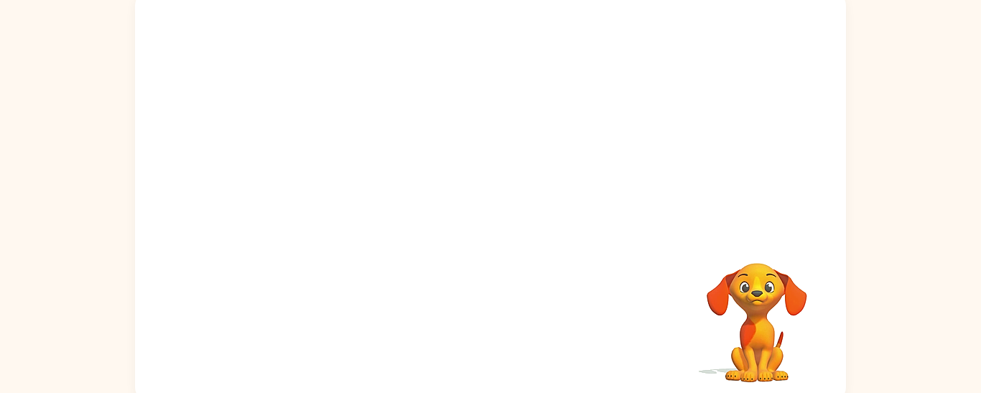
click at [485, 223] on div at bounding box center [490, 196] width 711 height 410
click at [483, 220] on div at bounding box center [490, 196] width 711 height 410
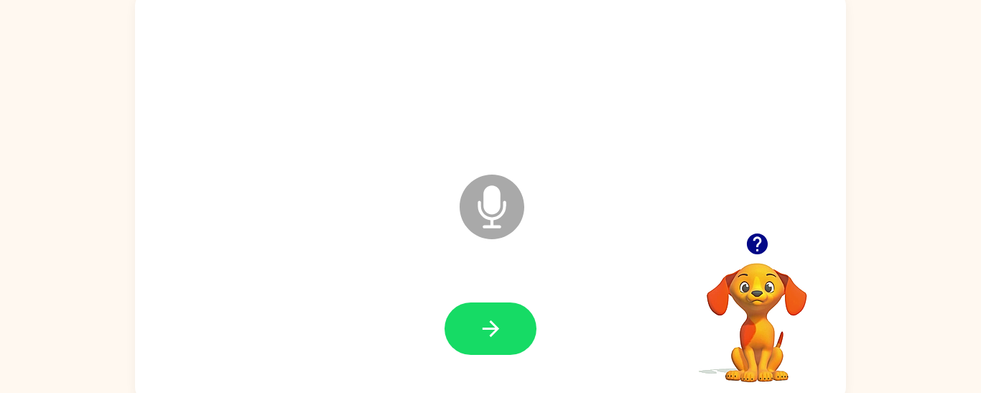
click at [483, 220] on div "Microphone The Microphone is here when it is your turn to talk" at bounding box center [490, 196] width 711 height 410
click at [483, 220] on icon at bounding box center [492, 206] width 65 height 65
click at [488, 210] on icon "Microphone The Microphone is here when it is your turn to talk" at bounding box center [563, 225] width 215 height 108
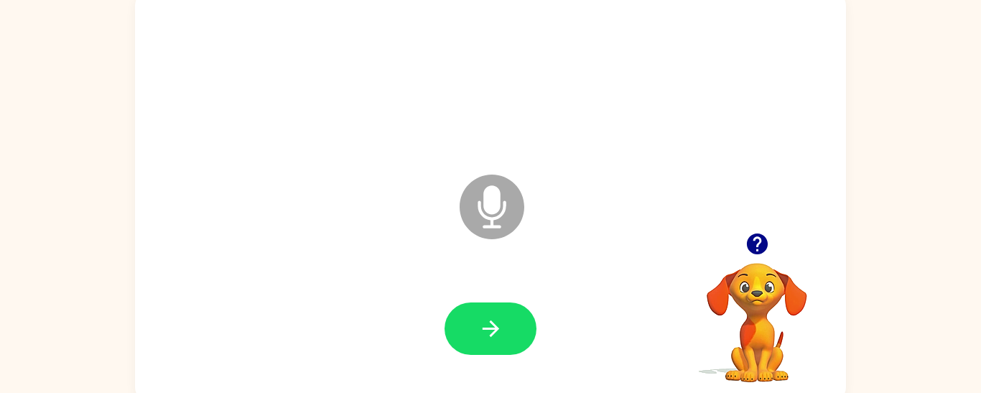
click at [475, 177] on icon "Microphone The Microphone is here when it is your turn to talk" at bounding box center [563, 225] width 215 height 108
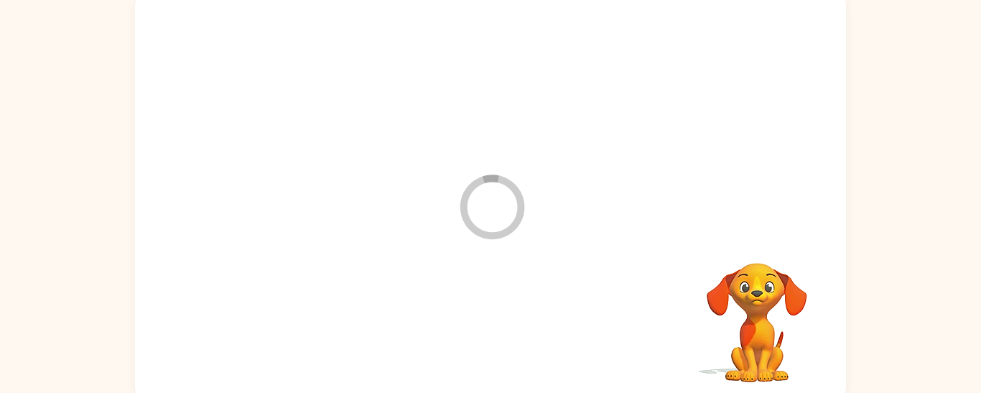
click at [475, 177] on icon "Loader Your response is being sent to our graders" at bounding box center [492, 207] width 86 height 86
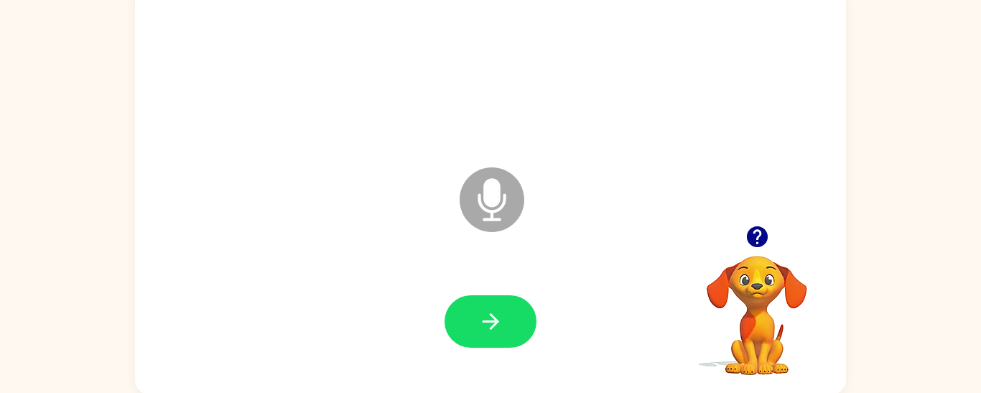
scroll to position [110, 0]
click at [754, 238] on icon "button" at bounding box center [756, 237] width 21 height 21
click at [495, 229] on icon at bounding box center [492, 200] width 65 height 65
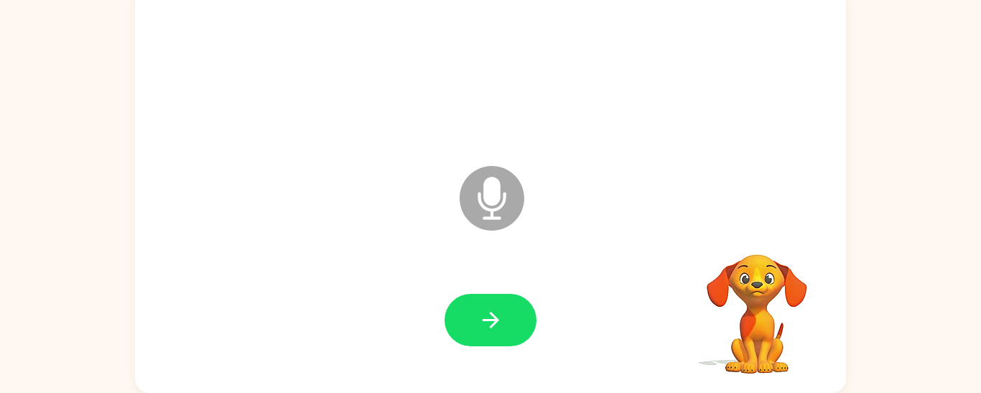
scroll to position [111, 0]
click at [535, 167] on icon "Microphone The Microphone is here when it is your turn to talk" at bounding box center [563, 217] width 215 height 108
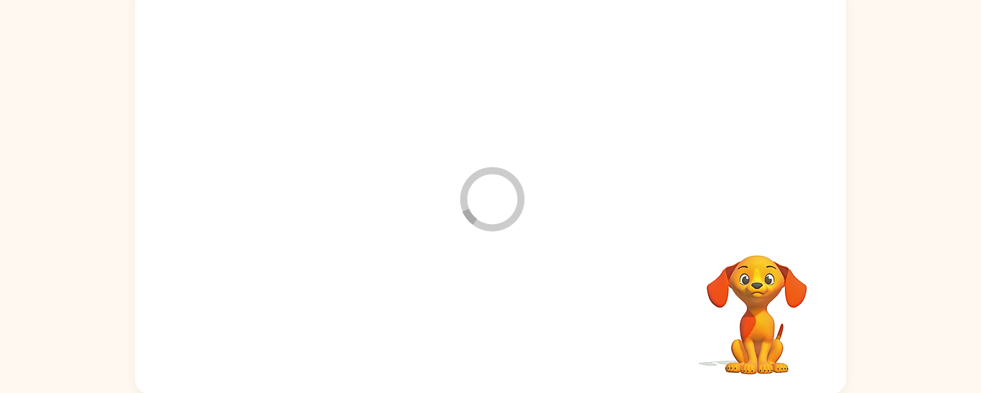
click at [374, 112] on div at bounding box center [490, 71] width 682 height 118
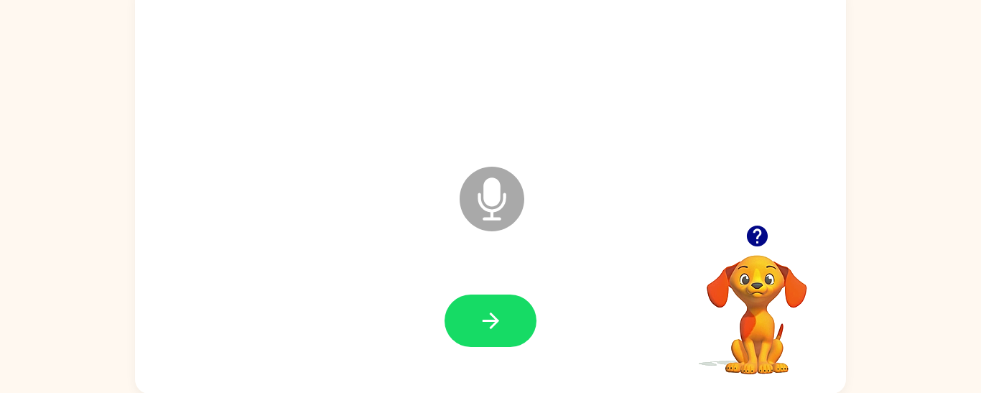
click at [452, 385] on div "Microphone The Microphone is here when it is your turn to talk" at bounding box center [490, 188] width 711 height 410
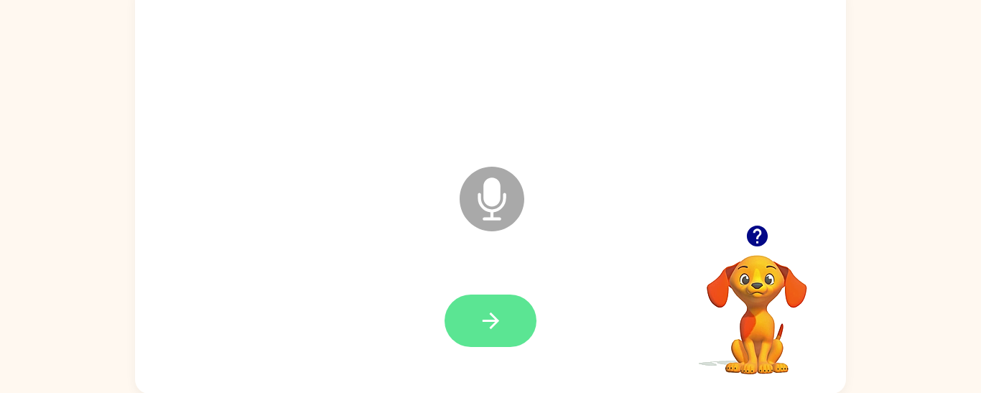
click at [475, 335] on button "button" at bounding box center [490, 320] width 92 height 52
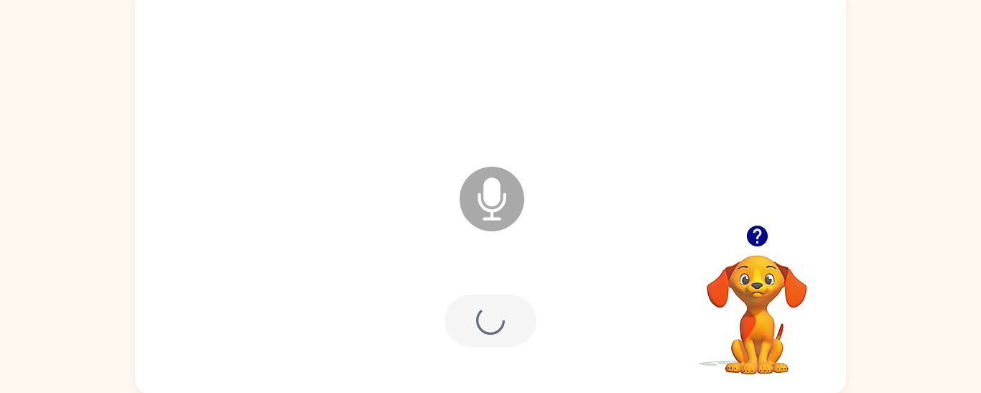
click at [474, 312] on div at bounding box center [490, 321] width 682 height 118
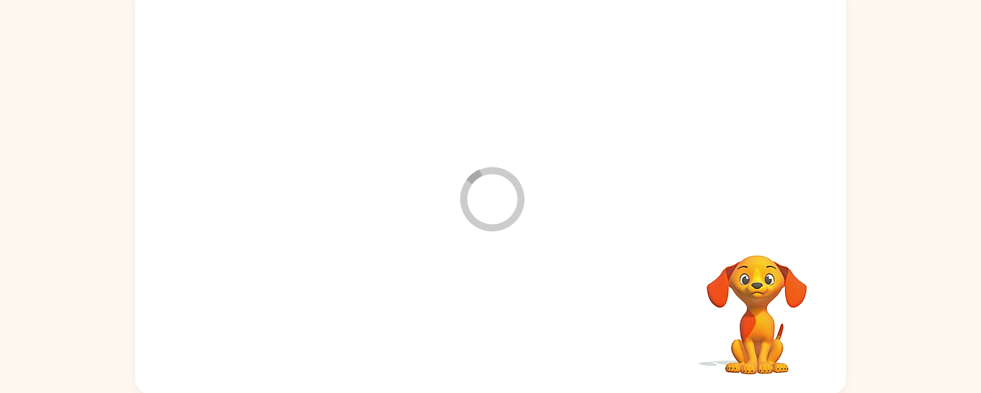
click at [475, 317] on div at bounding box center [490, 321] width 682 height 118
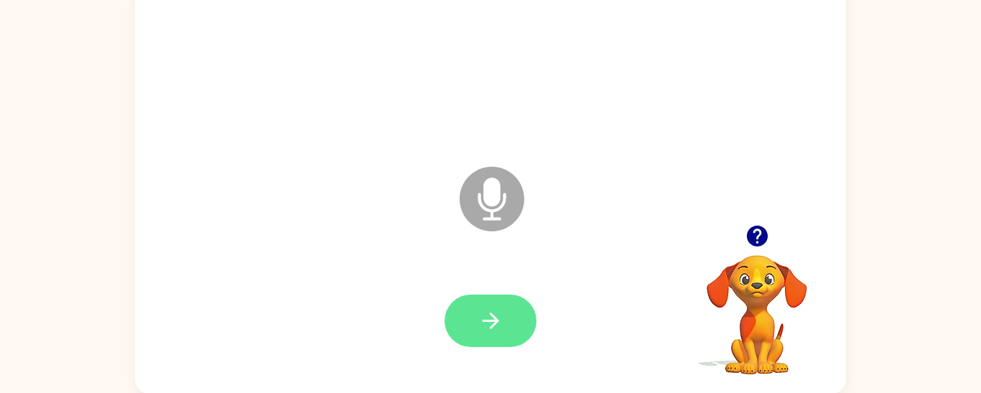
click at [495, 317] on icon "button" at bounding box center [490, 320] width 17 height 17
click at [495, 322] on icon "button" at bounding box center [490, 320] width 17 height 17
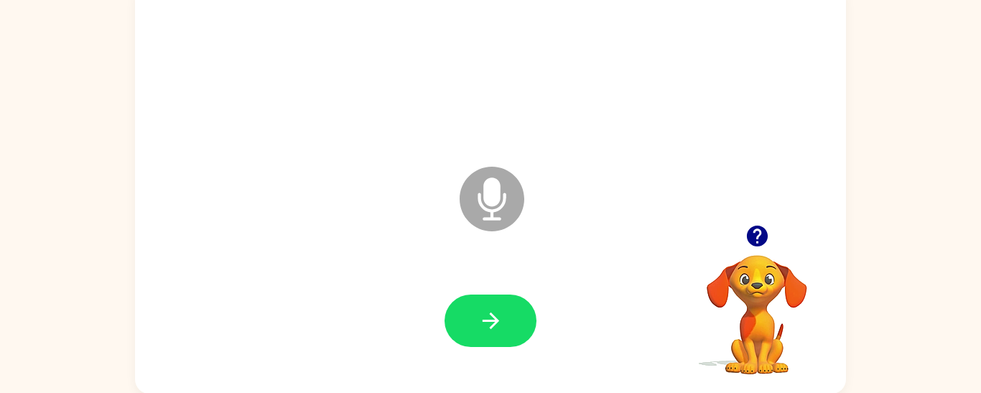
click at [493, 185] on icon "Microphone The Microphone is here when it is your turn to talk" at bounding box center [563, 217] width 215 height 108
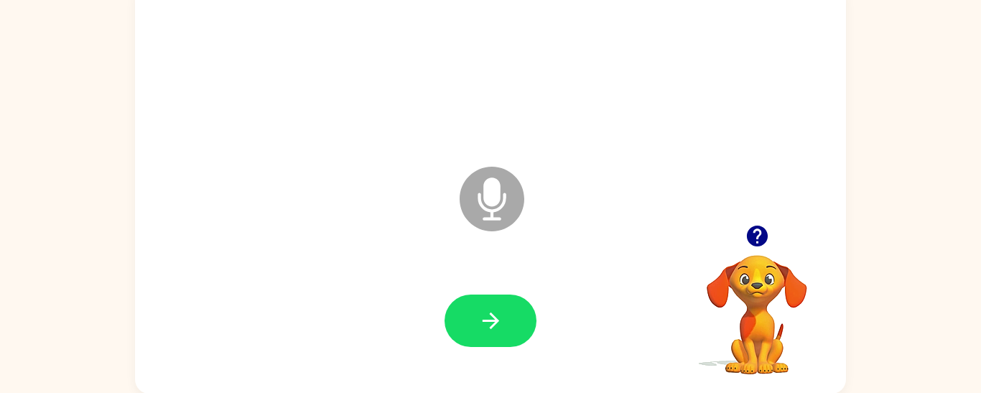
click at [493, 185] on icon "Microphone The Microphone is here when it is your turn to talk" at bounding box center [563, 217] width 215 height 108
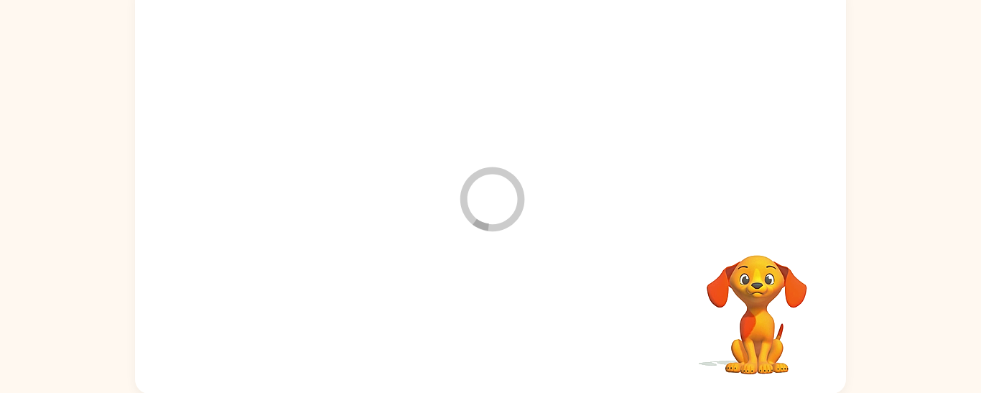
click at [528, 312] on div at bounding box center [490, 321] width 682 height 118
click at [461, 183] on div at bounding box center [455, 163] width 613 height 52
